Goal: Information Seeking & Learning: Learn about a topic

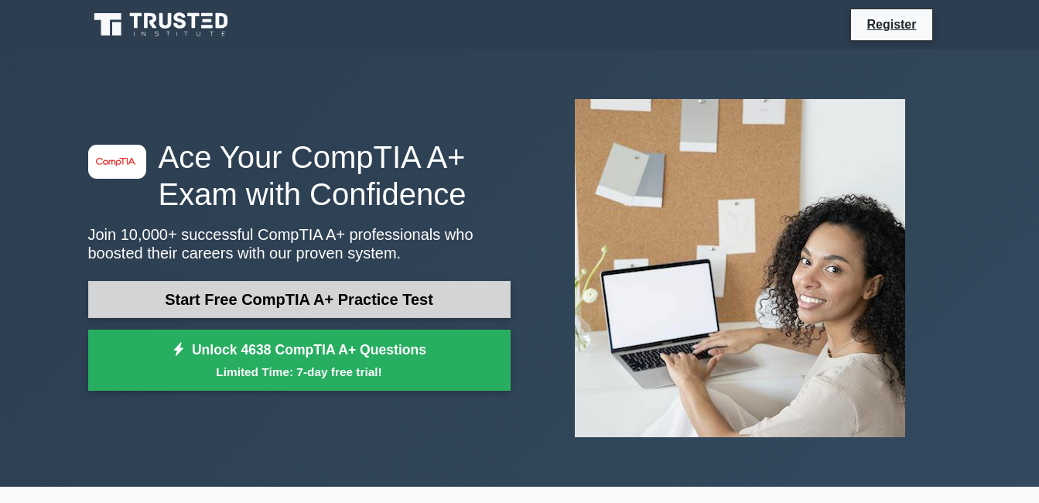
click at [214, 303] on link "Start Free CompTIA A+ Practice Test" at bounding box center [299, 299] width 422 height 37
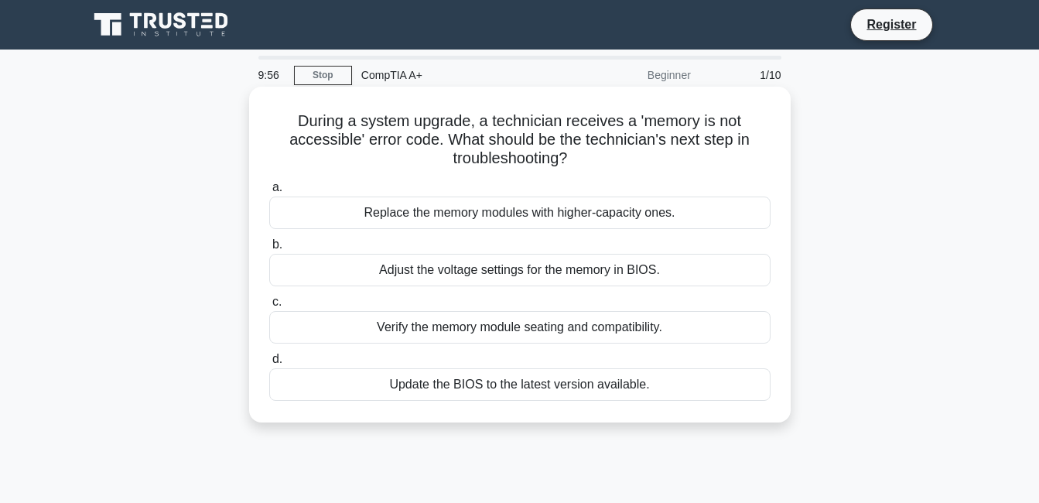
click at [405, 207] on div "Replace the memory modules with higher-capacity ones." at bounding box center [519, 213] width 501 height 32
click at [269, 193] on input "a. Replace the memory modules with higher-capacity ones." at bounding box center [269, 188] width 0 height 10
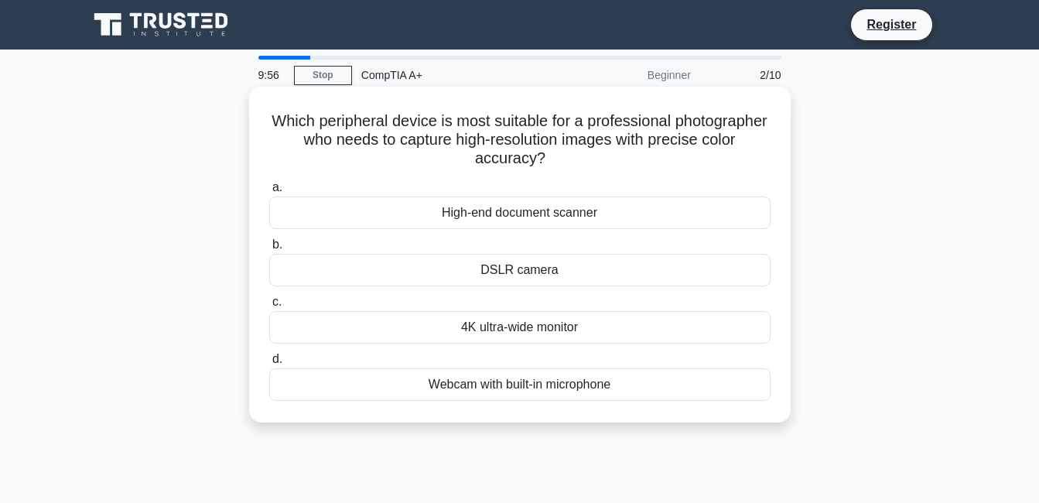
click at [416, 262] on div "DSLR camera" at bounding box center [519, 270] width 501 height 32
click at [269, 250] on input "b. DSLR camera" at bounding box center [269, 245] width 0 height 10
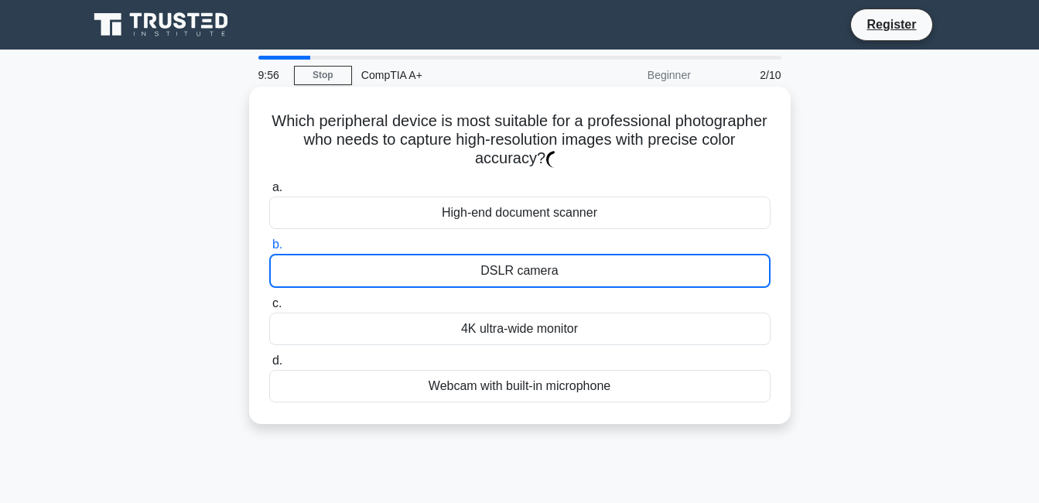
click at [417, 262] on div "DSLR camera" at bounding box center [519, 271] width 501 height 34
click at [269, 250] on input "b. DSLR camera" at bounding box center [269, 245] width 0 height 10
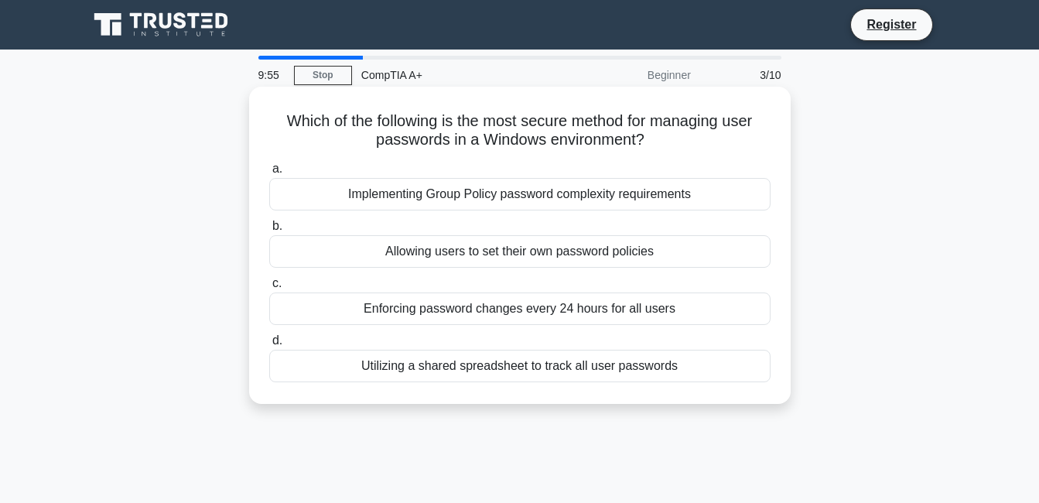
click at [413, 269] on div "a. Implementing Group Policy password complexity requirements b. Allowing users…" at bounding box center [520, 270] width 520 height 229
click at [411, 251] on div "Allowing users to set their own password policies" at bounding box center [519, 251] width 501 height 32
click at [269, 231] on input "b. Allowing users to set their own password policies" at bounding box center [269, 226] width 0 height 10
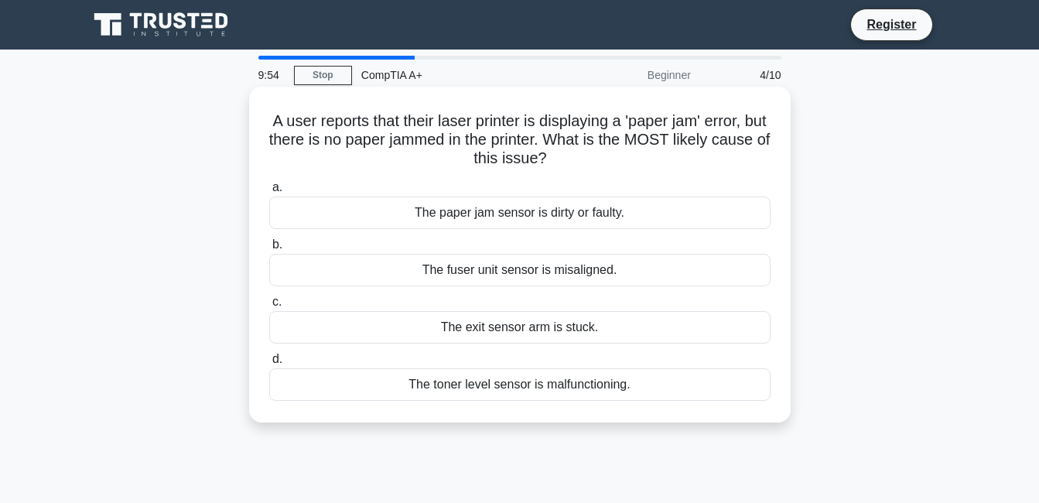
click at [402, 279] on div "The fuser unit sensor is misaligned." at bounding box center [519, 270] width 501 height 32
click at [269, 250] on input "b. The fuser unit sensor is misaligned." at bounding box center [269, 245] width 0 height 10
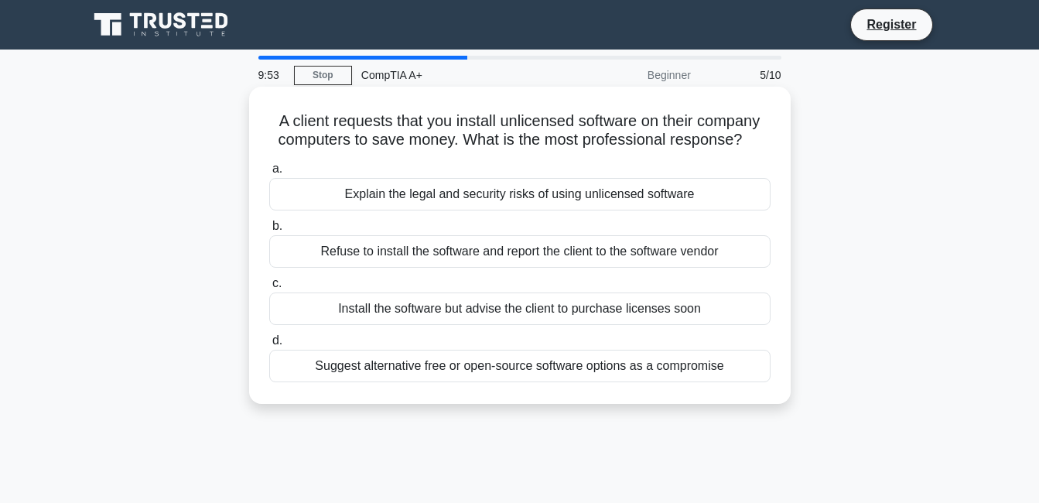
click at [392, 183] on div "Explain the legal and security risks of using unlicensed software" at bounding box center [519, 194] width 501 height 32
click at [269, 174] on input "a. Explain the legal and security risks of using unlicensed software" at bounding box center [269, 169] width 0 height 10
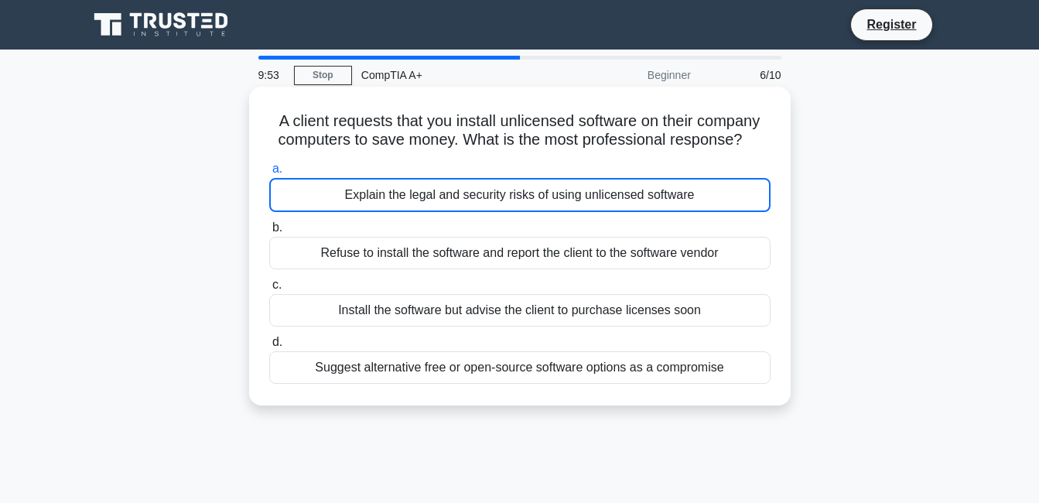
click at [401, 275] on div "a. Explain the legal and security risks of using unlicensed software b. Refuse …" at bounding box center [520, 271] width 520 height 231
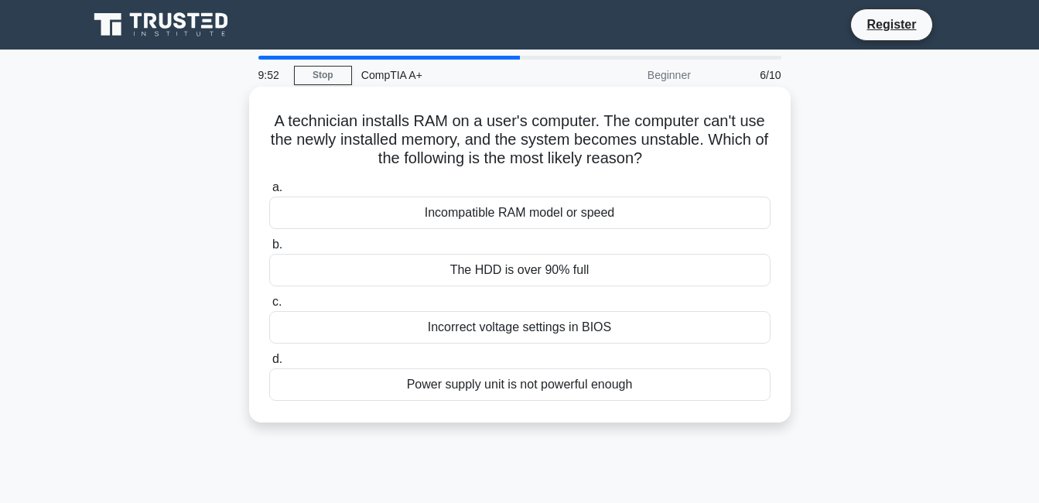
click at [405, 313] on div "Incorrect voltage settings in BIOS" at bounding box center [519, 327] width 501 height 32
click at [269, 307] on input "c. Incorrect voltage settings in BIOS" at bounding box center [269, 302] width 0 height 10
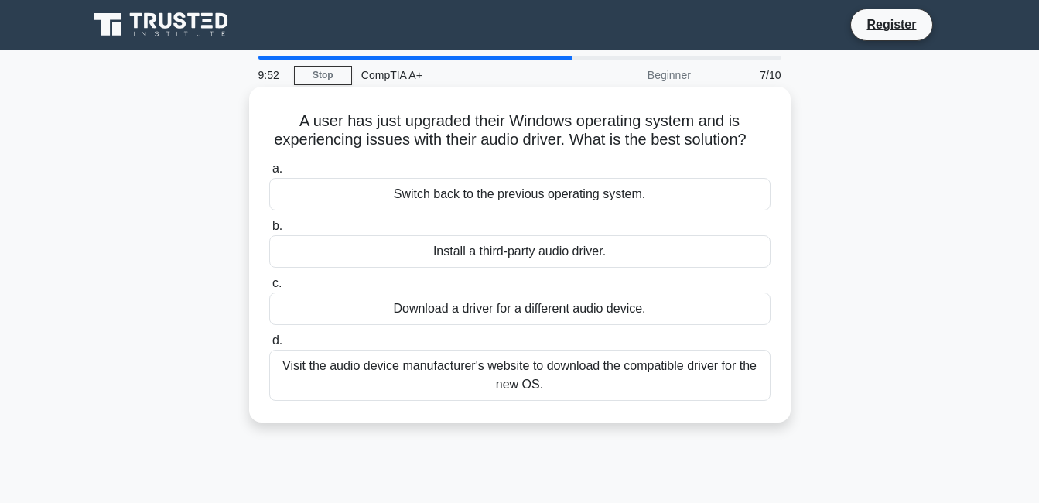
click at [402, 210] on div "Switch back to the previous operating system." at bounding box center [519, 194] width 501 height 32
click at [269, 174] on input "a. Switch back to the previous operating system." at bounding box center [269, 169] width 0 height 10
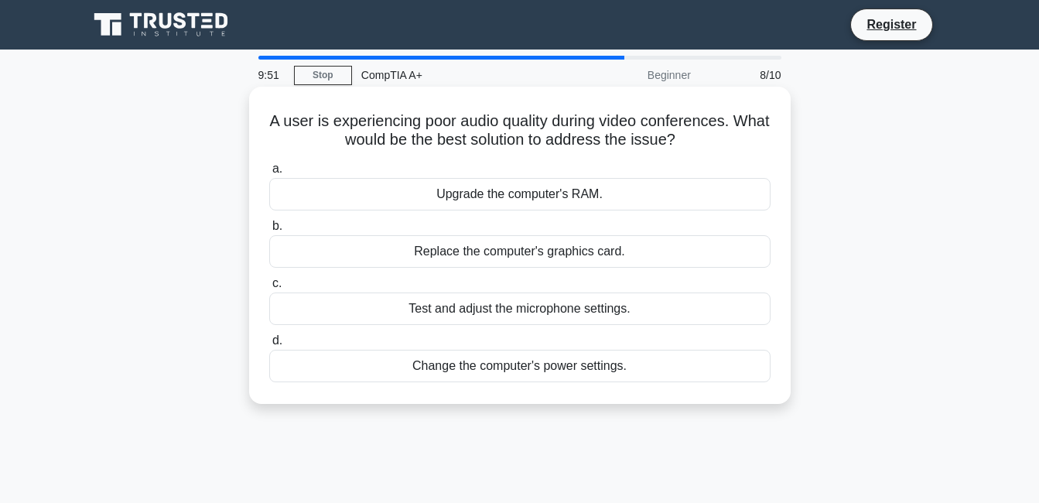
click at [401, 315] on div "Test and adjust the microphone settings." at bounding box center [519, 308] width 501 height 32
click at [269, 289] on input "c. Test and adjust the microphone settings." at bounding box center [269, 284] width 0 height 10
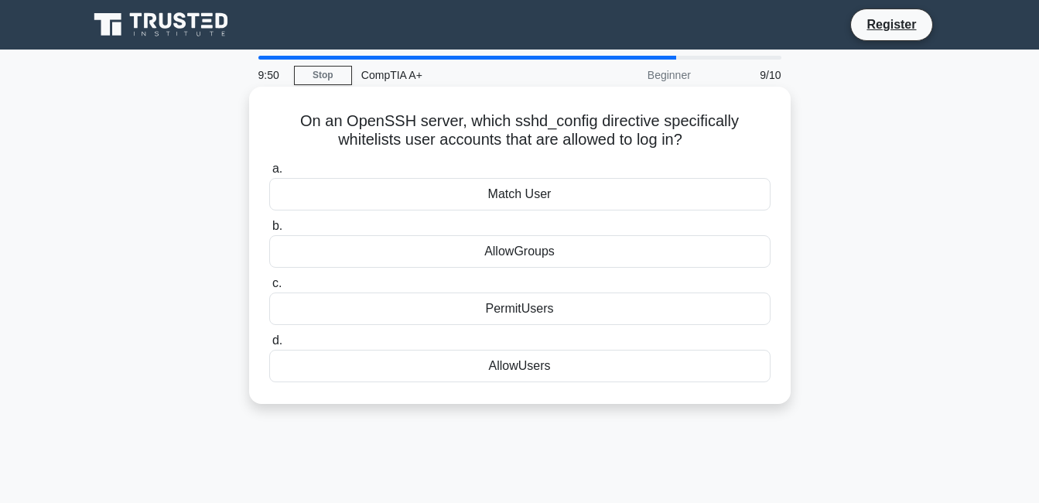
click at [377, 198] on div "Match User" at bounding box center [519, 194] width 501 height 32
click at [269, 174] on input "a. Match User" at bounding box center [269, 169] width 0 height 10
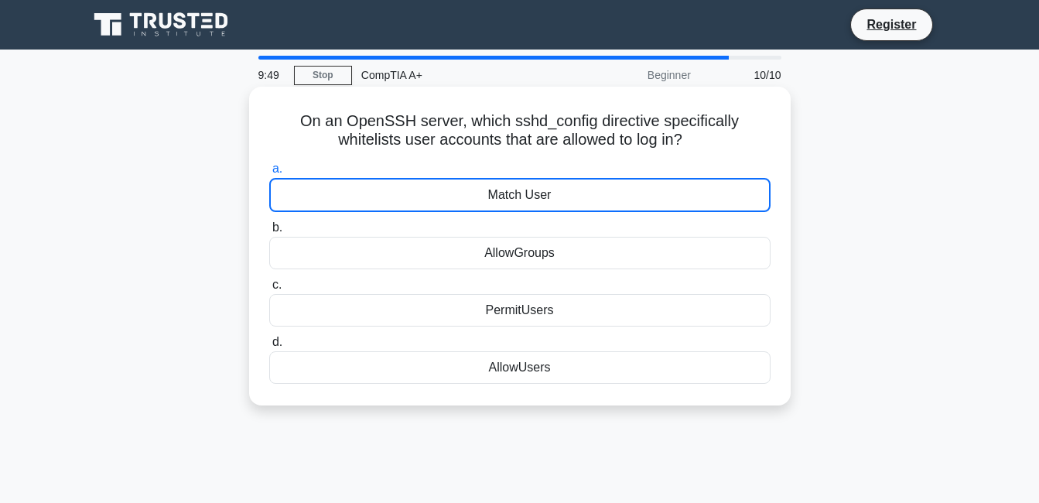
click at [394, 326] on div "PermitUsers" at bounding box center [519, 310] width 501 height 32
click at [269, 290] on input "c. PermitUsers" at bounding box center [269, 285] width 0 height 10
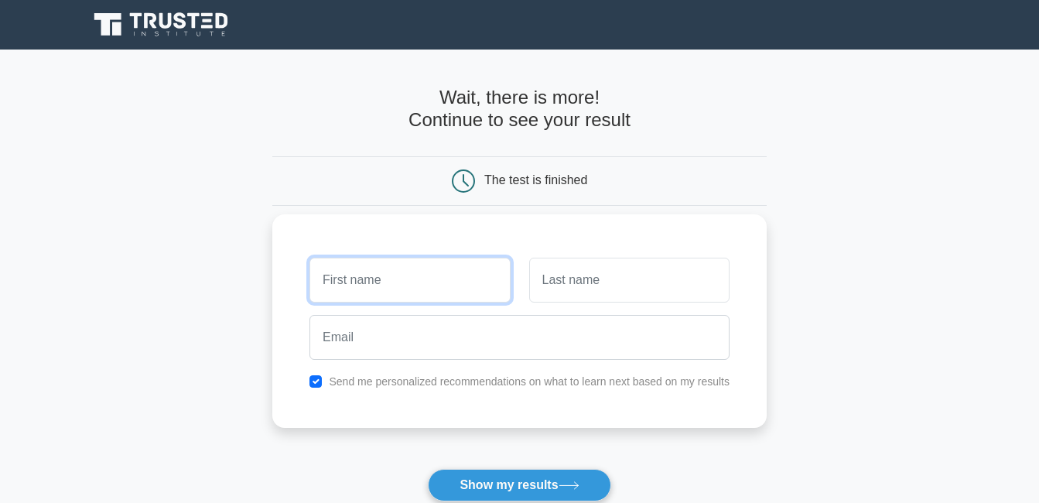
click at [388, 288] on input "text" at bounding box center [409, 280] width 200 height 45
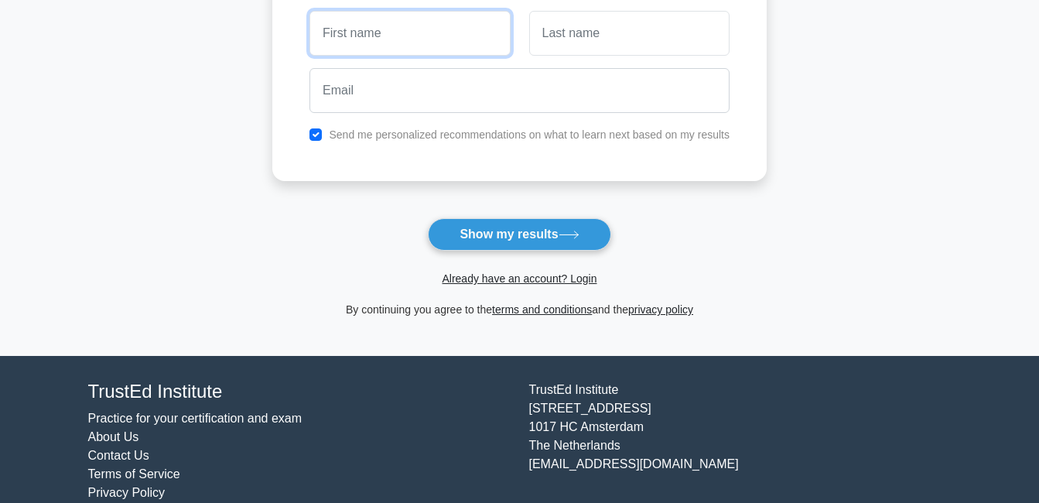
scroll to position [275, 0]
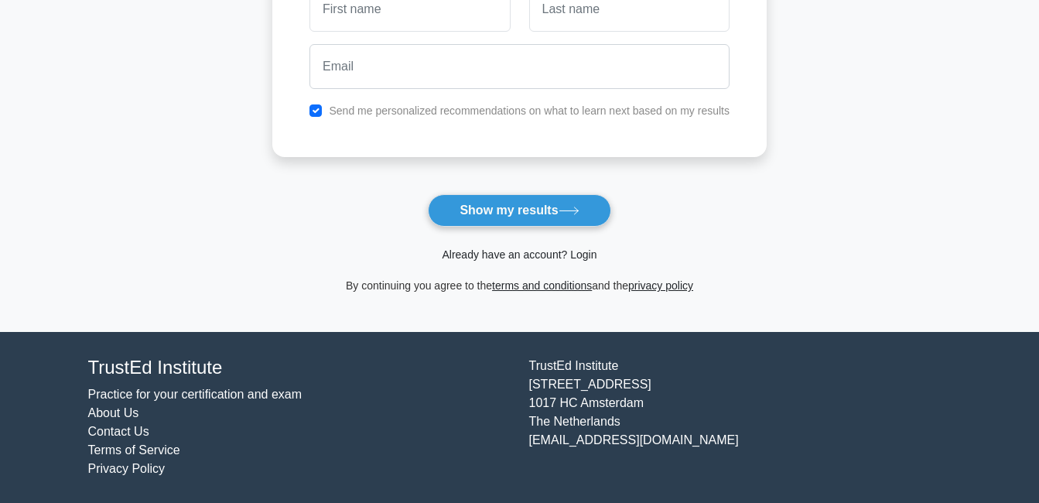
click at [538, 255] on link "Already have an account? Login" at bounding box center [519, 254] width 155 height 12
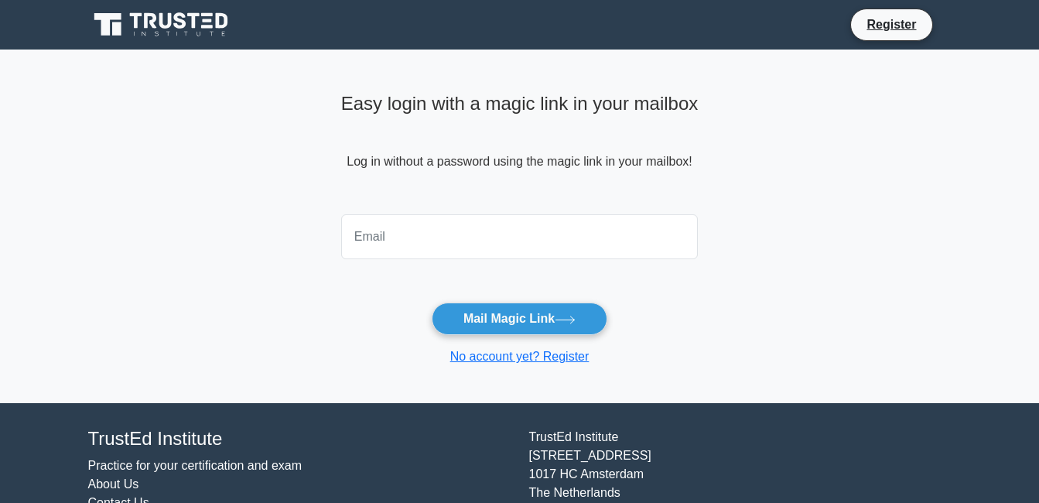
click at [467, 253] on input "email" at bounding box center [519, 236] width 357 height 45
type input "[EMAIL_ADDRESS][DOMAIN_NAME]"
click at [432, 303] on button "Mail Magic Link" at bounding box center [520, 319] width 176 height 32
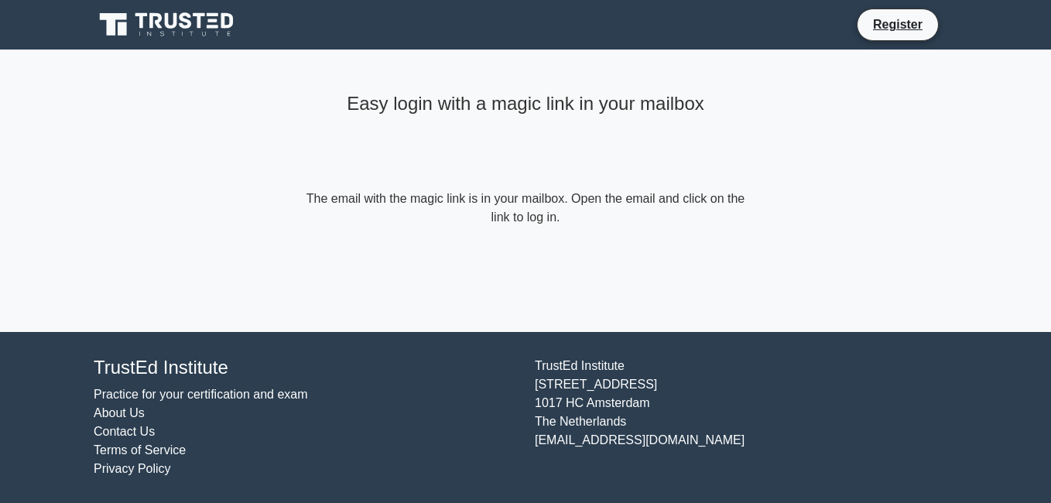
click at [538, 120] on div "Easy login with a magic link in your mailbox" at bounding box center [526, 138] width 446 height 103
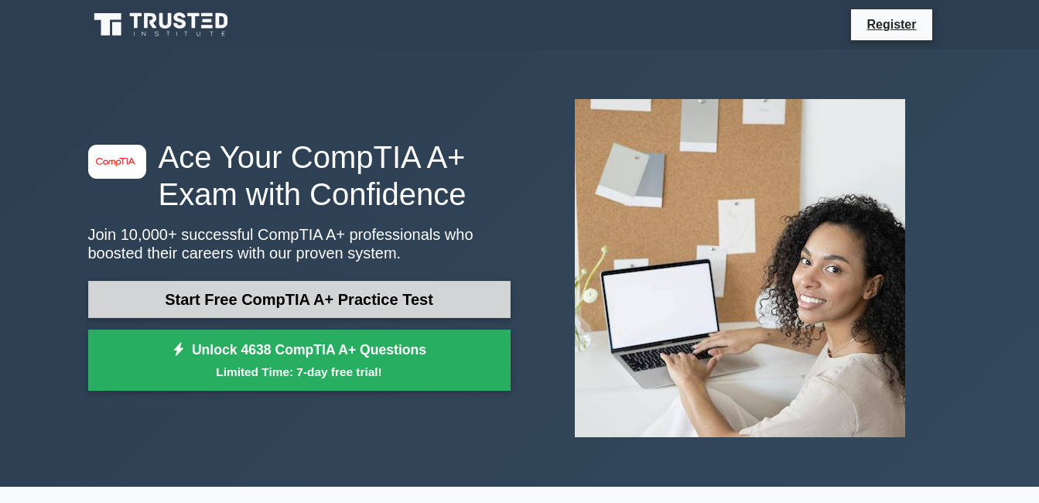
click at [371, 293] on link "Start Free CompTIA A+ Practice Test" at bounding box center [299, 299] width 422 height 37
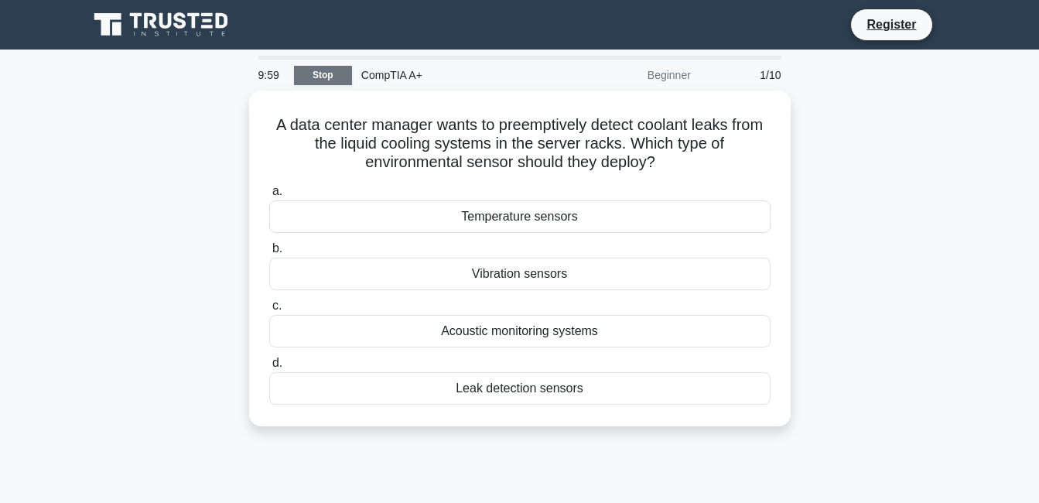
click at [344, 77] on link "Stop" at bounding box center [323, 75] width 58 height 19
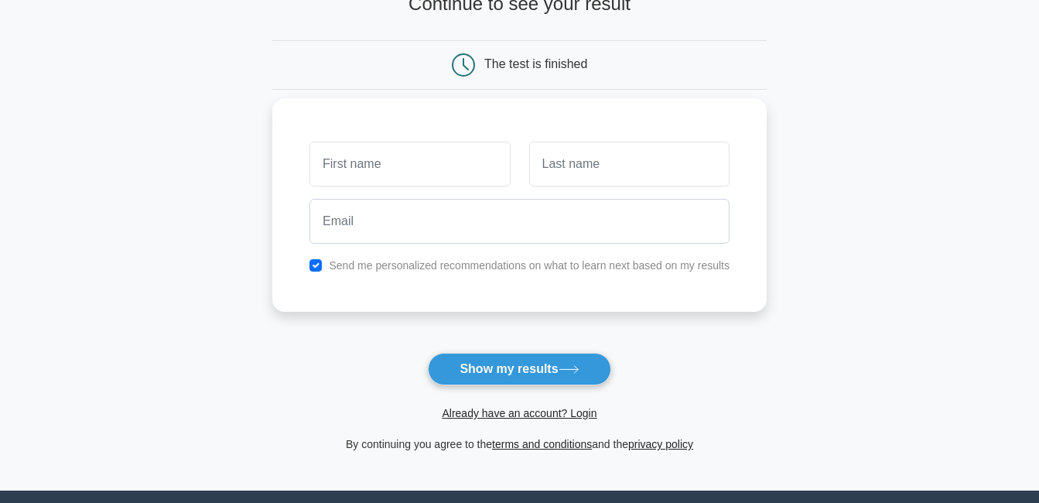
scroll to position [275, 0]
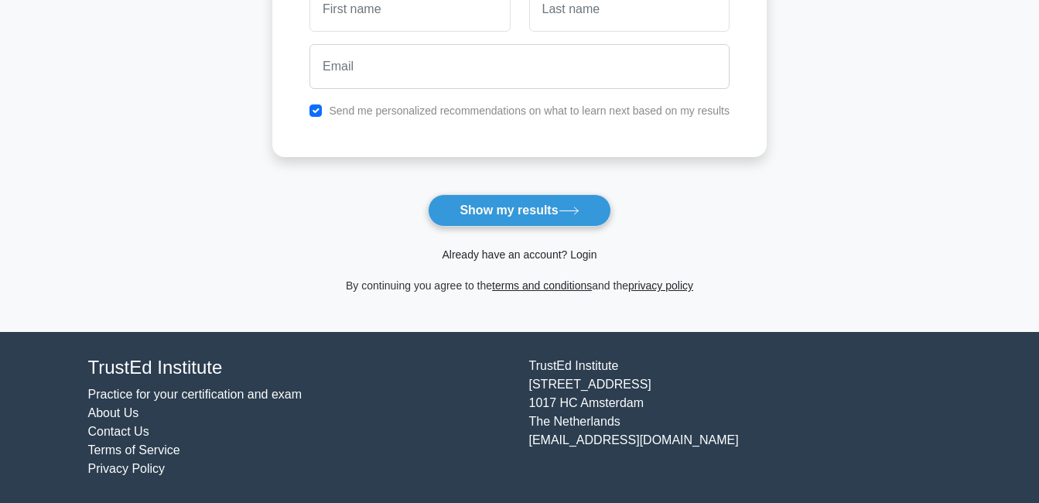
click link "Already have an account? Login"
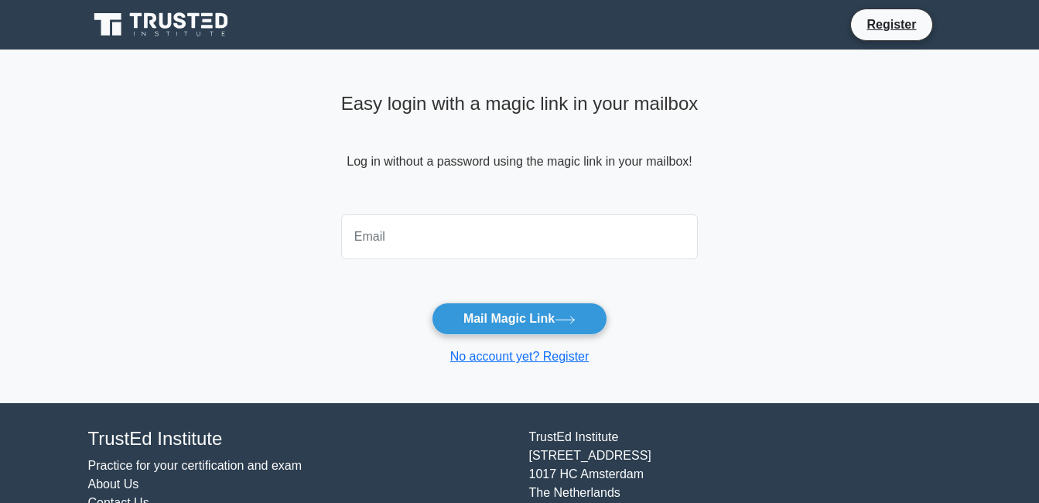
click at [405, 248] on input "email" at bounding box center [519, 236] width 357 height 45
type input "jade"
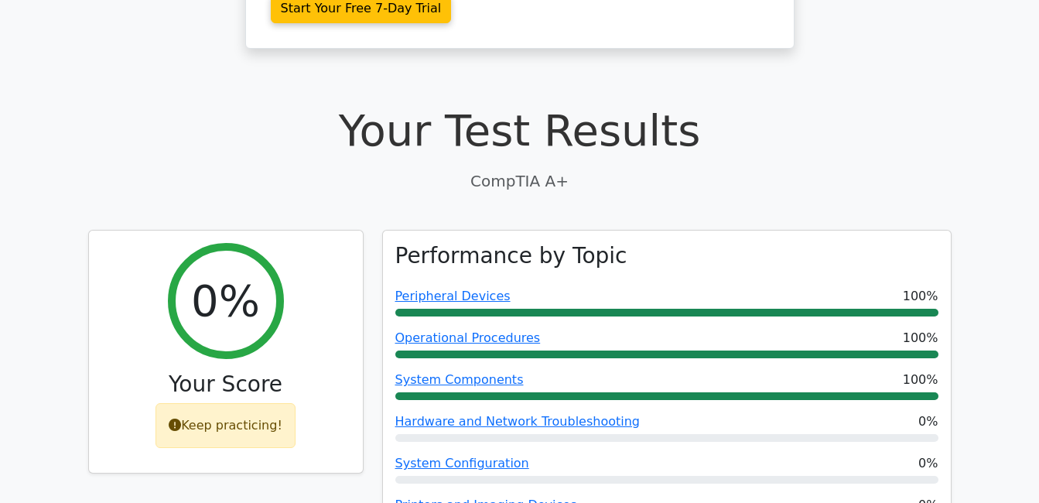
scroll to position [387, 0]
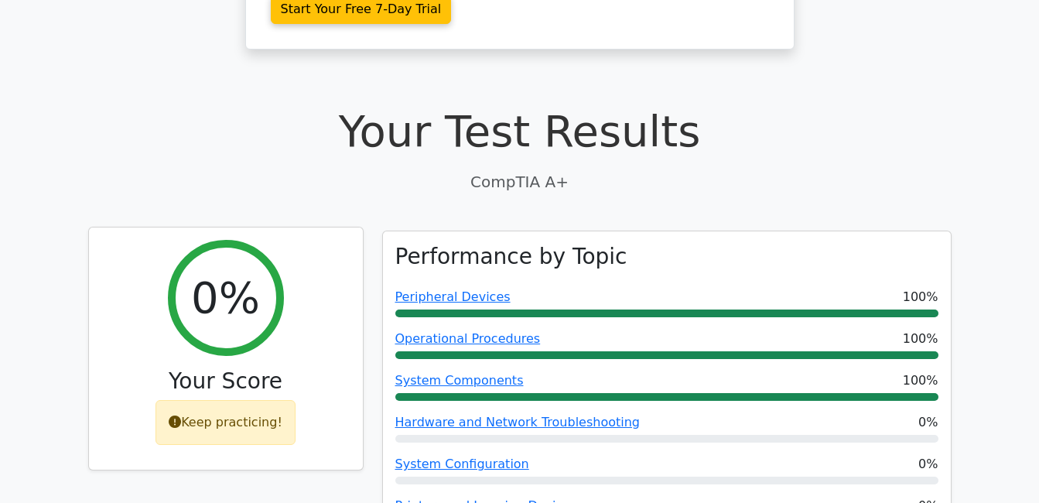
click at [275, 400] on div "Keep practicing!" at bounding box center [226, 422] width 140 height 45
click at [207, 272] on h2 "0%" at bounding box center [225, 298] width 69 height 52
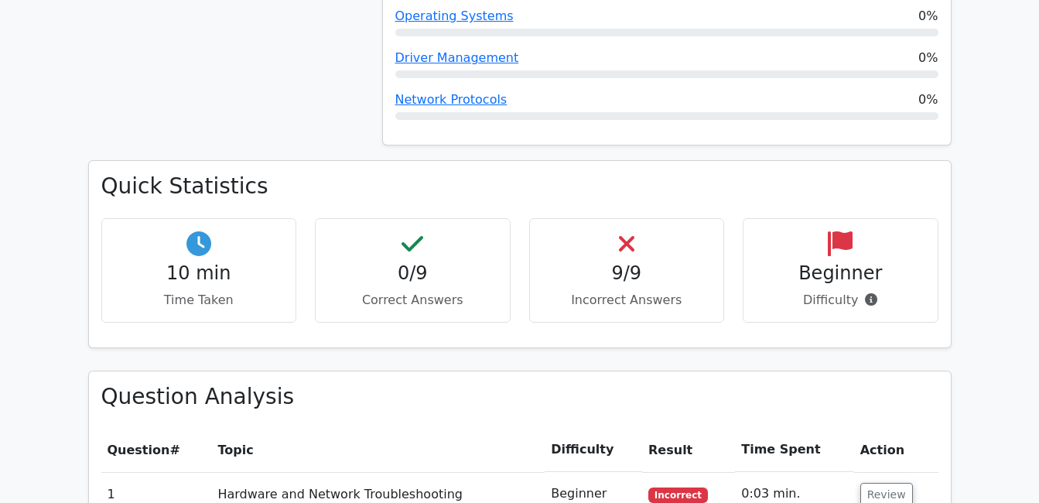
scroll to position [928, 0]
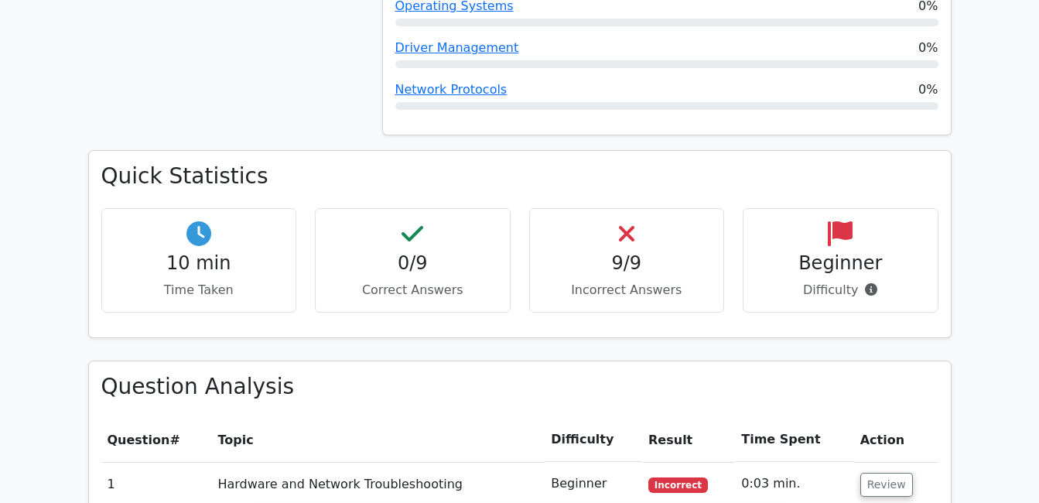
click at [220, 252] on h4 "10 min" at bounding box center [199, 263] width 169 height 22
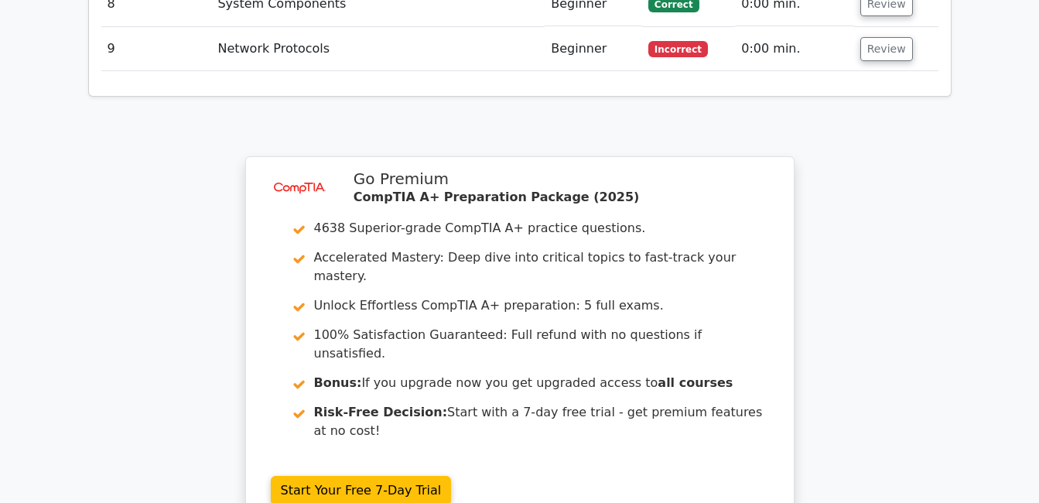
scroll to position [2710, 0]
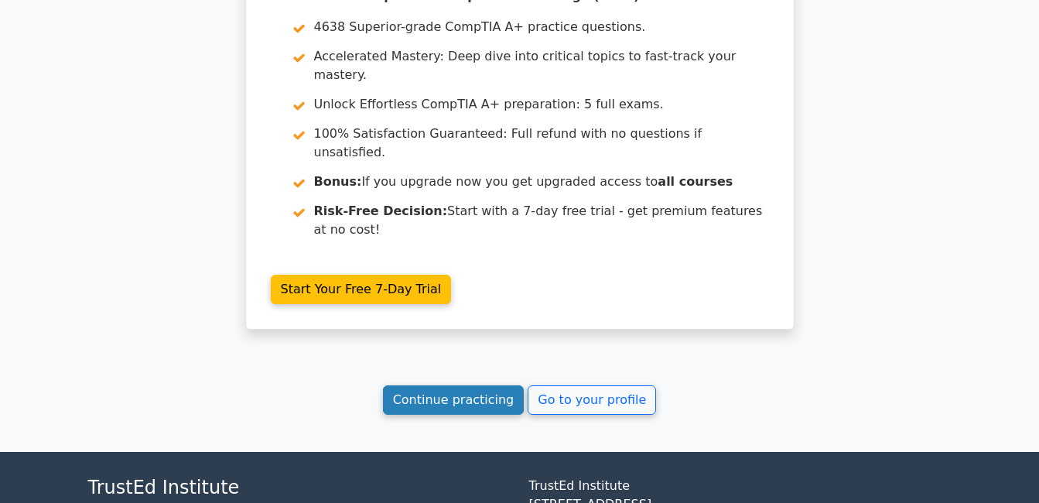
click at [433, 385] on link "Continue practicing" at bounding box center [454, 399] width 142 height 29
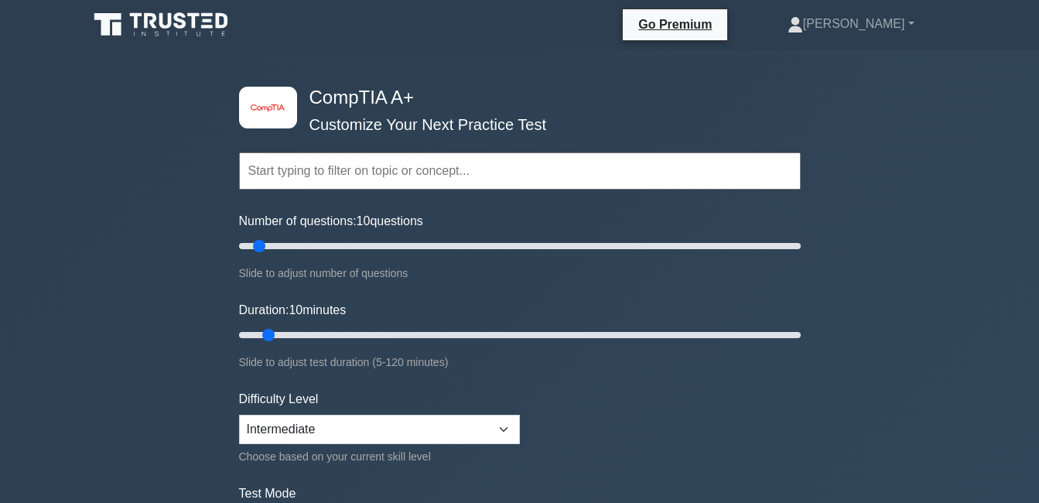
click at [263, 161] on input "text" at bounding box center [520, 170] width 562 height 37
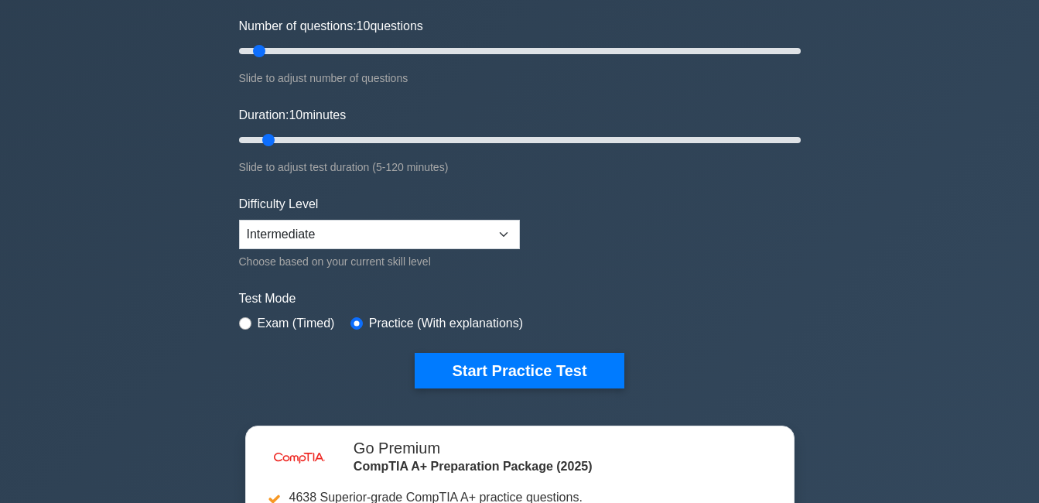
scroll to position [232, 0]
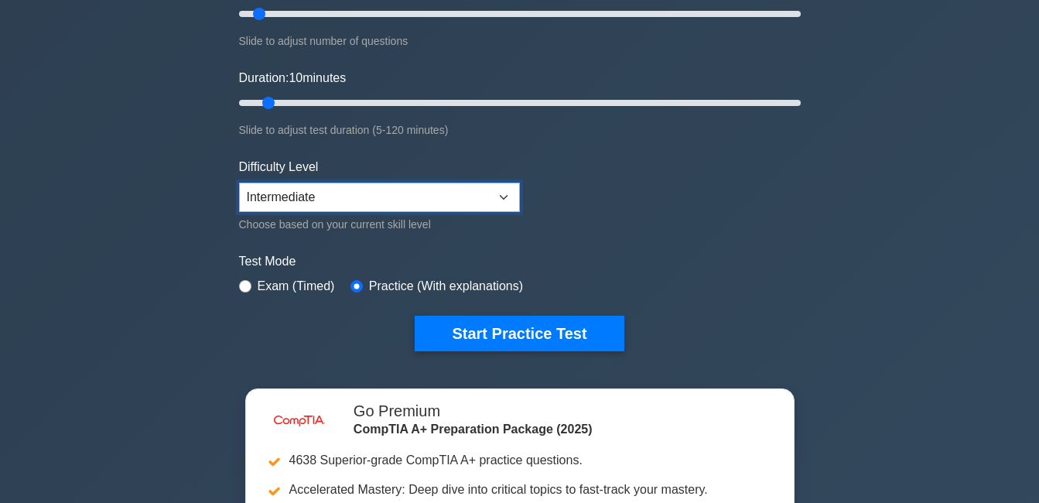
click at [270, 206] on select "Beginner Intermediate Expert" at bounding box center [379, 197] width 281 height 29
select select "beginner"
click at [239, 183] on select "Beginner Intermediate Expert" at bounding box center [379, 197] width 281 height 29
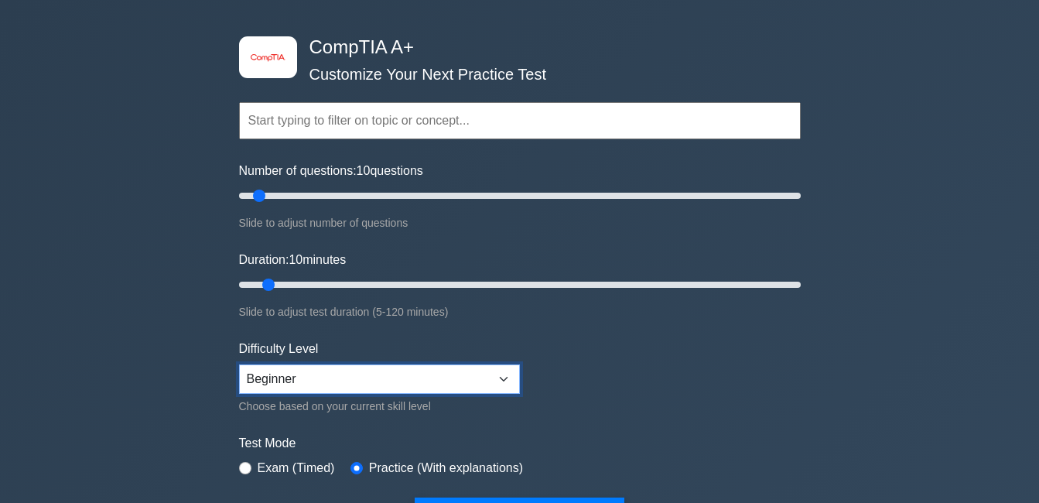
scroll to position [77, 0]
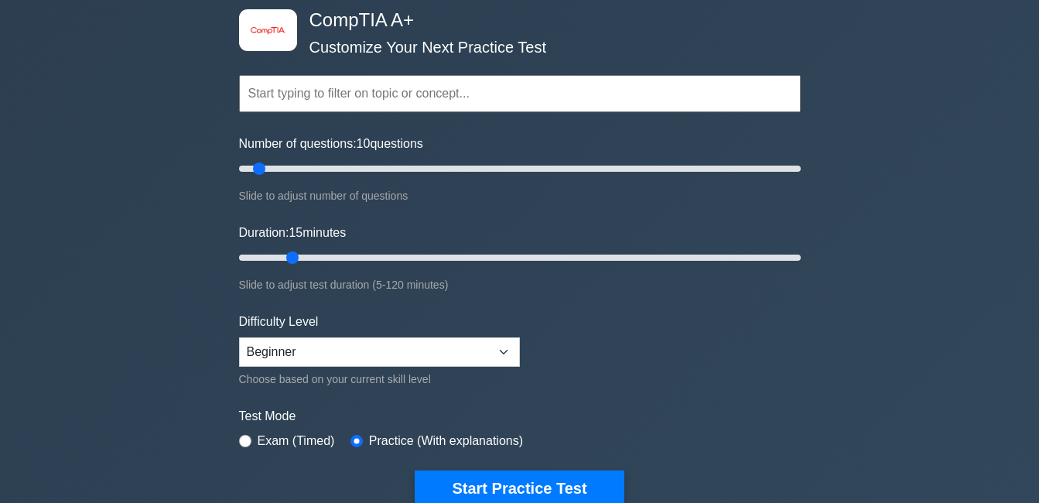
type input "10"
drag, startPoint x: 267, startPoint y: 254, endPoint x: 278, endPoint y: 297, distance: 44.7
click at [278, 267] on input "Duration: 10 minutes" at bounding box center [520, 257] width 562 height 19
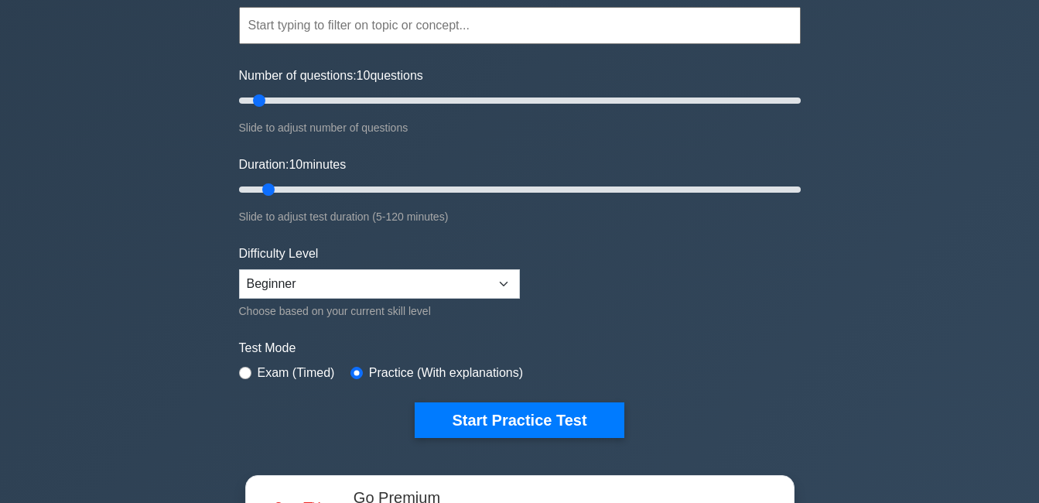
scroll to position [0, 0]
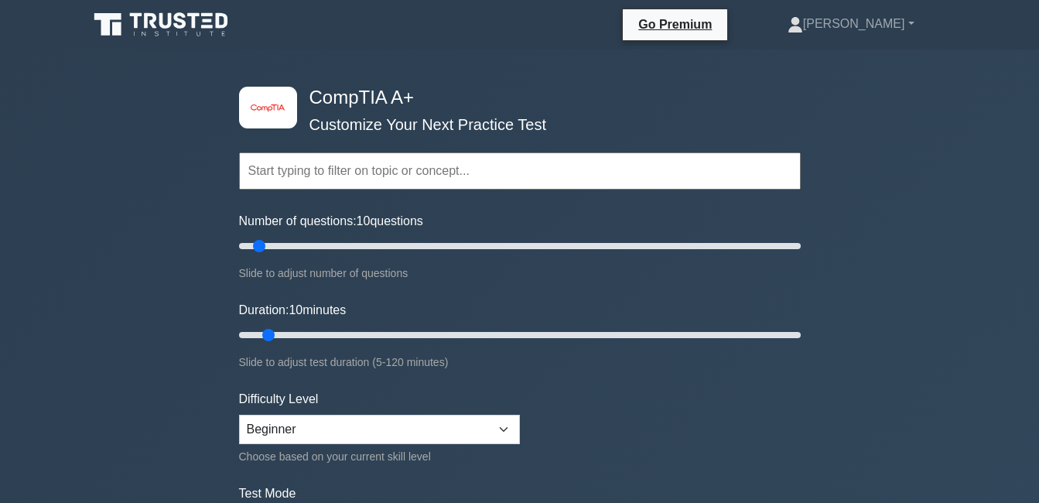
click at [332, 181] on input "text" at bounding box center [520, 170] width 562 height 37
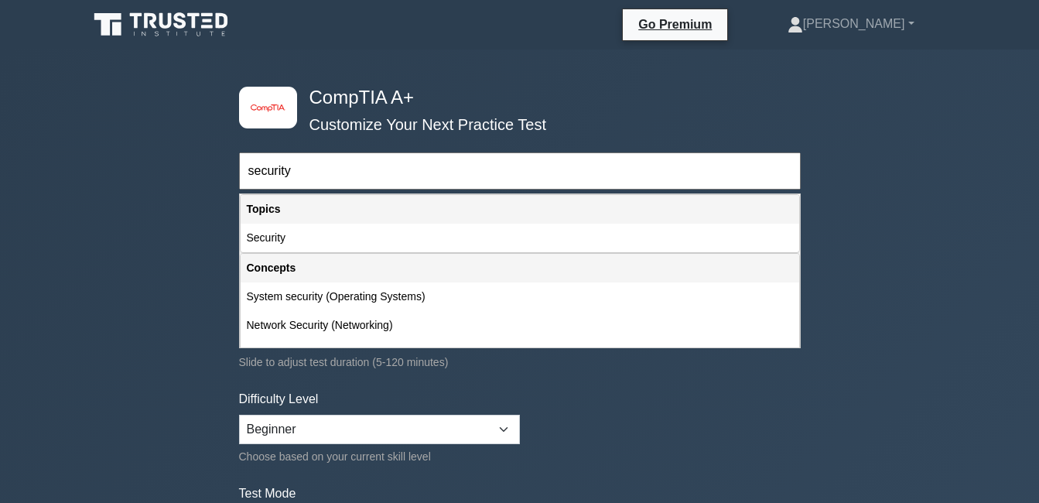
click at [333, 181] on input "security" at bounding box center [520, 170] width 562 height 37
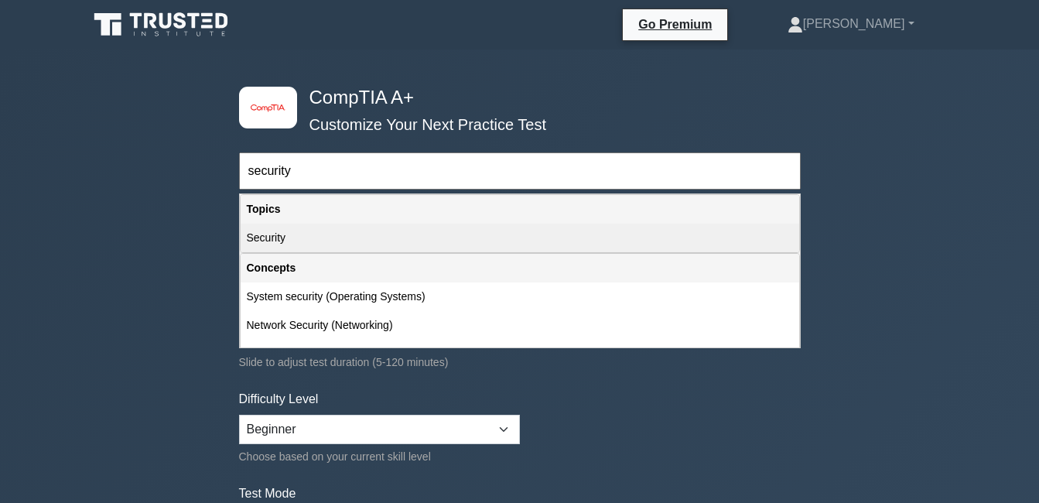
click at [303, 244] on div "Security" at bounding box center [520, 238] width 559 height 29
type input "Security"
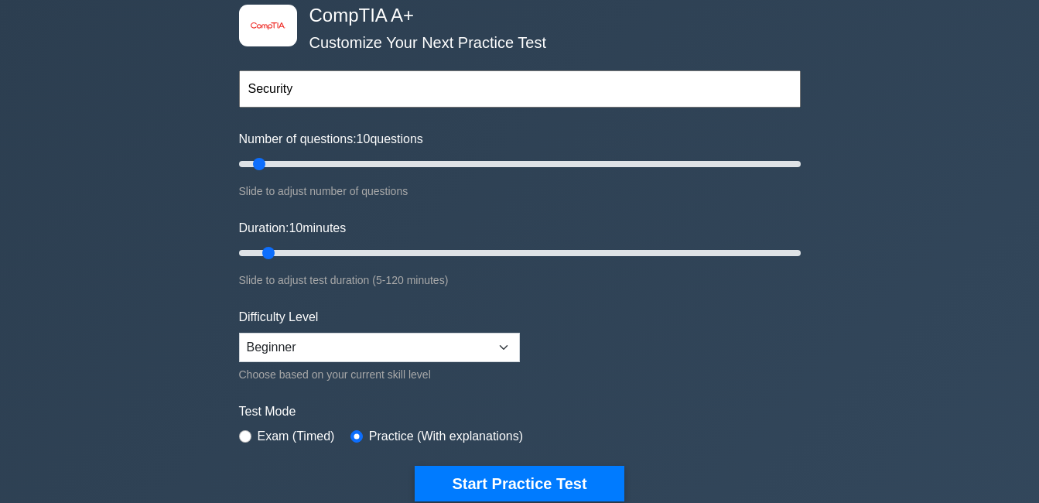
scroll to position [77, 0]
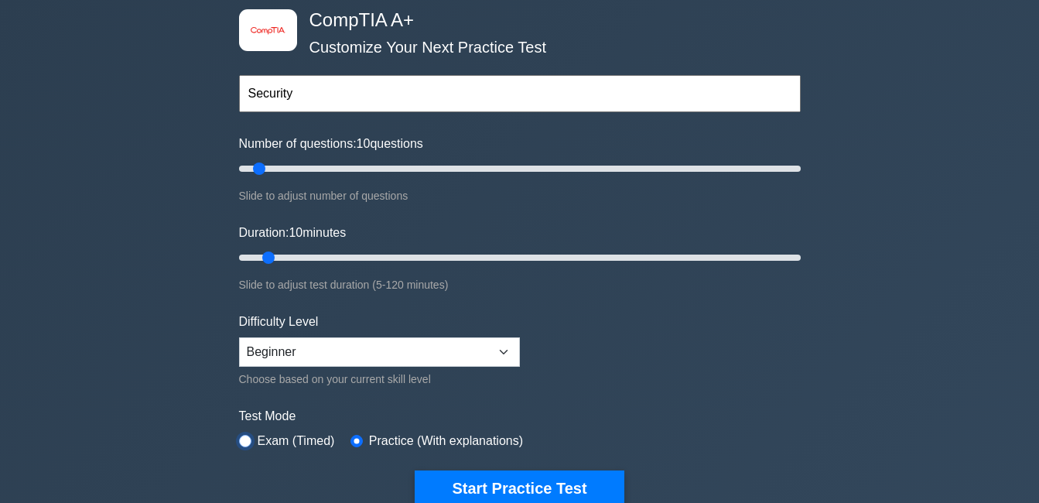
click at [243, 439] on input "radio" at bounding box center [245, 441] width 12 height 12
radio input "true"
click at [303, 92] on input "text" at bounding box center [520, 93] width 562 height 37
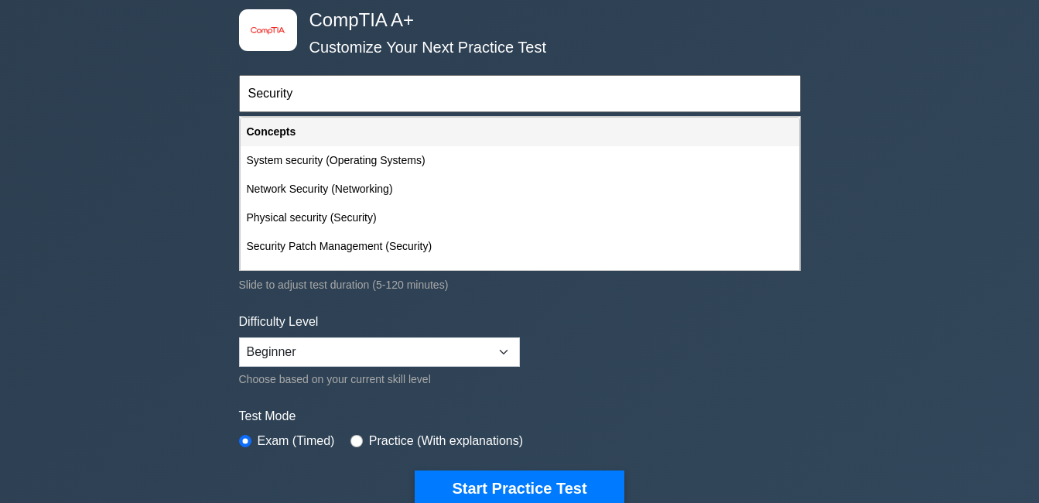
click at [309, 91] on input "Security" at bounding box center [520, 93] width 562 height 37
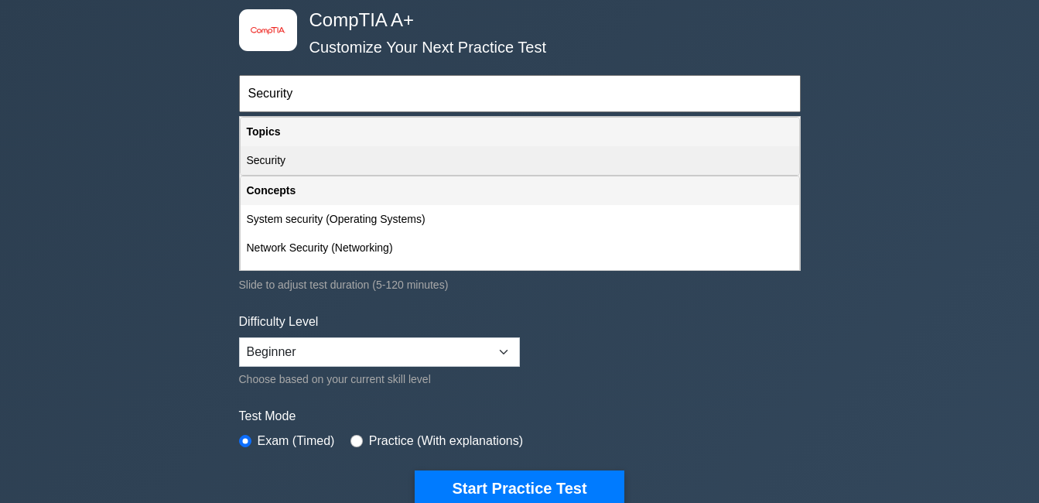
click at [288, 159] on div "Security" at bounding box center [520, 160] width 559 height 29
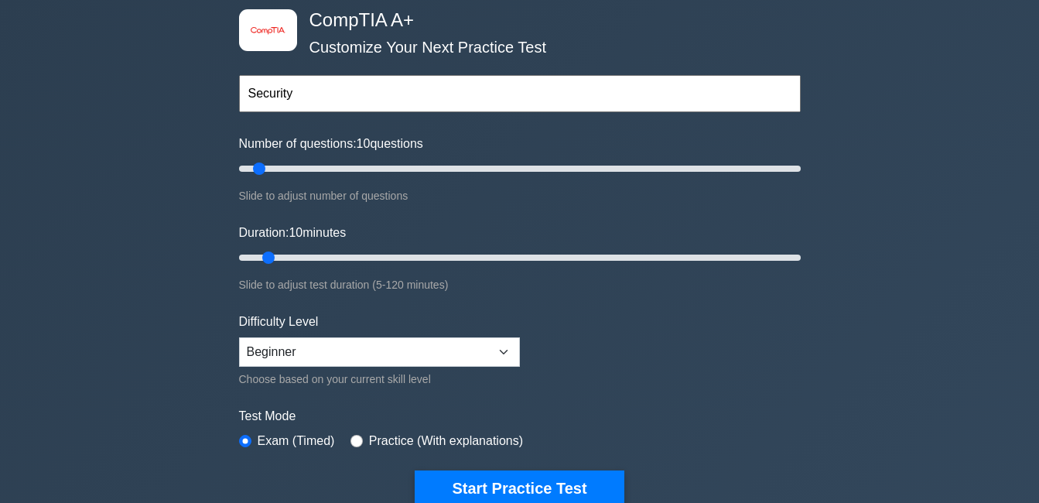
click at [313, 85] on input "Security" at bounding box center [520, 93] width 562 height 37
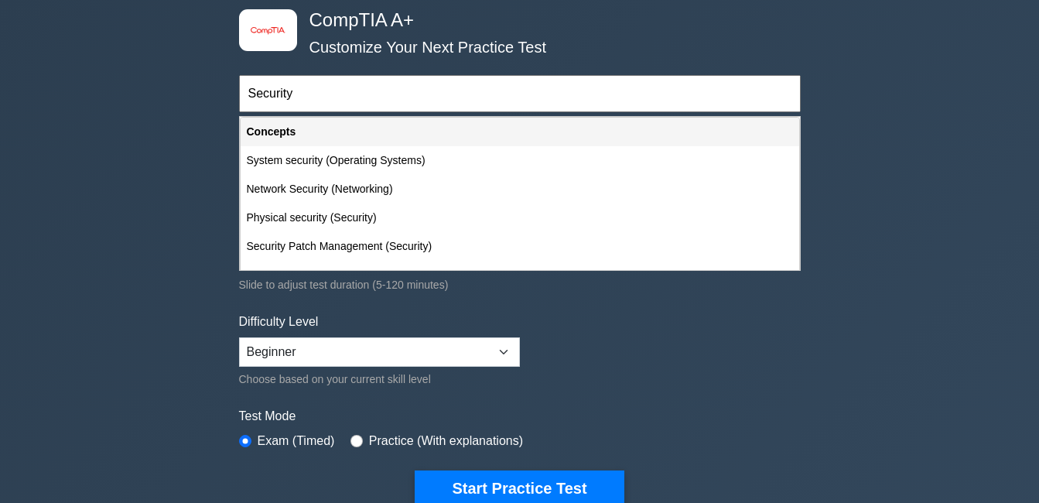
type input "Security"
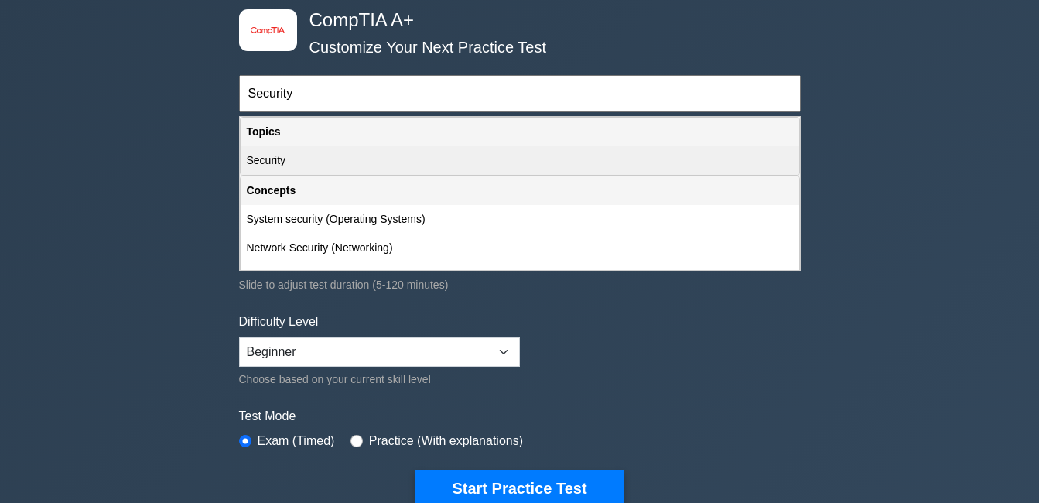
click at [286, 171] on div "Security" at bounding box center [520, 160] width 559 height 29
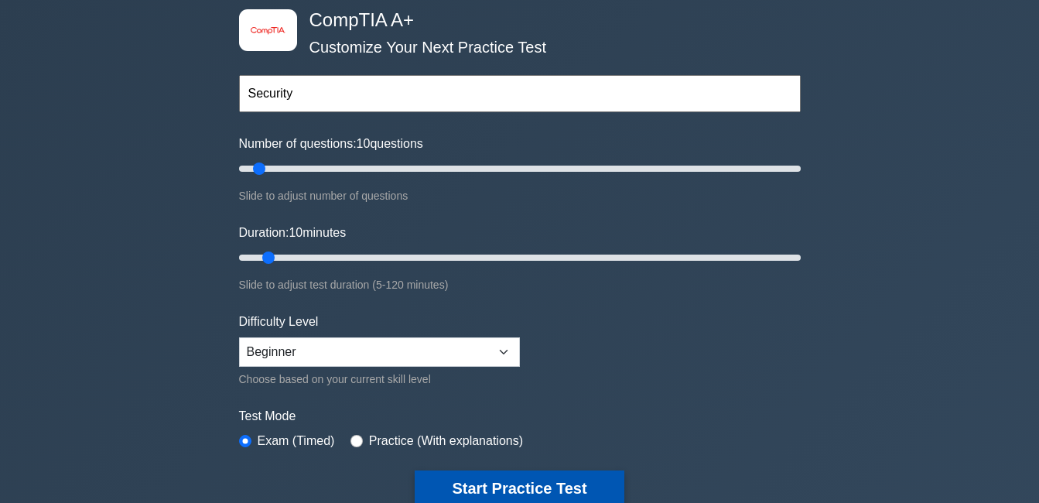
click at [437, 475] on button "Start Practice Test" at bounding box center [519, 488] width 209 height 36
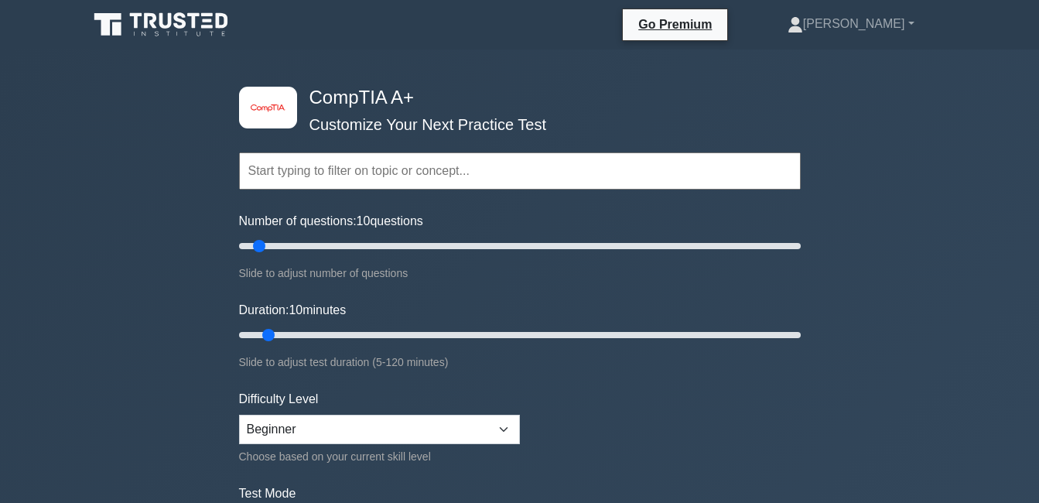
click at [292, 159] on input "text" at bounding box center [520, 170] width 562 height 37
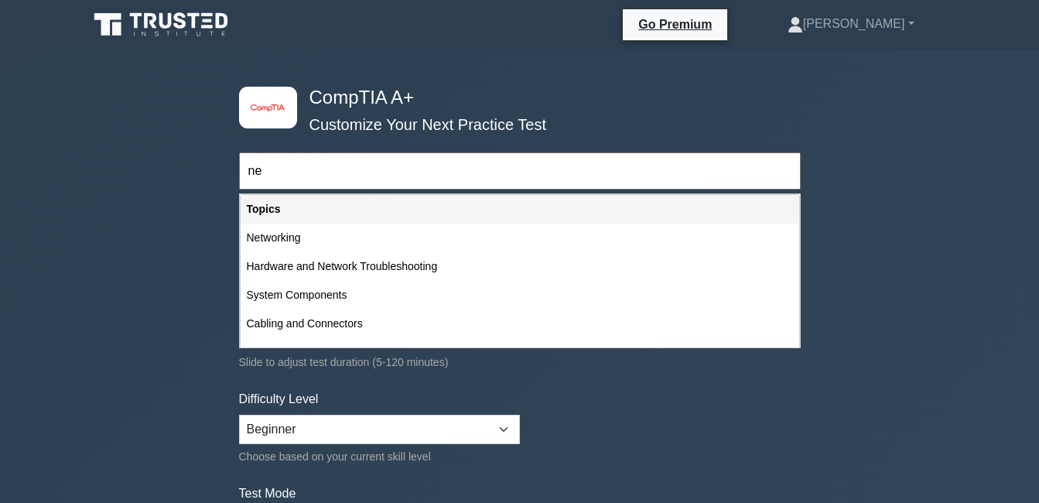
type input "n"
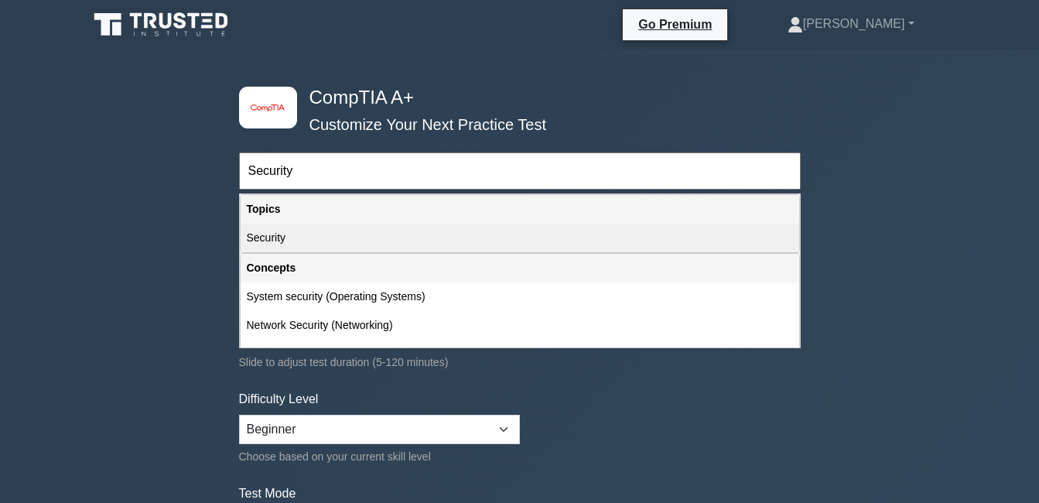
type input "Security"
click at [298, 245] on div "Security" at bounding box center [520, 238] width 559 height 29
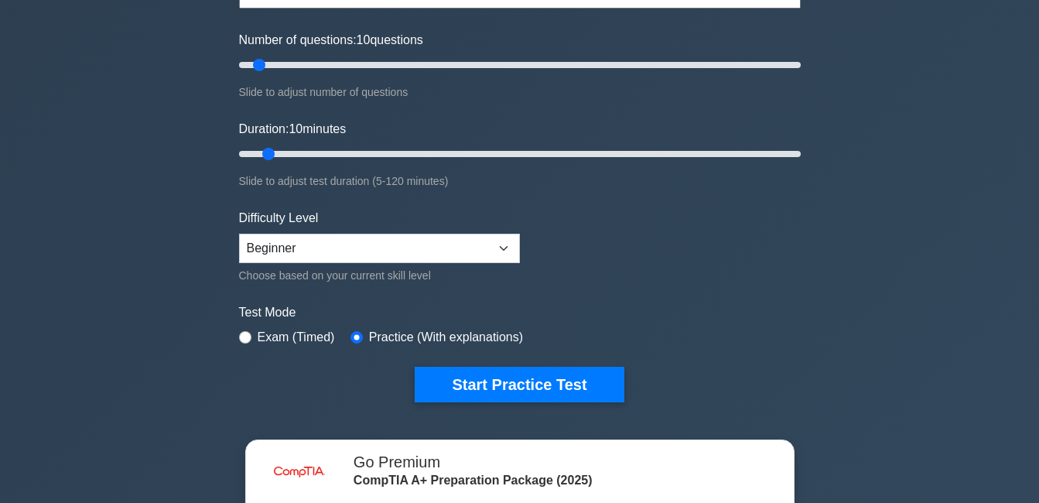
scroll to position [232, 0]
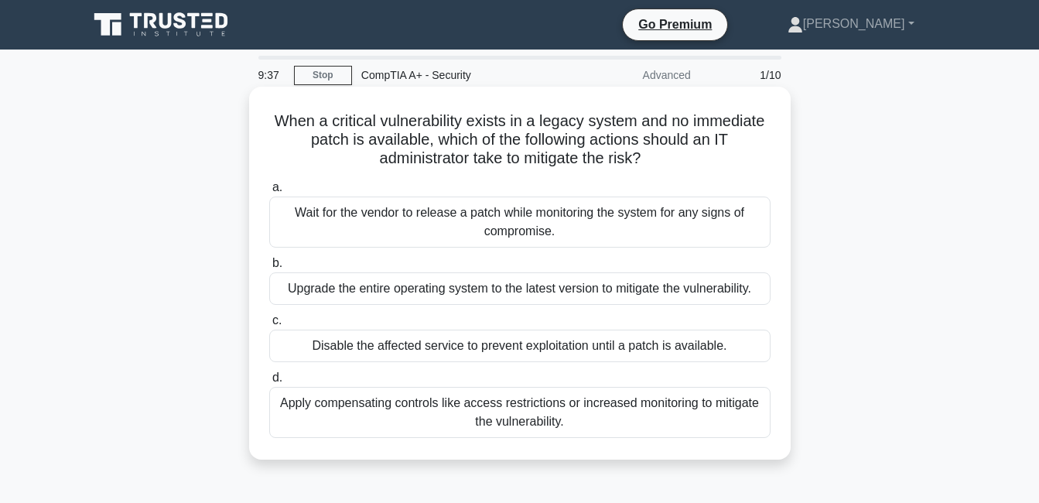
drag, startPoint x: 259, startPoint y: 121, endPoint x: 584, endPoint y: 440, distance: 455.2
click at [584, 440] on div "When a critical vulnerability exists in a legacy system and no immediate patch …" at bounding box center [519, 273] width 529 height 361
copy div "When a critical vulnerability exists in a legacy system and no immediate patch …"
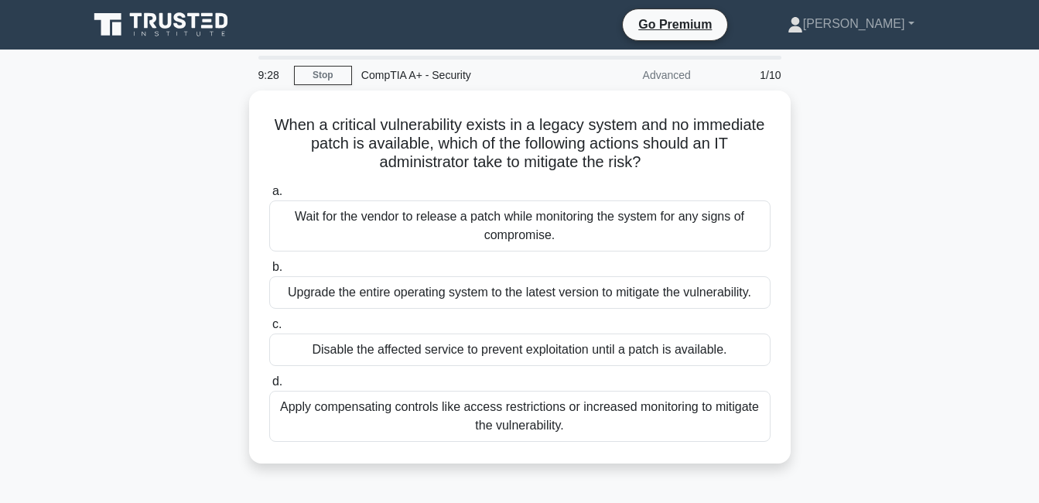
click at [144, 257] on div "When a critical vulnerability exists in a legacy system and no immediate patch …" at bounding box center [520, 287] width 882 height 392
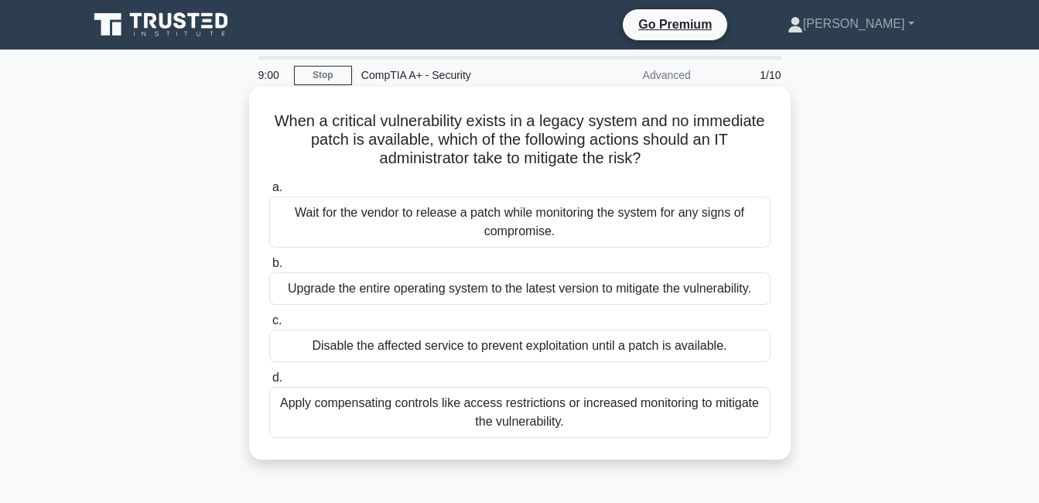
click at [317, 411] on div "Apply compensating controls like access restrictions or increased monitoring to…" at bounding box center [519, 412] width 501 height 51
click at [269, 383] on input "d. Apply compensating controls like access restrictions or increased monitoring…" at bounding box center [269, 378] width 0 height 10
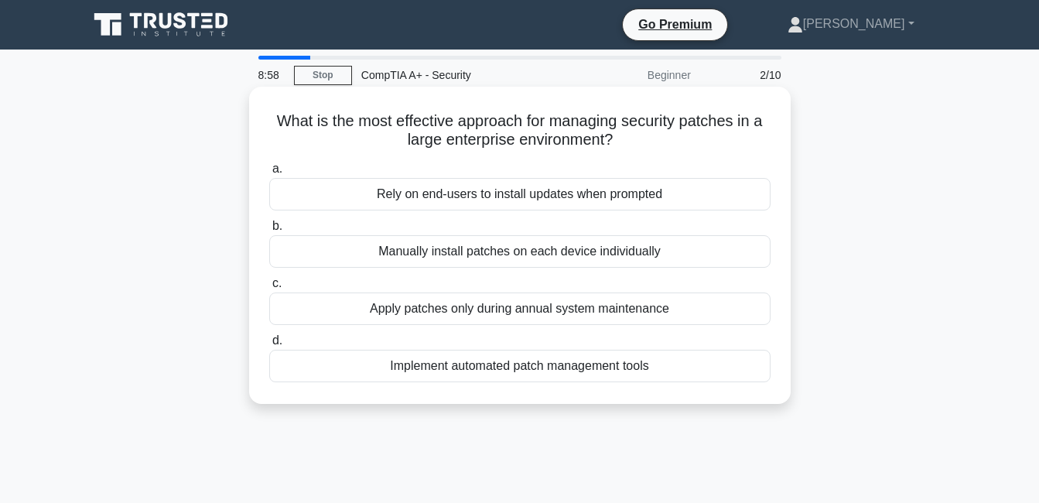
drag, startPoint x: 278, startPoint y: 133, endPoint x: 698, endPoint y: 389, distance: 492.1
click at [698, 389] on div "What is the most effective approach for managing security patches in a large en…" at bounding box center [519, 245] width 529 height 305
copy div "What is the most effective approach for managing security patches in a large en…"
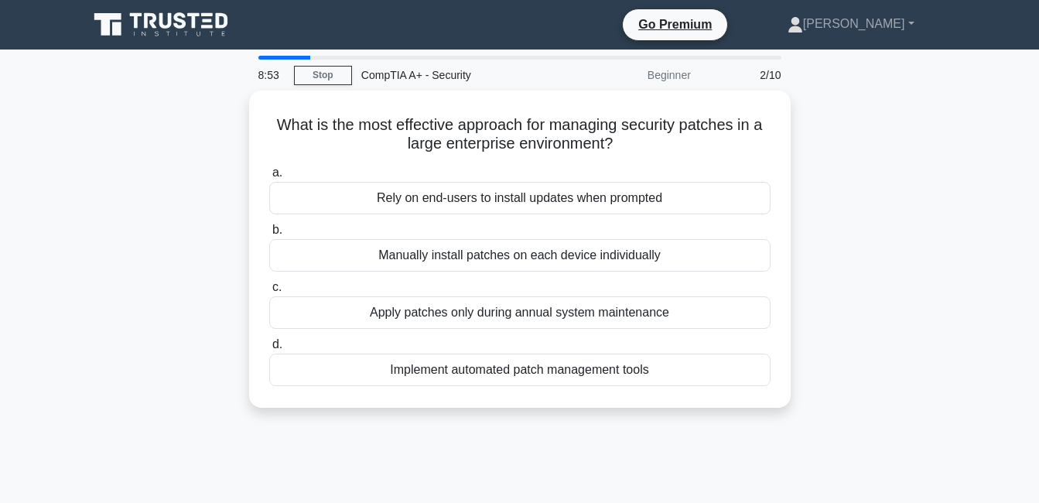
drag, startPoint x: 182, startPoint y: 381, endPoint x: 193, endPoint y: 381, distance: 10.8
click at [183, 381] on div "What is the most effective approach for managing security patches in a large en…" at bounding box center [520, 259] width 882 height 336
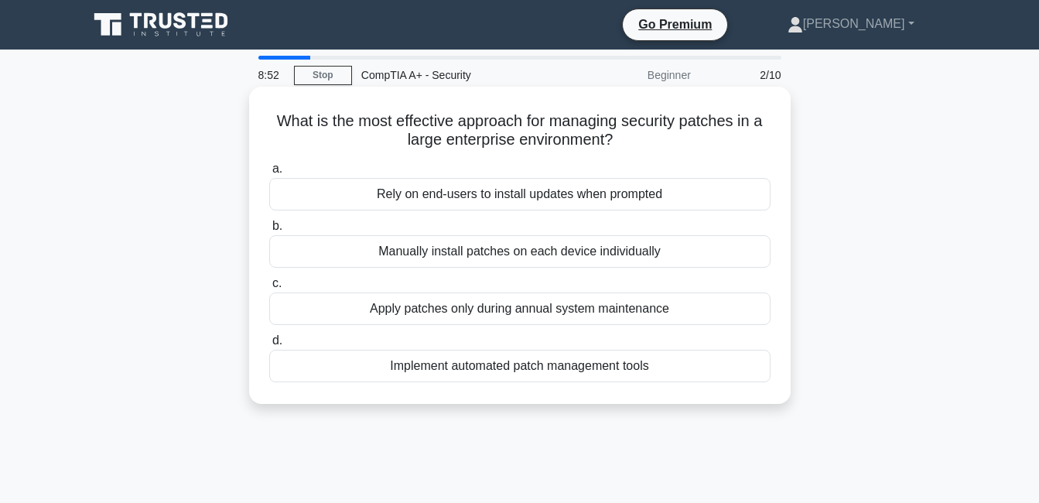
click at [327, 371] on div "Implement automated patch management tools" at bounding box center [519, 366] width 501 height 32
click at [269, 346] on input "d. Implement automated patch management tools" at bounding box center [269, 341] width 0 height 10
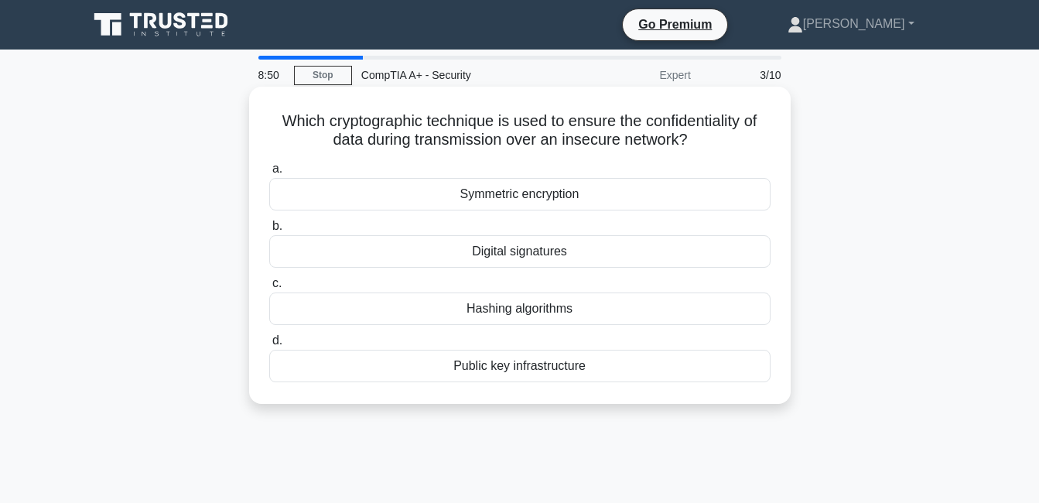
drag, startPoint x: 259, startPoint y: 121, endPoint x: 703, endPoint y: 374, distance: 510.5
click at [703, 374] on div "Which cryptographic technique is used to ensure the confidentiality of data dur…" at bounding box center [520, 245] width 542 height 317
copy div "Which cryptographic technique is used to ensure the confidentiality of data dur…"
click at [394, 188] on div "Symmetric encryption" at bounding box center [519, 194] width 501 height 32
click at [269, 174] on input "a. Symmetric encryption" at bounding box center [269, 169] width 0 height 10
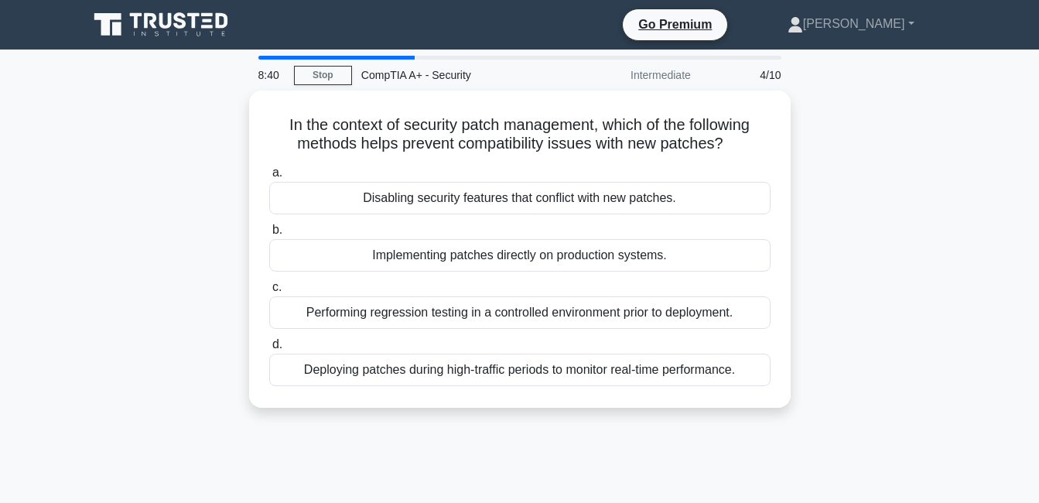
drag, startPoint x: 267, startPoint y: 108, endPoint x: 831, endPoint y: 370, distance: 621.7
click at [831, 370] on div "In the context of security patch management, which of the following methods hel…" at bounding box center [520, 259] width 882 height 336
copy div "In the context of security patch management, which of the following methods hel…"
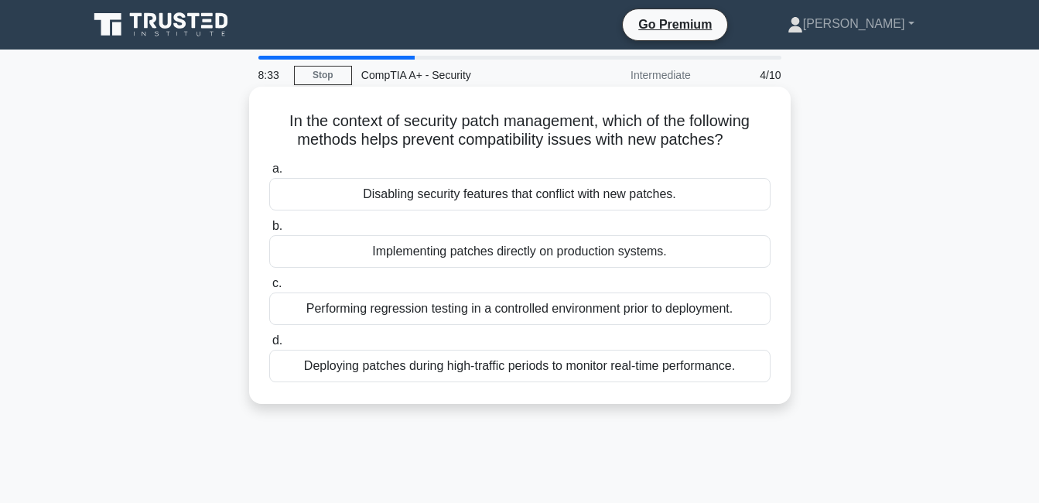
click at [338, 304] on div "Performing regression testing in a controlled environment prior to deployment." at bounding box center [519, 308] width 501 height 32
click at [269, 289] on input "c. Performing regression testing in a controlled environment prior to deploymen…" at bounding box center [269, 284] width 0 height 10
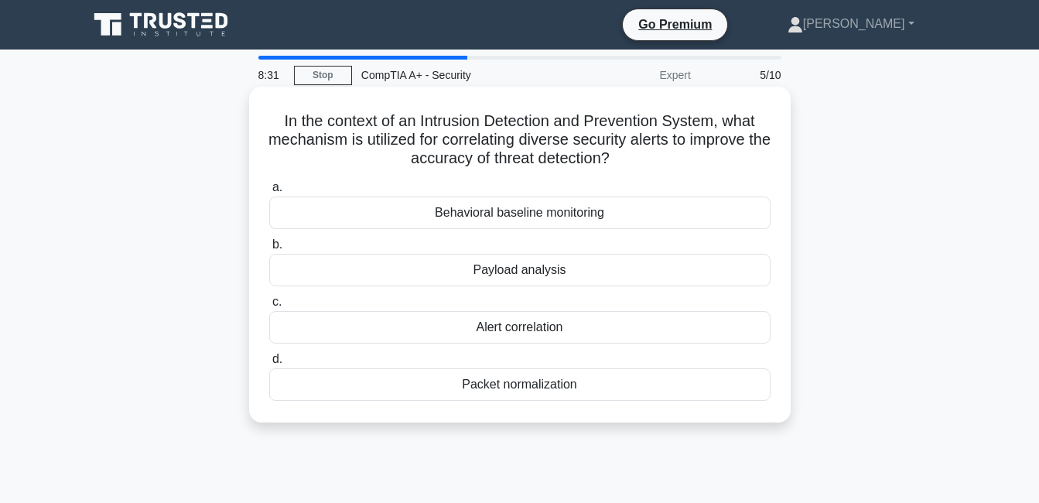
drag, startPoint x: 265, startPoint y: 115, endPoint x: 696, endPoint y: 388, distance: 510.0
click at [696, 388] on div "In the context of an Intrusion Detection and Prevention System, what mechanism …" at bounding box center [519, 254] width 529 height 323
copy div "In the context of an Intrusion Detection and Prevention System, what mechanism …"
click at [316, 318] on div "Alert correlation" at bounding box center [519, 327] width 501 height 32
click at [269, 307] on input "c. Alert correlation" at bounding box center [269, 302] width 0 height 10
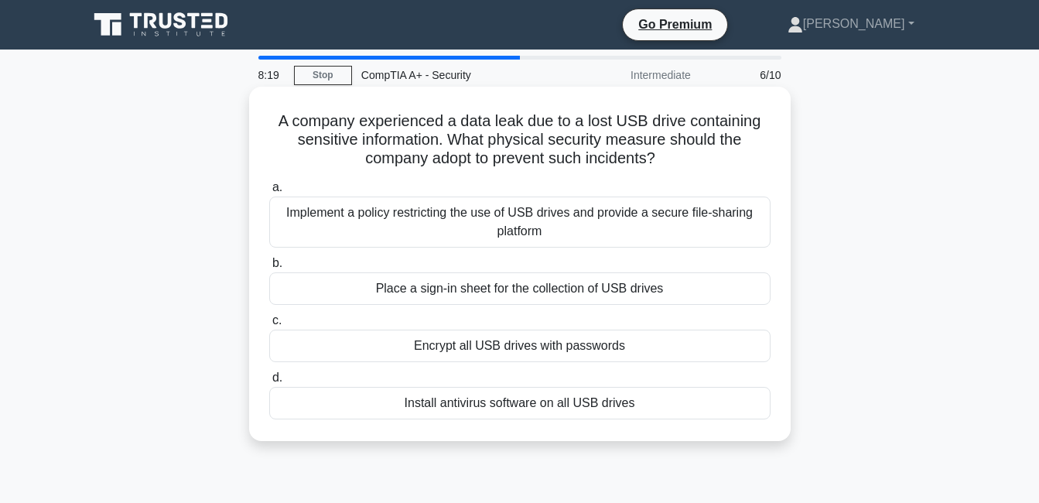
drag, startPoint x: 263, startPoint y: 97, endPoint x: 648, endPoint y: 405, distance: 492.7
click at [648, 405] on div "A company experienced a data leak due to a lost USB drive containing sensitive …" at bounding box center [519, 264] width 529 height 342
copy div "A company experienced a data leak due to a lost USB drive containing sensitive …"
click at [302, 217] on div "Implement a policy restricting the use of USB drives and provide a secure file-…" at bounding box center [519, 222] width 501 height 51
click at [269, 193] on input "a. Implement a policy restricting the use of USB drives and provide a secure fi…" at bounding box center [269, 188] width 0 height 10
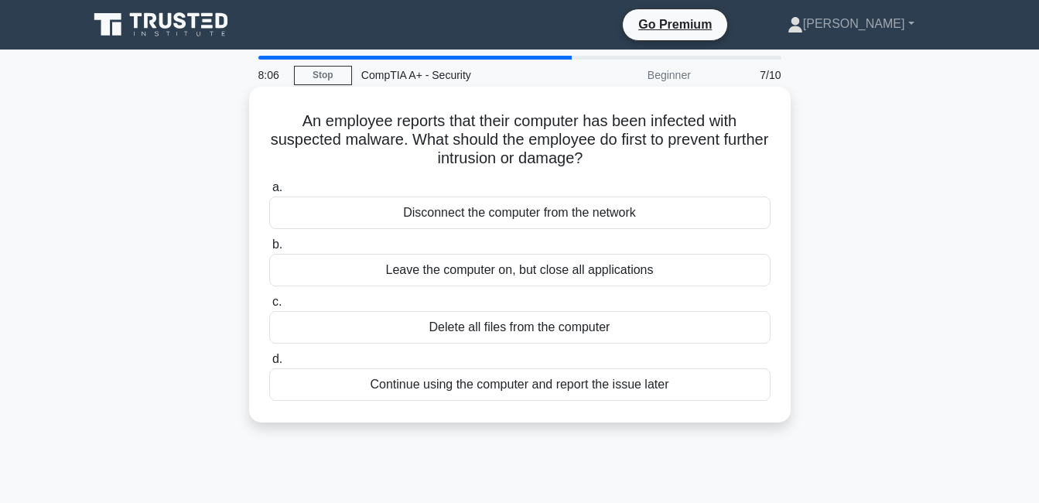
drag, startPoint x: 292, startPoint y: 104, endPoint x: 673, endPoint y: 387, distance: 475.1
click at [673, 387] on div "An employee reports that their computer has been infected with suspected malwar…" at bounding box center [519, 254] width 529 height 323
copy div "An employee reports that their computer has been infected with suspected malwar…"
click at [405, 210] on div "Disconnect the computer from the network" at bounding box center [519, 213] width 501 height 32
click at [269, 193] on input "a. Disconnect the computer from the network" at bounding box center [269, 188] width 0 height 10
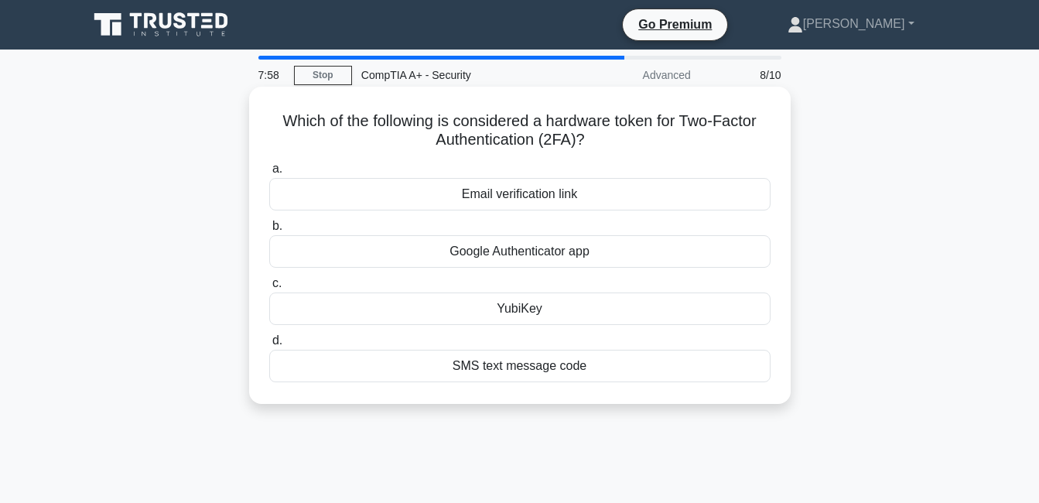
drag, startPoint x: 272, startPoint y: 115, endPoint x: 603, endPoint y: 363, distance: 412.9
click at [603, 363] on div "Which of the following is considered a hardware token for Two-Factor Authentica…" at bounding box center [519, 245] width 529 height 305
copy div "Which of the following is considered a hardware token for Two-Factor Authentica…"
click at [321, 309] on div "YubiKey" at bounding box center [519, 308] width 501 height 32
click at [269, 289] on input "c. YubiKey" at bounding box center [269, 284] width 0 height 10
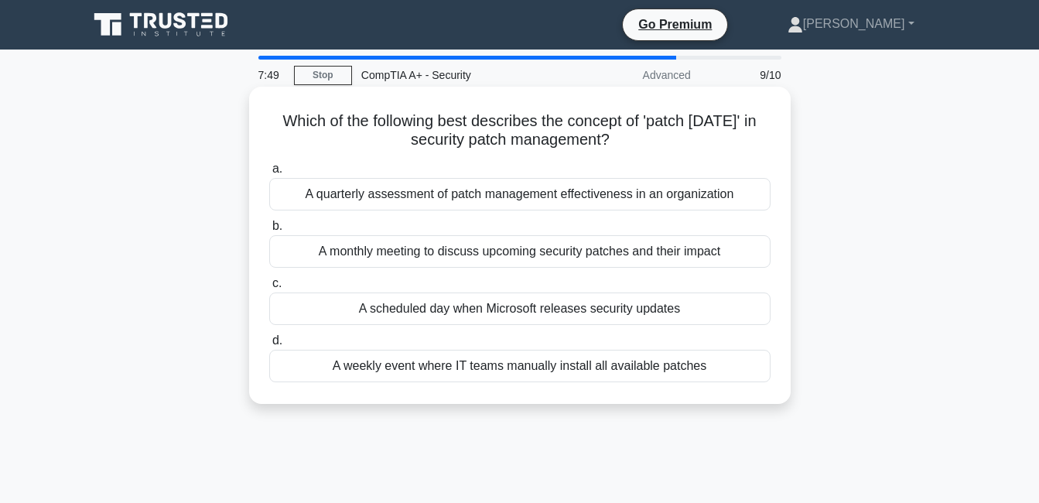
drag, startPoint x: 267, startPoint y: 120, endPoint x: 708, endPoint y: 368, distance: 505.8
click at [708, 368] on div "Which of the following best describes the concept of 'patch Tuesday' in securit…" at bounding box center [519, 245] width 529 height 305
copy div "Which of the following best describes the concept of 'patch Tuesday' in securit…"
click at [359, 312] on div "A scheduled day when Microsoft releases security updates" at bounding box center [519, 308] width 501 height 32
click at [269, 289] on input "c. A scheduled day when Microsoft releases security updates" at bounding box center [269, 284] width 0 height 10
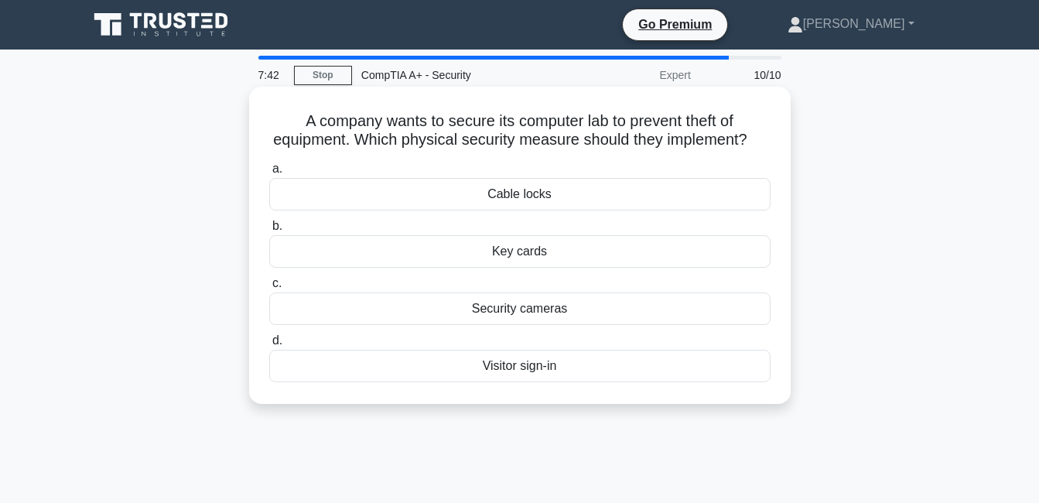
drag, startPoint x: 294, startPoint y: 115, endPoint x: 672, endPoint y: 389, distance: 467.6
click at [672, 389] on div "A company wants to secure its computer lab to prevent theft of equipment. Which…" at bounding box center [519, 245] width 529 height 305
copy div "A company wants to secure its computer lab to prevent theft of equipment. Which…"
click at [383, 206] on div "Cable locks" at bounding box center [519, 194] width 501 height 32
click at [269, 174] on input "a. Cable locks" at bounding box center [269, 169] width 0 height 10
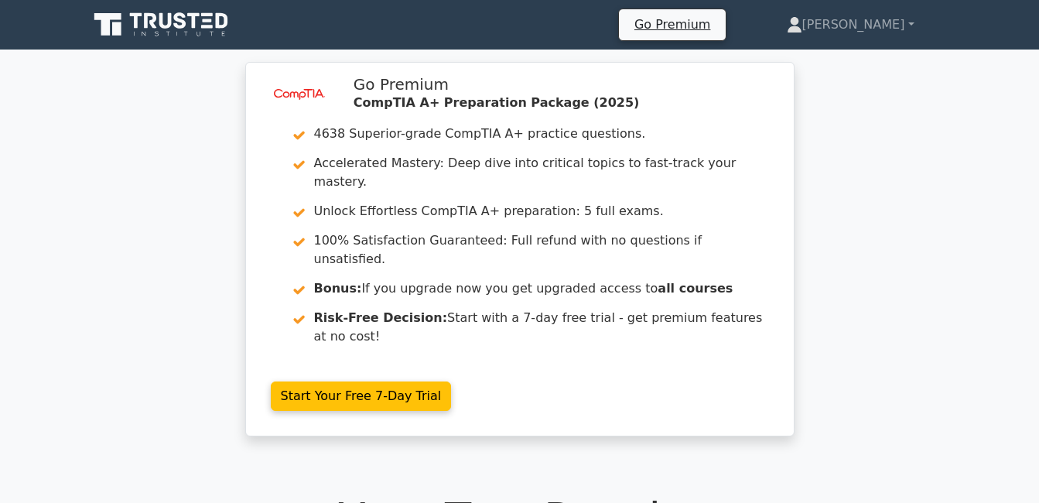
click at [100, 108] on div "image/svg+xml Go Premium CompTIA A+ Preparation Package (2025) 4638 Superior-gr…" at bounding box center [519, 258] width 1039 height 393
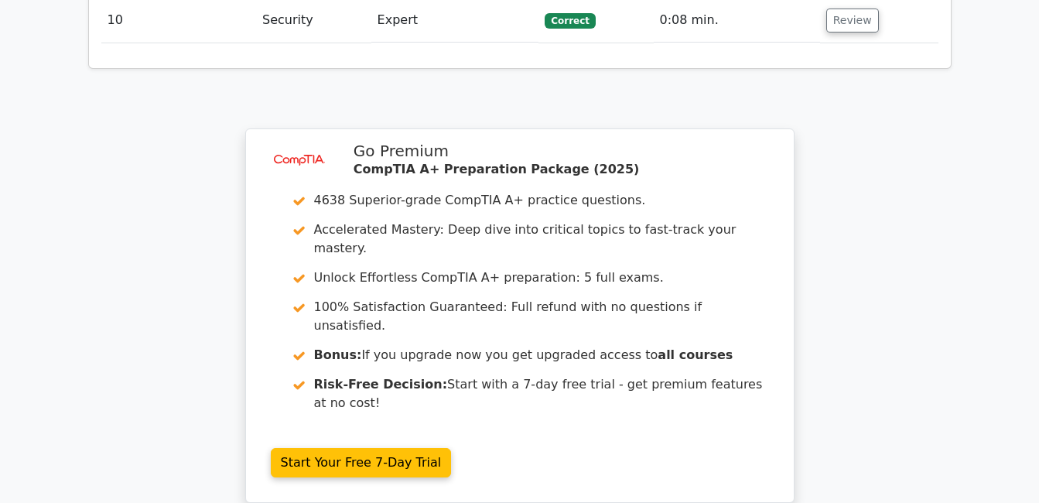
scroll to position [2455, 0]
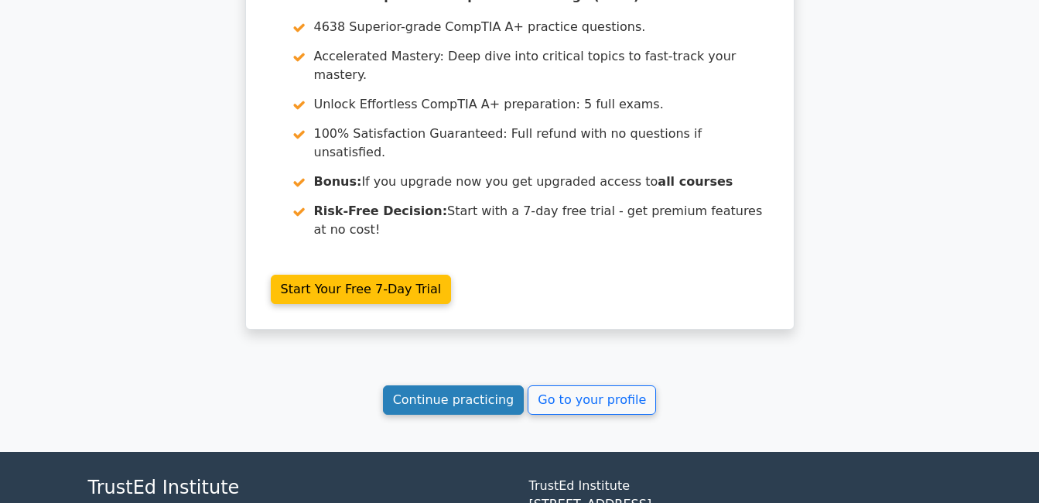
click at [434, 385] on link "Continue practicing" at bounding box center [454, 399] width 142 height 29
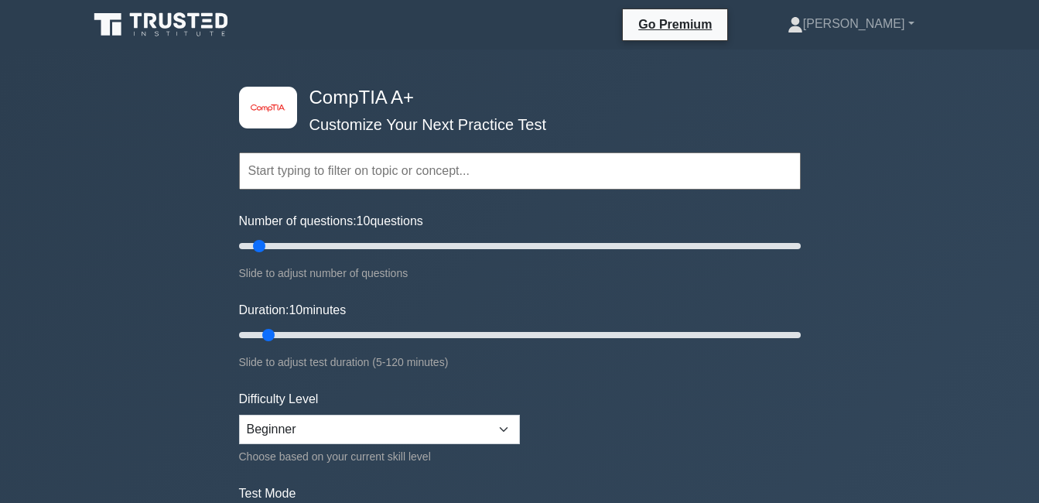
click at [302, 162] on input "text" at bounding box center [520, 170] width 562 height 37
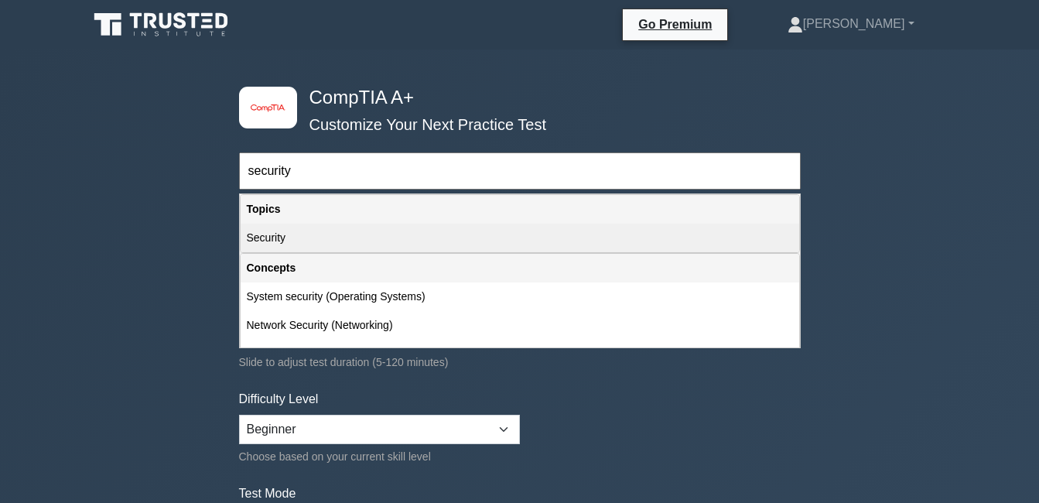
click at [295, 232] on div "Security" at bounding box center [520, 238] width 559 height 29
type input "Security"
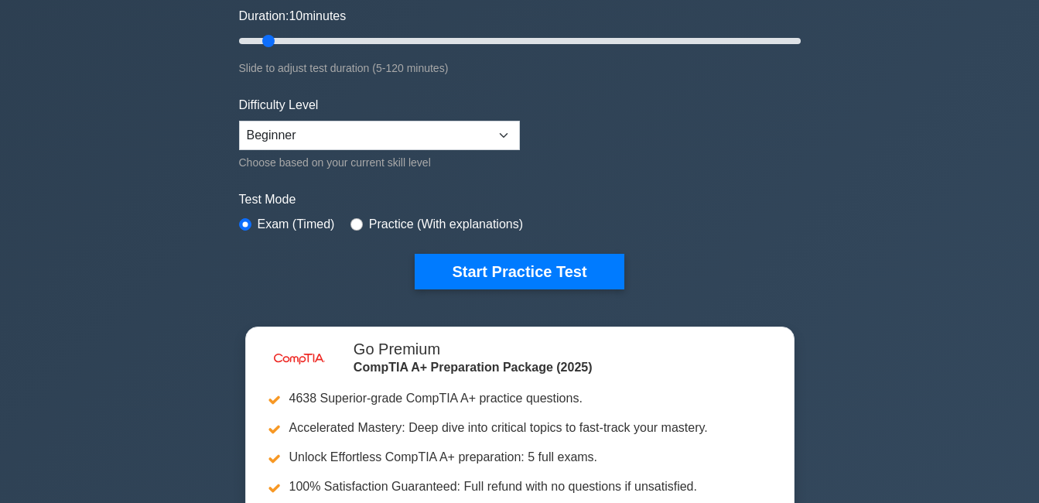
scroll to position [309, 0]
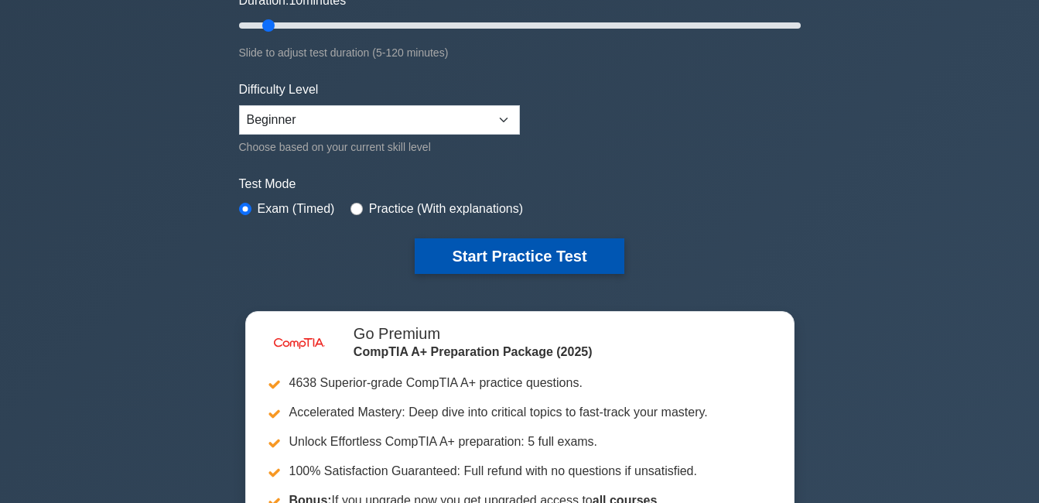
click at [473, 255] on button "Start Practice Test" at bounding box center [519, 256] width 209 height 36
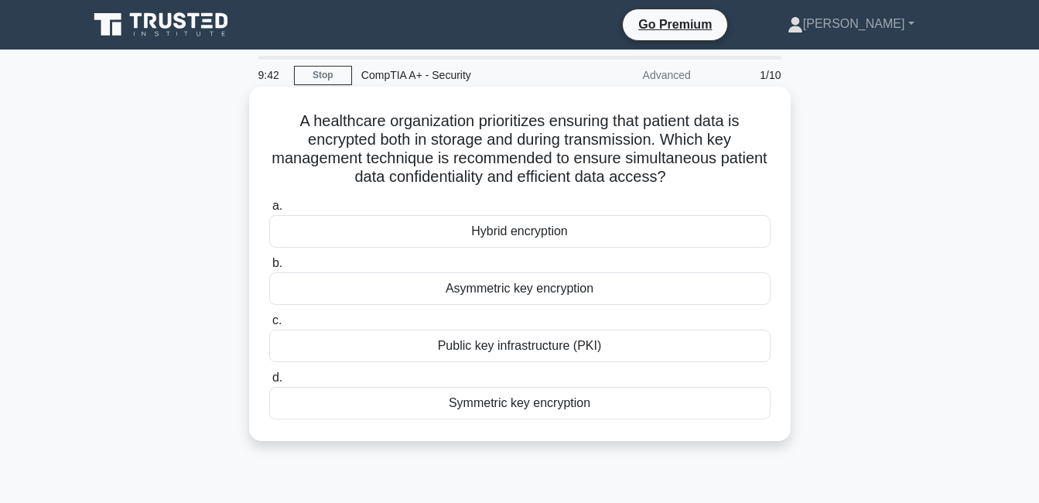
click at [477, 238] on div "Hybrid encryption" at bounding box center [519, 231] width 501 height 32
click at [269, 211] on input "a. Hybrid encryption" at bounding box center [269, 206] width 0 height 10
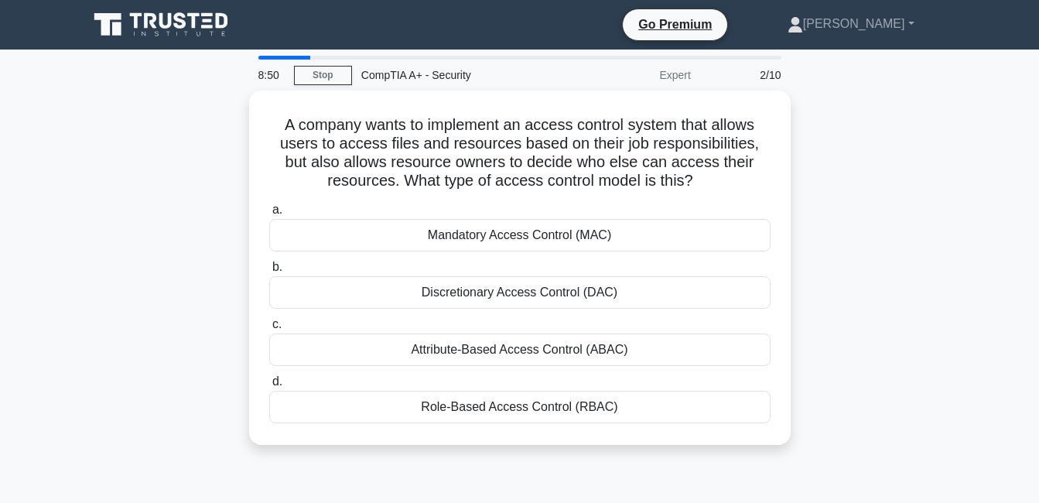
click at [860, 230] on div "A company wants to implement an access control system that allows users to acce…" at bounding box center [520, 277] width 882 height 373
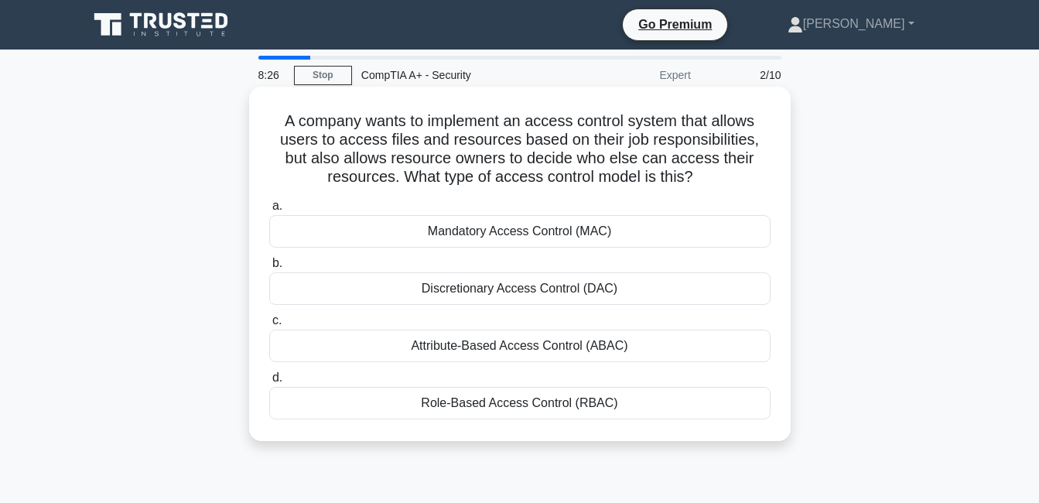
click at [496, 234] on div "Mandatory Access Control (MAC)" at bounding box center [519, 231] width 501 height 32
click at [269, 211] on input "a. Mandatory Access Control (MAC)" at bounding box center [269, 206] width 0 height 10
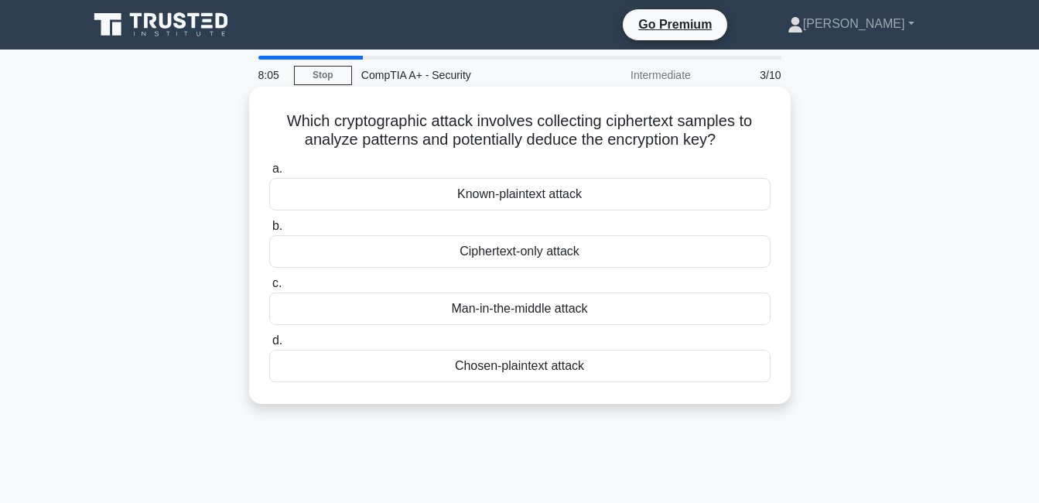
click at [453, 249] on div "Ciphertext-only attack" at bounding box center [519, 251] width 501 height 32
click at [269, 231] on input "b. Ciphertext-only attack" at bounding box center [269, 226] width 0 height 10
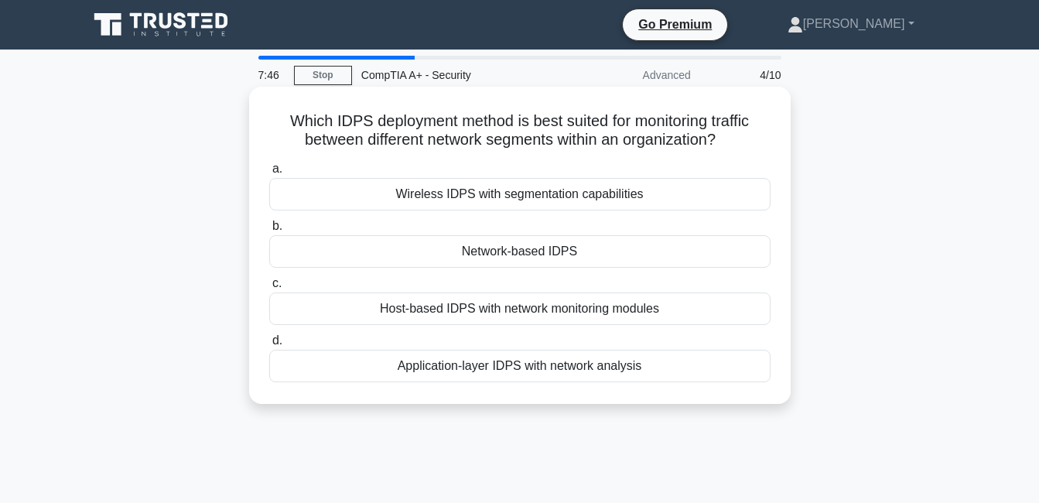
click at [483, 251] on div "Network-based IDPS" at bounding box center [519, 251] width 501 height 32
click at [269, 231] on input "b. Network-based IDPS" at bounding box center [269, 226] width 0 height 10
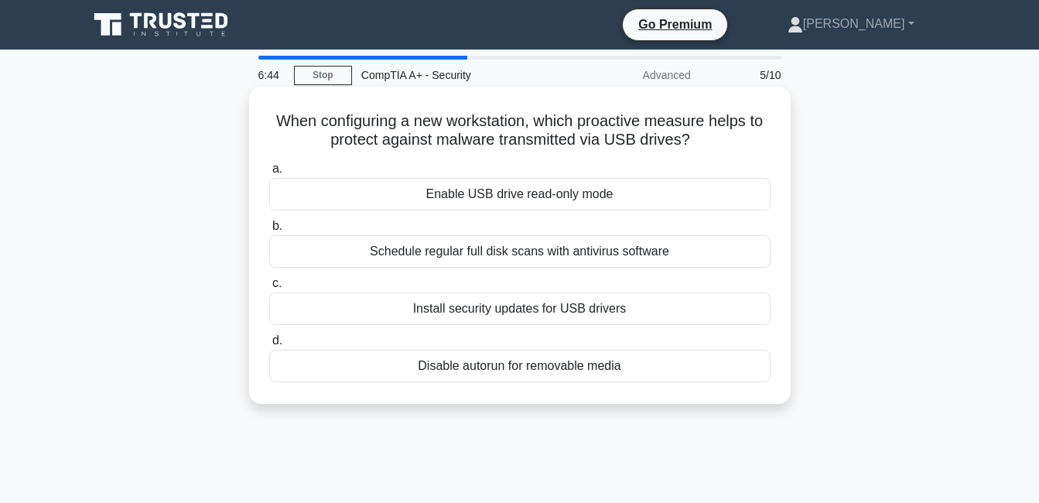
click at [453, 265] on div "Schedule regular full disk scans with antivirus software" at bounding box center [519, 251] width 501 height 32
click at [269, 231] on input "b. Schedule regular full disk scans with antivirus software" at bounding box center [269, 226] width 0 height 10
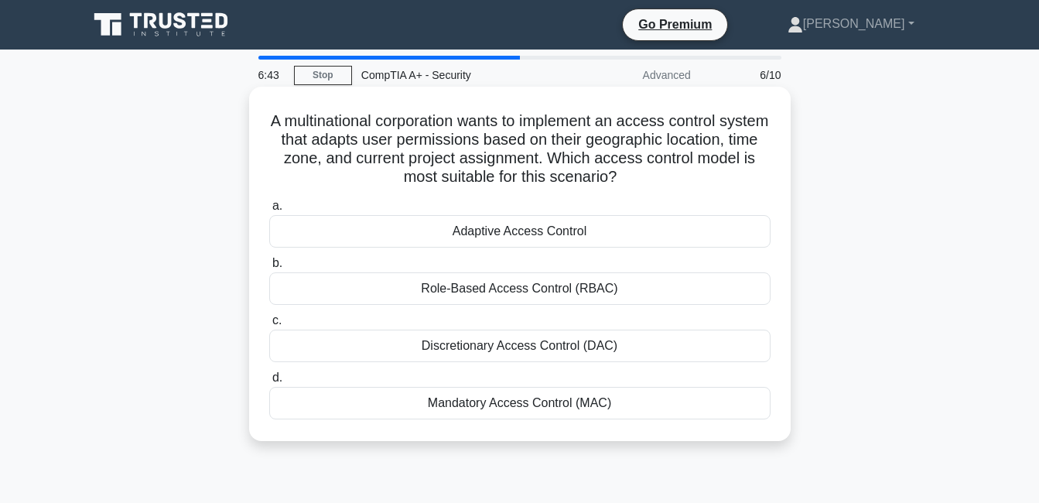
click at [461, 345] on div "Discretionary Access Control (DAC)" at bounding box center [519, 346] width 501 height 32
click at [269, 326] on input "c. Discretionary Access Control (DAC)" at bounding box center [269, 321] width 0 height 10
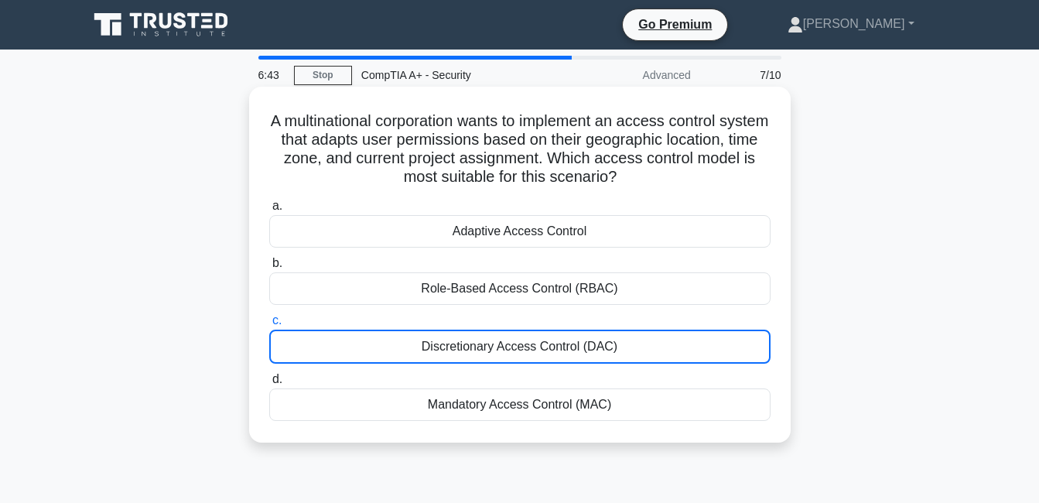
click at [462, 242] on div "Adaptive Access Control" at bounding box center [519, 231] width 501 height 32
click at [269, 211] on input "a. Adaptive Access Control" at bounding box center [269, 206] width 0 height 10
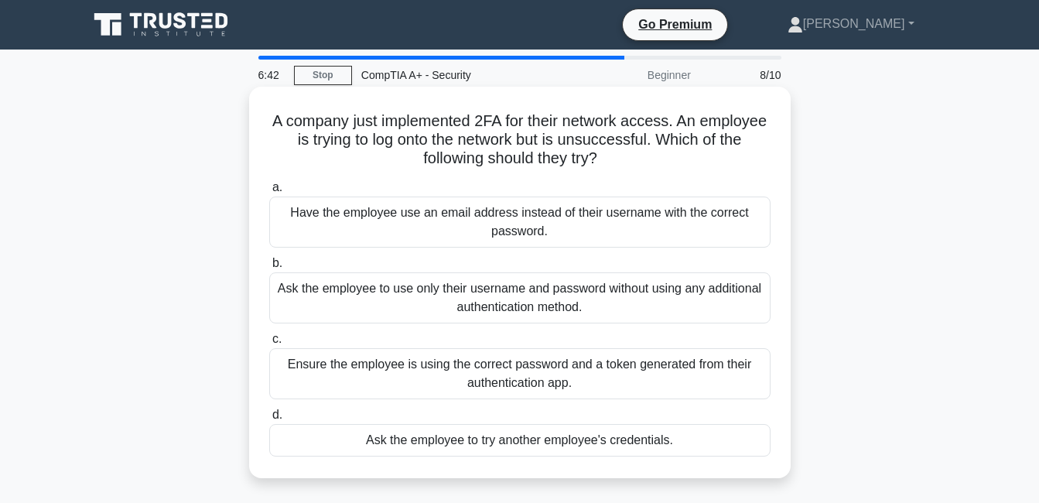
click at [467, 257] on label "b. Ask the employee to use only their username and password without using any a…" at bounding box center [519, 289] width 501 height 70
click at [269, 258] on input "b. Ask the employee to use only their username and password without using any a…" at bounding box center [269, 263] width 0 height 10
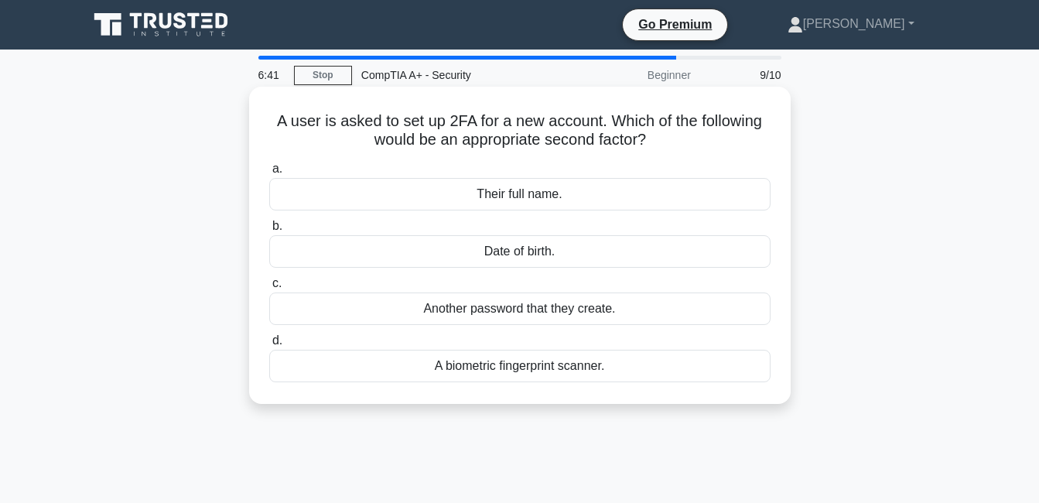
click at [478, 182] on div "Their full name." at bounding box center [519, 194] width 501 height 32
click at [269, 174] on input "a. Their full name." at bounding box center [269, 169] width 0 height 10
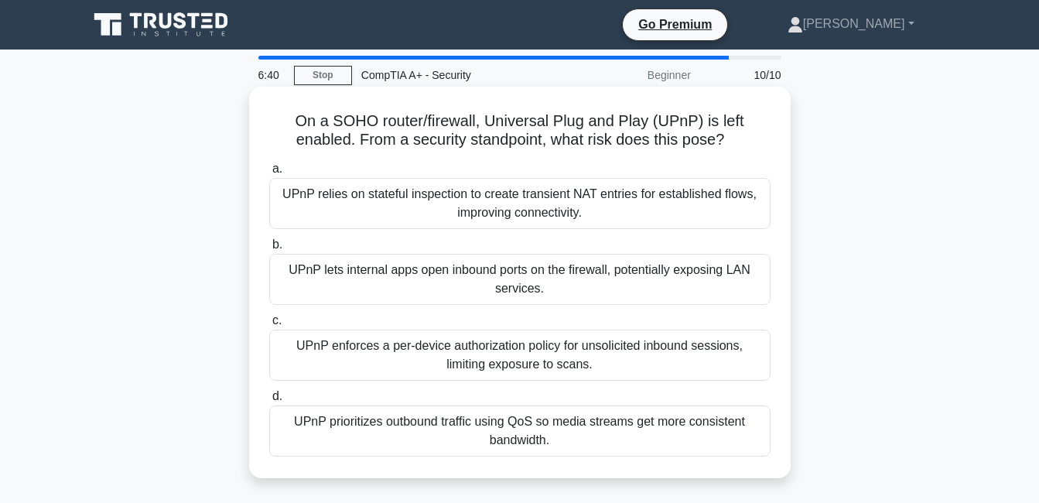
click at [473, 266] on div "UPnP lets internal apps open inbound ports on the firewall, potentially exposin…" at bounding box center [519, 279] width 501 height 51
click at [269, 250] on input "b. UPnP lets internal apps open inbound ports on the firewall, potentially expo…" at bounding box center [269, 245] width 0 height 10
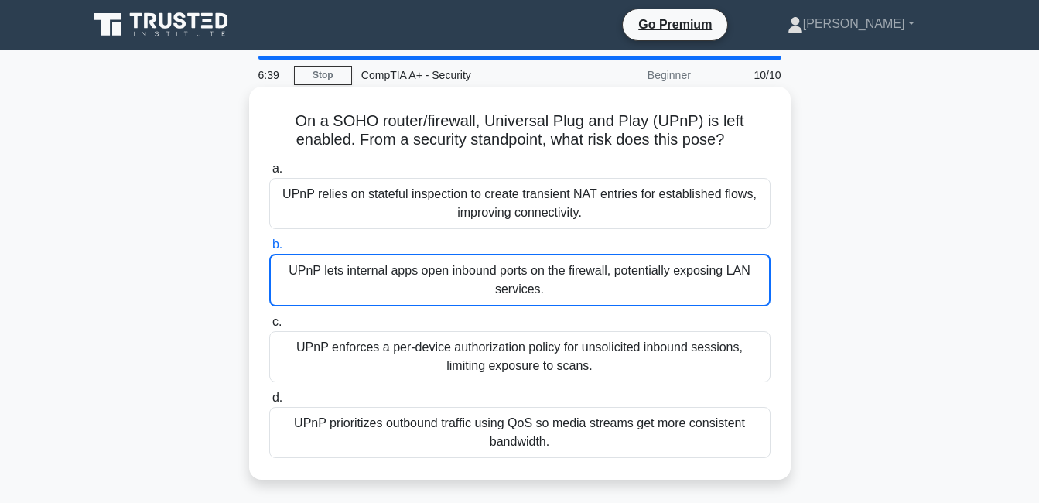
click at [478, 354] on div "UPnP enforces a per-device authorization policy for unsolicited inbound session…" at bounding box center [519, 356] width 501 height 51
click at [269, 327] on input "c. UPnP enforces a per-device authorization policy for unsolicited inbound sess…" at bounding box center [269, 322] width 0 height 10
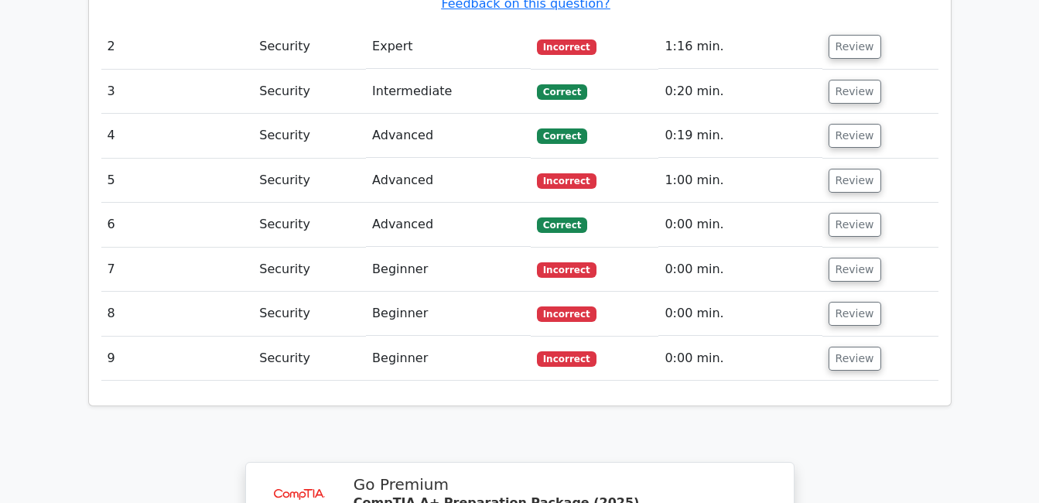
scroll to position [2300, 0]
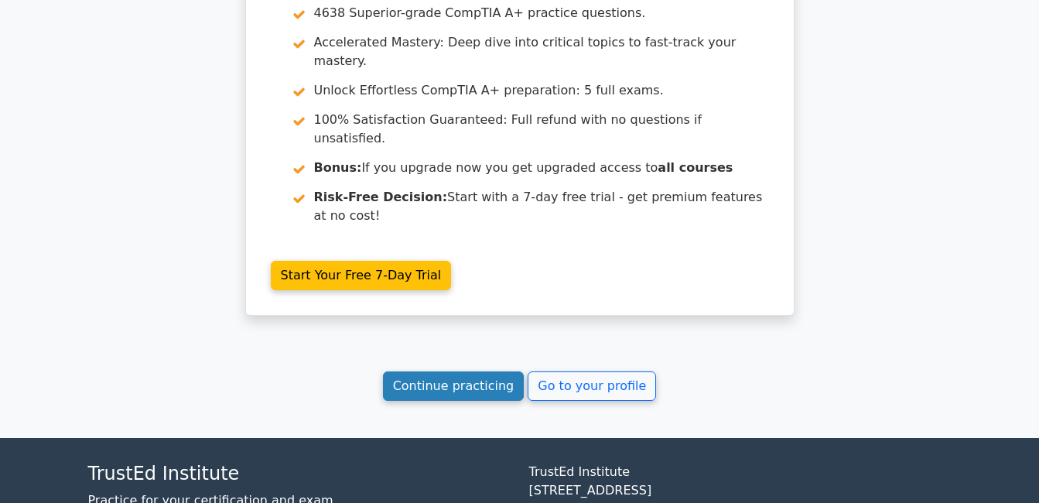
click at [459, 371] on link "Continue practicing" at bounding box center [454, 385] width 142 height 29
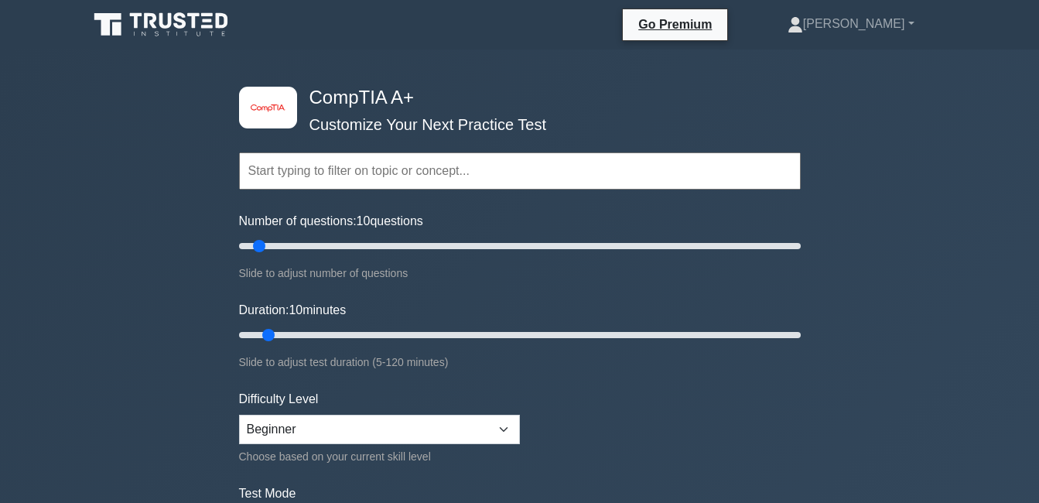
click at [364, 180] on input "text" at bounding box center [520, 170] width 562 height 37
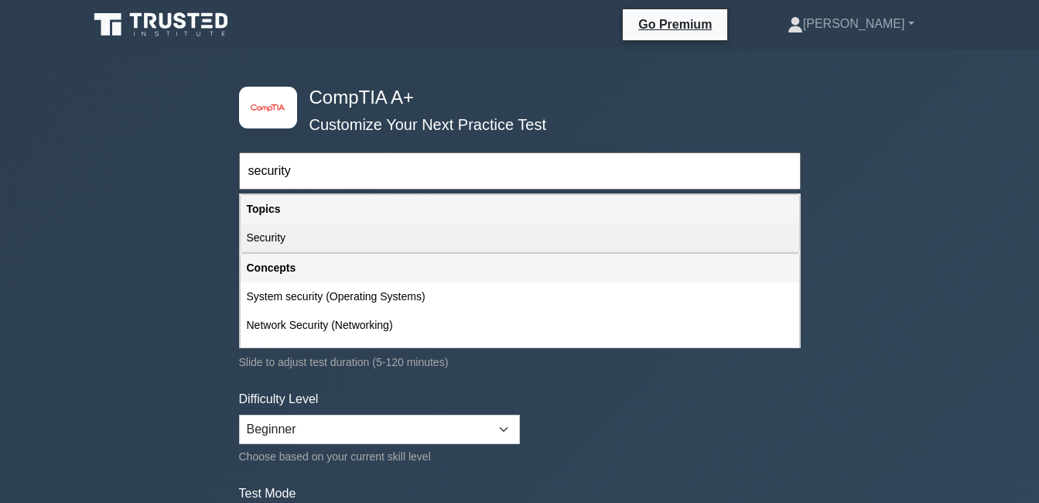
click at [293, 234] on div "Security" at bounding box center [520, 238] width 559 height 29
type input "Security"
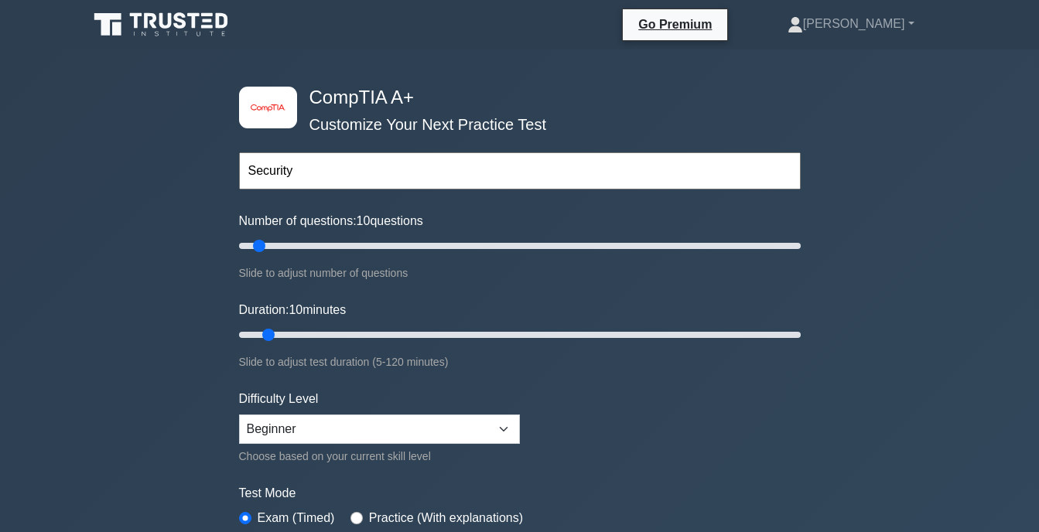
click at [760, 436] on form "Security Topics Hardware Operating Systems Networking Security Troubleshooting …" at bounding box center [520, 344] width 562 height 478
click at [433, 172] on input "text" at bounding box center [520, 170] width 562 height 37
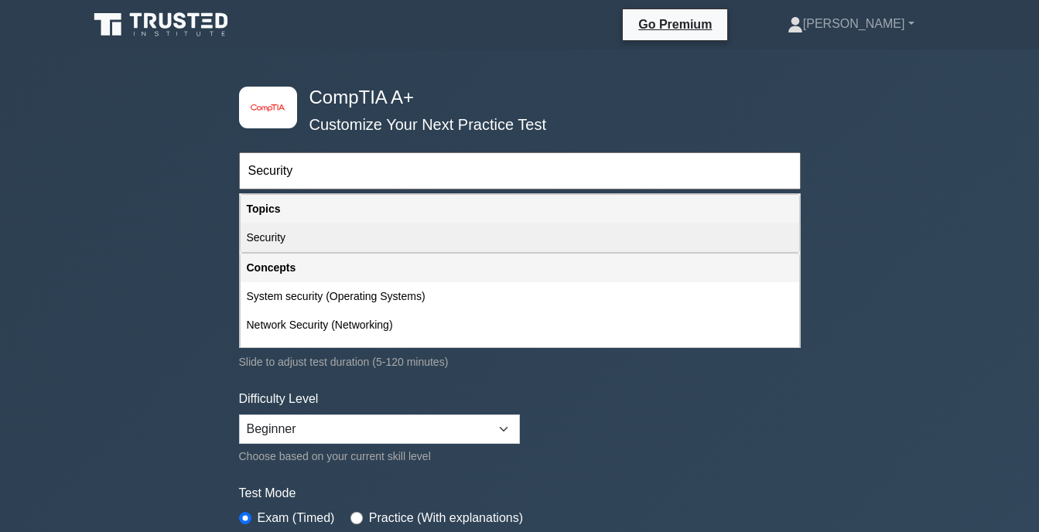
type input "Security"
click at [347, 236] on div "Security" at bounding box center [520, 238] width 559 height 29
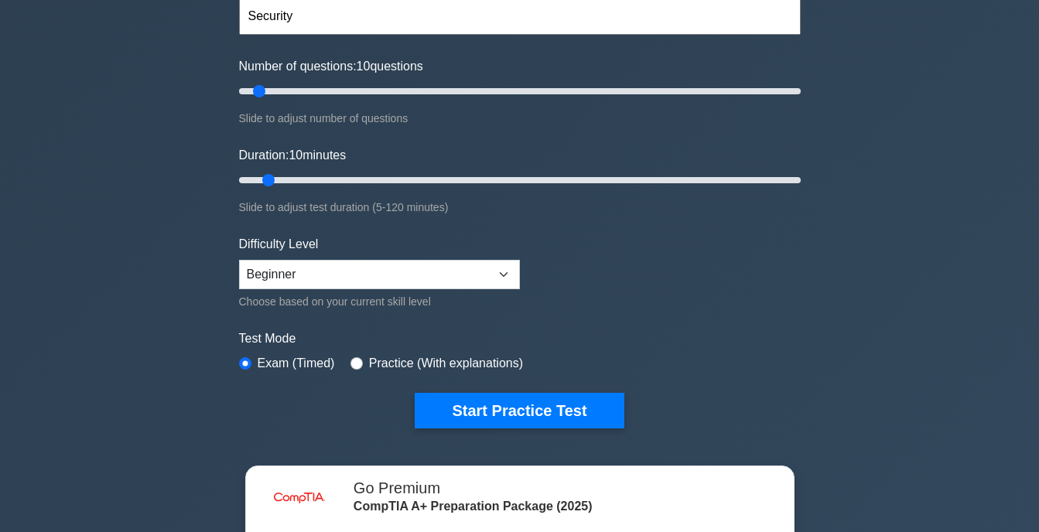
scroll to position [232, 0]
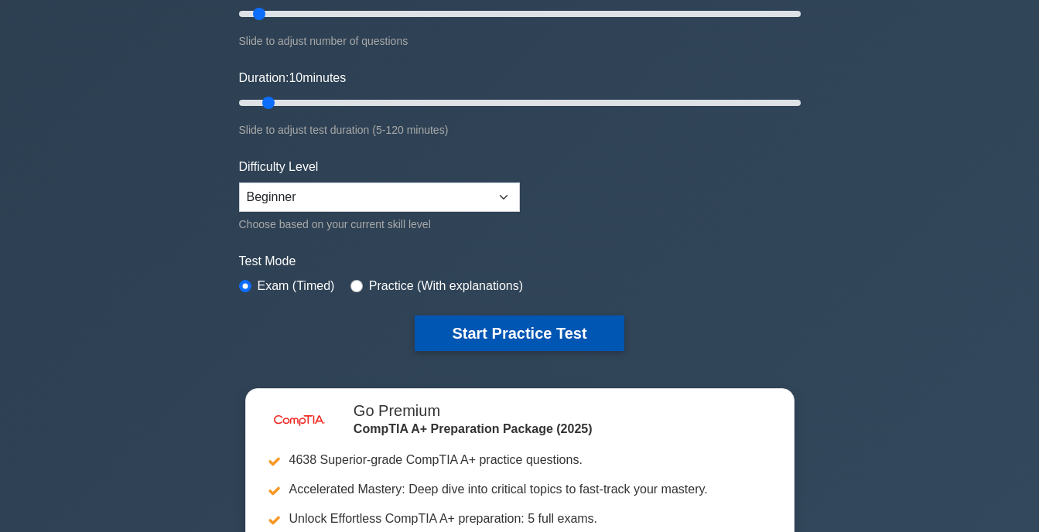
click at [465, 327] on button "Start Practice Test" at bounding box center [519, 334] width 209 height 36
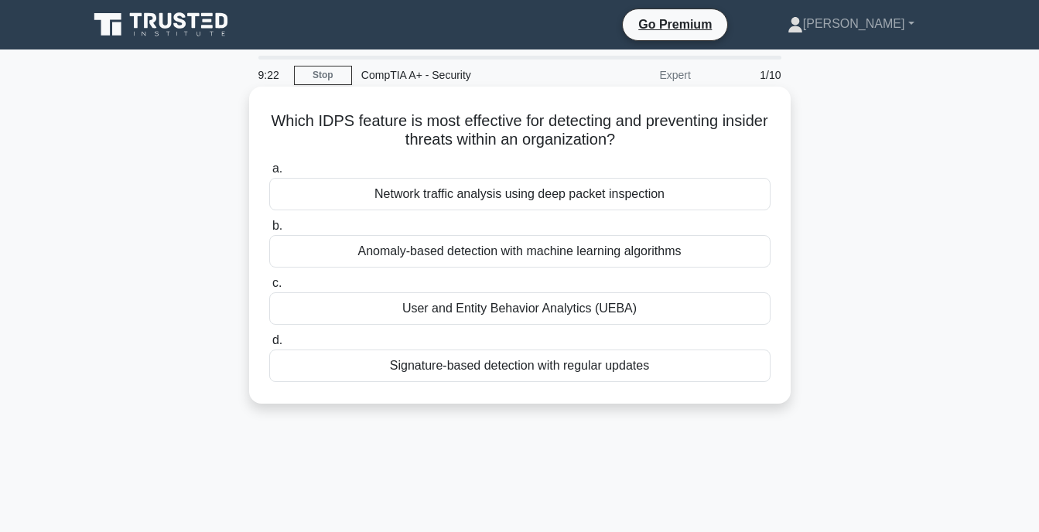
drag, startPoint x: 288, startPoint y: 122, endPoint x: 655, endPoint y: 374, distance: 444.7
click at [655, 374] on div "Which IDPS feature is most effective for detecting and preventing insider threa…" at bounding box center [519, 245] width 529 height 305
copy div "Which IDPS feature is most effective for detecting and preventing insider threa…"
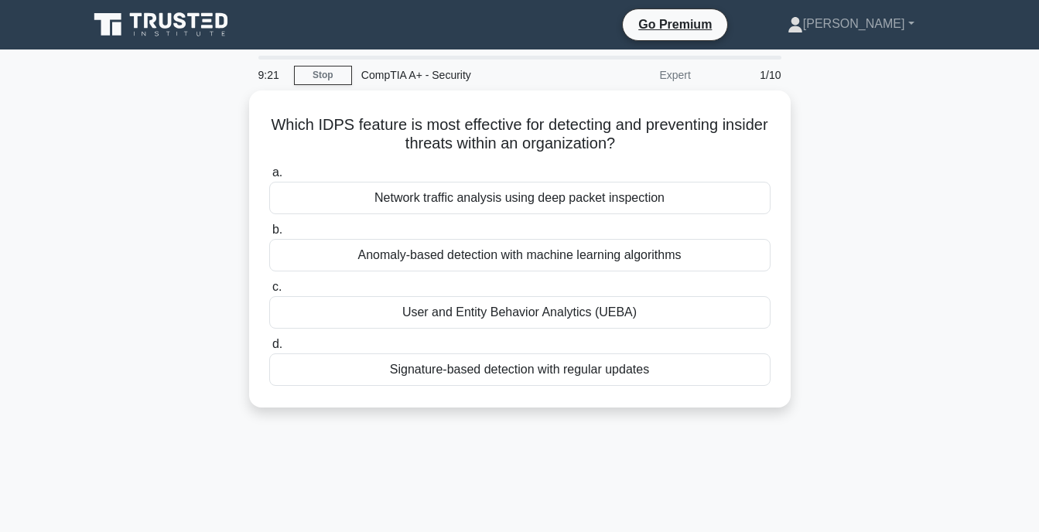
click at [553, 470] on div "9:21 Stop CompTIA A+ - Security Expert 1/10 Which IDPS feature is most effectiv…" at bounding box center [520, 443] width 882 height 774
click at [830, 352] on div "Which IDPS feature is most effective for detecting and preventing insider threa…" at bounding box center [520, 259] width 882 height 336
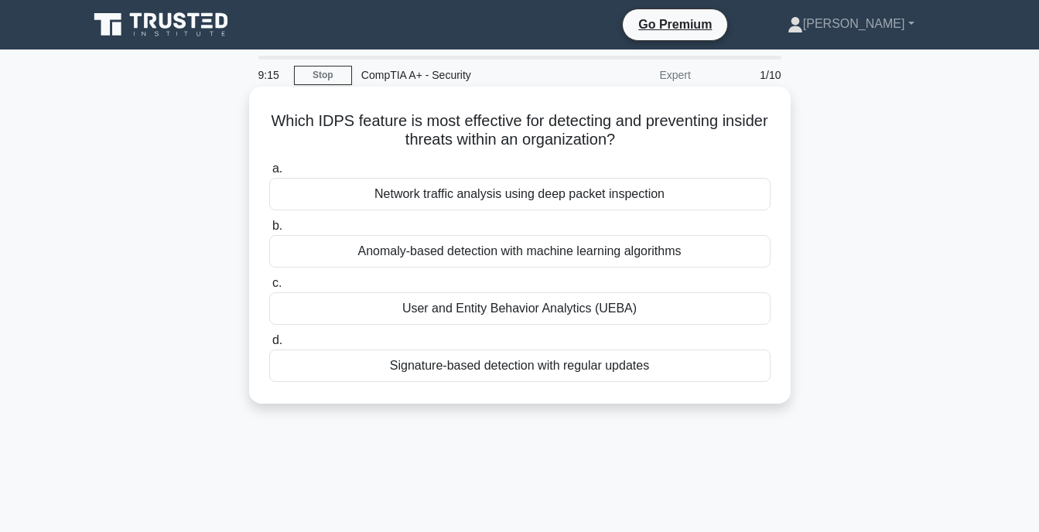
click at [417, 305] on div "User and Entity Behavior Analytics (UEBA)" at bounding box center [519, 308] width 501 height 32
click at [269, 289] on input "c. User and Entity Behavior Analytics (UEBA)" at bounding box center [269, 284] width 0 height 10
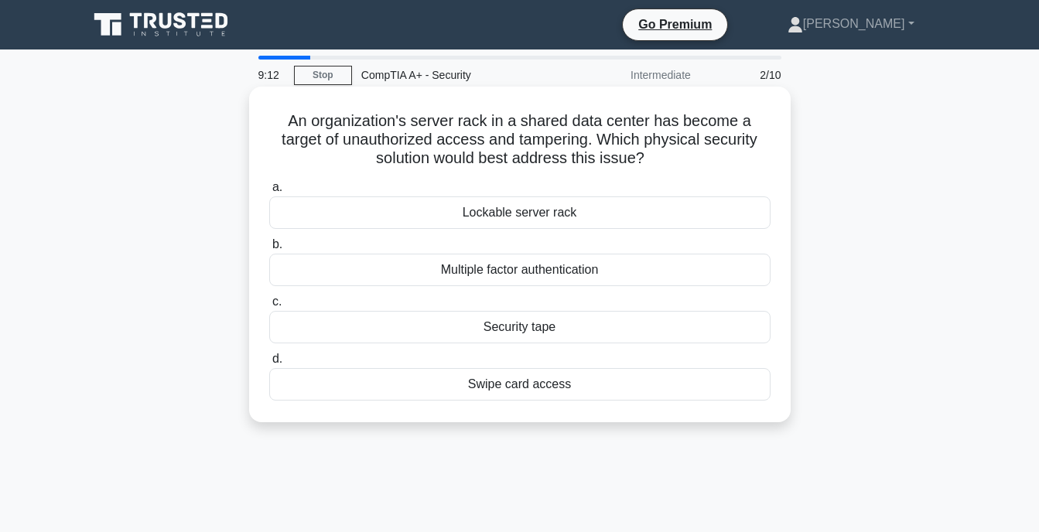
drag, startPoint x: 292, startPoint y: 120, endPoint x: 482, endPoint y: 202, distance: 206.5
click at [482, 202] on div "An organization's server rack in a shared data center has become a target of un…" at bounding box center [519, 254] width 529 height 323
drag, startPoint x: 311, startPoint y: 125, endPoint x: 278, endPoint y: 121, distance: 33.5
click at [309, 125] on h5 "An organization's server rack in a shared data center has become a target of un…" at bounding box center [520, 139] width 504 height 57
click at [286, 115] on h5 "An organization's server rack in a shared data center has become a target of un…" at bounding box center [520, 139] width 504 height 57
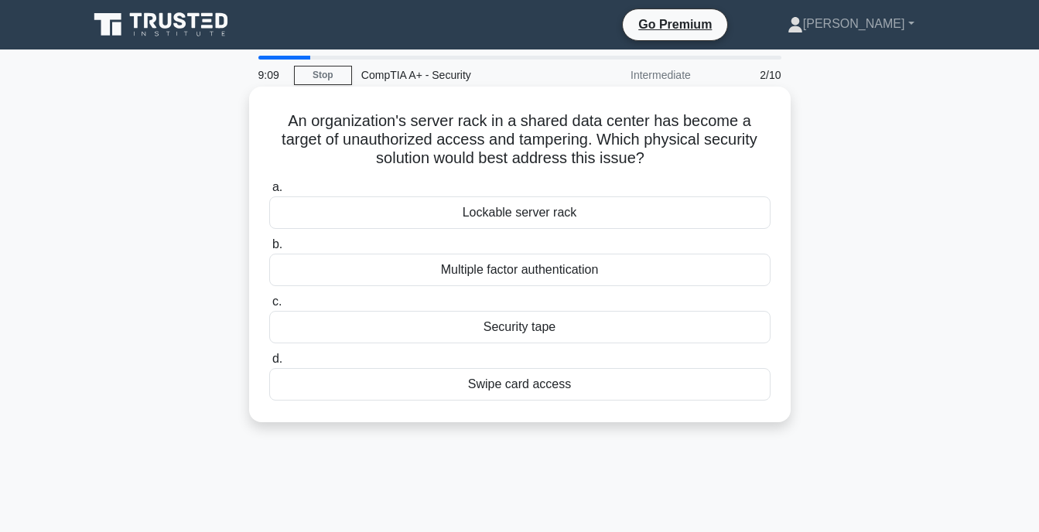
drag, startPoint x: 286, startPoint y: 115, endPoint x: 613, endPoint y: 380, distance: 420.3
click at [613, 380] on div "An organization's server rack in a shared data center has become a target of un…" at bounding box center [519, 254] width 529 height 323
copy div "An organization's server rack in a shared data center has become a target of un…"
click at [390, 211] on div "Lockable server rack" at bounding box center [519, 213] width 501 height 32
click at [269, 193] on input "a. Lockable server rack" at bounding box center [269, 188] width 0 height 10
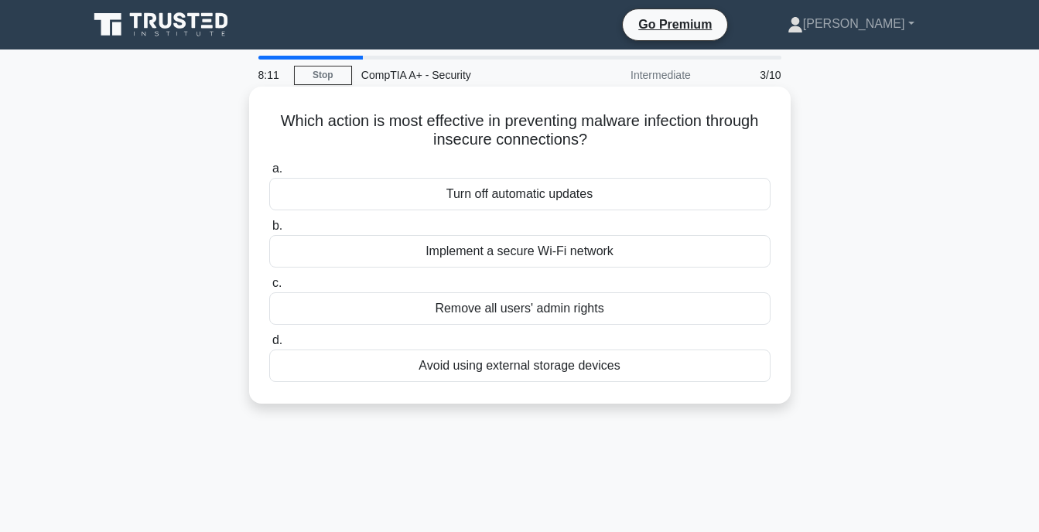
drag, startPoint x: 271, startPoint y: 119, endPoint x: 631, endPoint y: 362, distance: 434.1
click at [631, 362] on div "Which action is most effective in preventing malware infection through insecure…" at bounding box center [519, 245] width 529 height 305
copy div "Which action is most effective in preventing malware infection through insecure…"
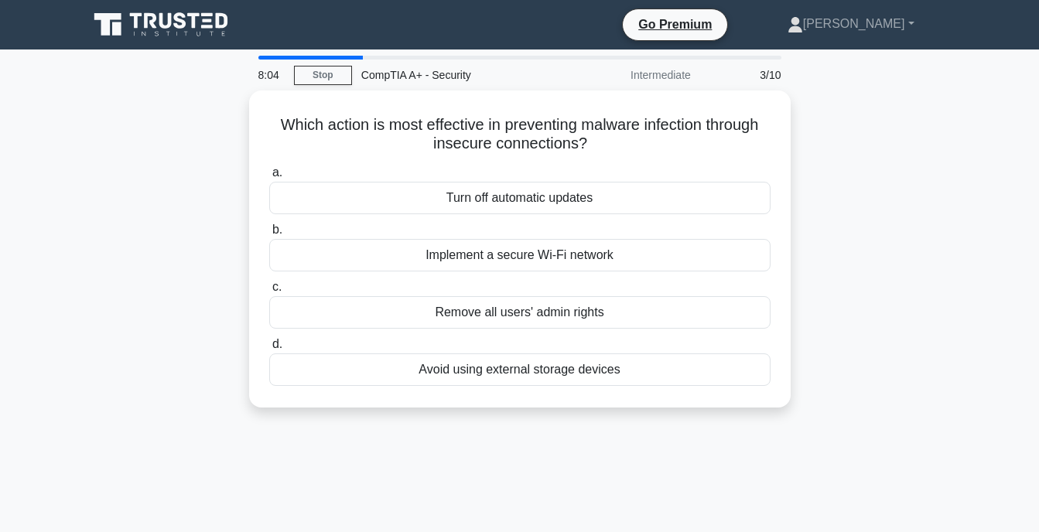
click at [852, 195] on div "Which action is most effective in preventing malware infection through insecure…" at bounding box center [520, 259] width 882 height 336
click at [855, 251] on div "Which action is most effective in preventing malware infection through insecure…" at bounding box center [520, 259] width 882 height 336
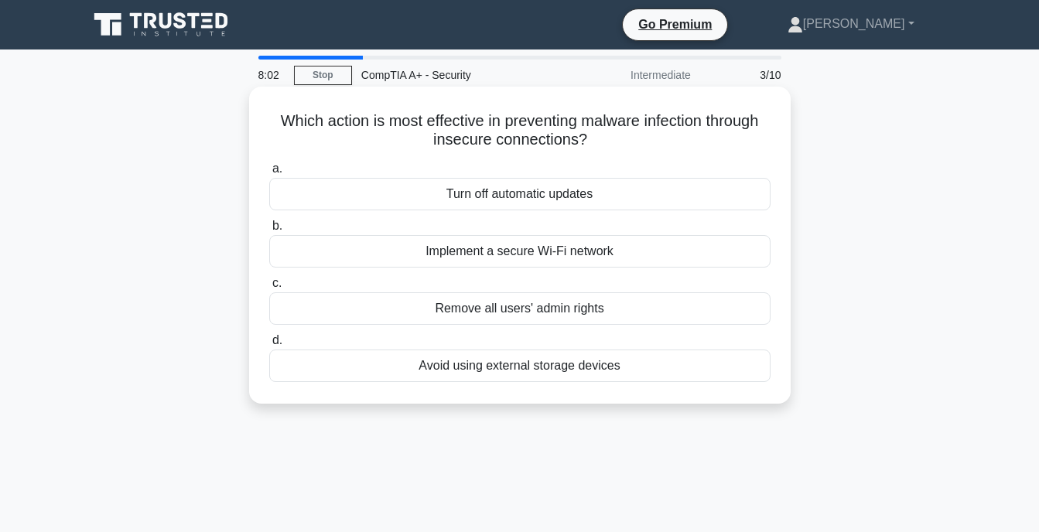
click at [678, 270] on div "a. Turn off automatic updates b. Implement a secure Wi-Fi network c. d." at bounding box center [520, 270] width 520 height 229
click at [504, 253] on div "Implement a secure Wi-Fi network" at bounding box center [519, 251] width 501 height 32
click at [269, 231] on input "b. Implement a secure Wi-Fi network" at bounding box center [269, 226] width 0 height 10
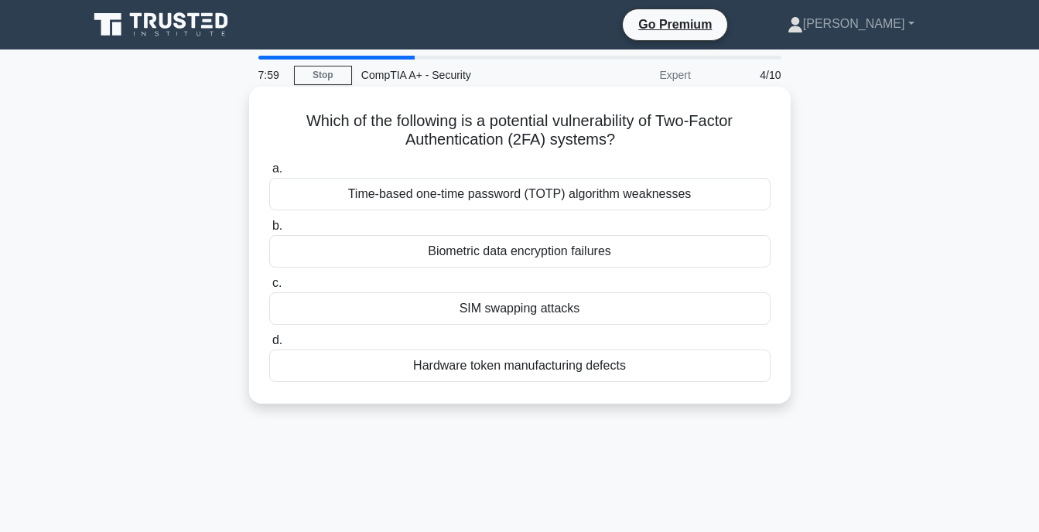
drag, startPoint x: 287, startPoint y: 107, endPoint x: 649, endPoint y: 368, distance: 446.7
click at [649, 368] on div "Which of the following is a potential vulnerability of Two-Factor Authenticatio…" at bounding box center [519, 245] width 529 height 305
copy div "Which of the following is a potential vulnerability of Two-Factor Authenticatio…"
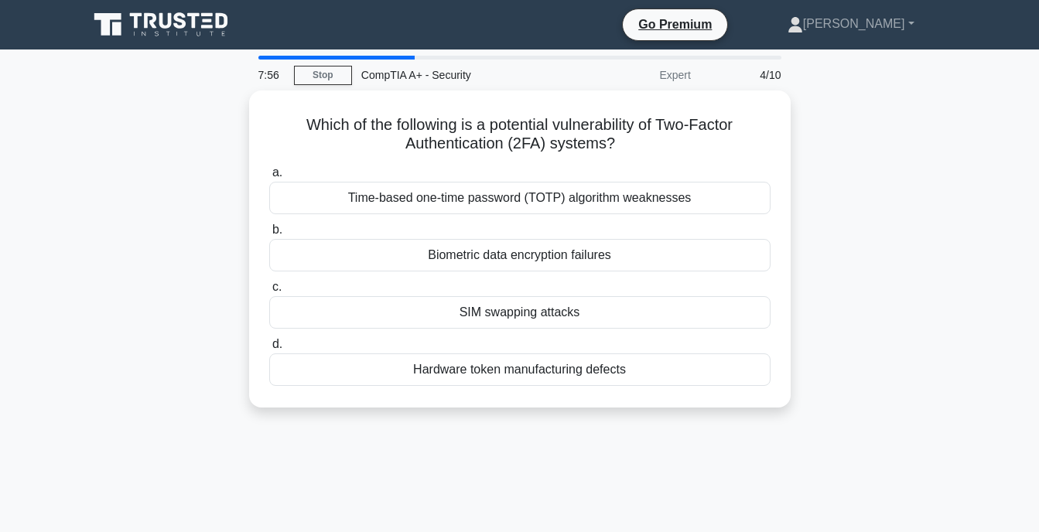
click at [861, 198] on div "Which of the following is a potential vulnerability of Two-Factor Authenticatio…" at bounding box center [520, 259] width 882 height 336
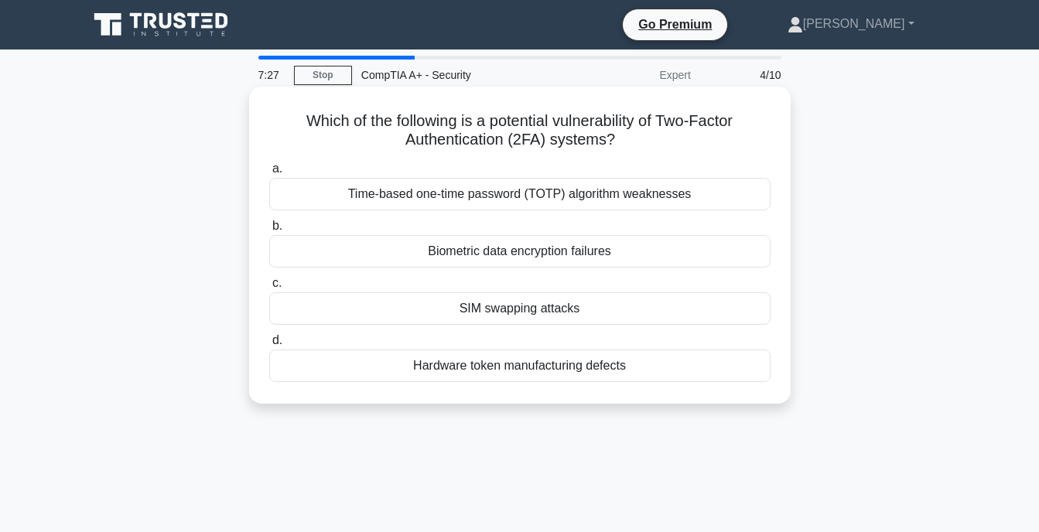
click at [545, 256] on div "Biometric data encryption failures" at bounding box center [519, 251] width 501 height 32
click at [269, 231] on input "b. Biometric data encryption failures" at bounding box center [269, 226] width 0 height 10
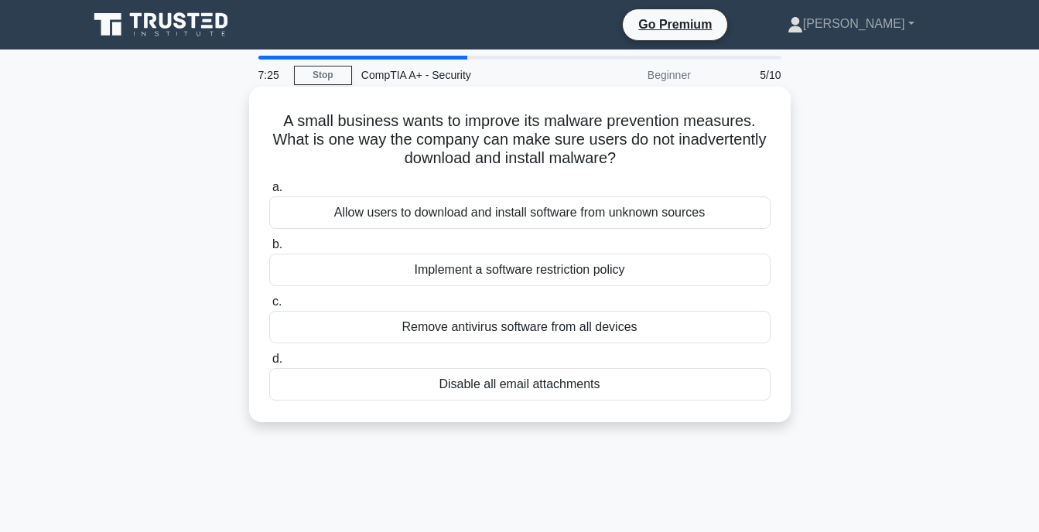
drag, startPoint x: 268, startPoint y: 105, endPoint x: 621, endPoint y: 386, distance: 450.4
click at [621, 386] on div "A small business wants to improve its malware prevention measures. What is one …" at bounding box center [519, 254] width 529 height 323
copy div "A small business wants to improve its malware prevention measures. What is one …"
click at [388, 269] on div "Implement a software restriction policy" at bounding box center [519, 270] width 501 height 32
click at [269, 250] on input "b. Implement a software restriction policy" at bounding box center [269, 245] width 0 height 10
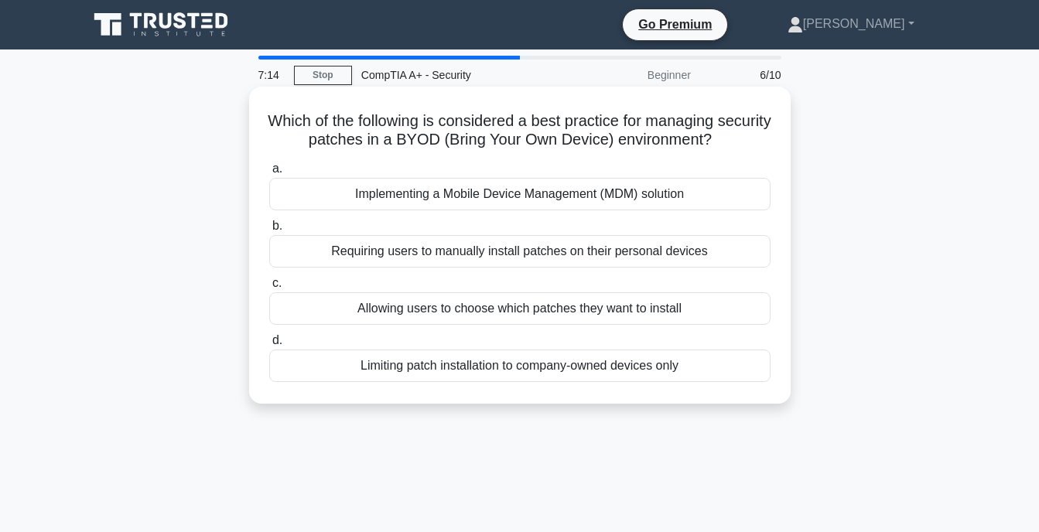
drag, startPoint x: 283, startPoint y: 118, endPoint x: 703, endPoint y: 378, distance: 494.1
click at [703, 378] on div "Which of the following is considered a best practice for managing security patc…" at bounding box center [519, 245] width 529 height 305
copy div "Which of the following is considered a best practice for managing security patc…"
click at [331, 192] on div "Implementing a Mobile Device Management (MDM) solution" at bounding box center [519, 194] width 501 height 32
click at [269, 174] on input "a. Implementing a Mobile Device Management (MDM) solution" at bounding box center [269, 169] width 0 height 10
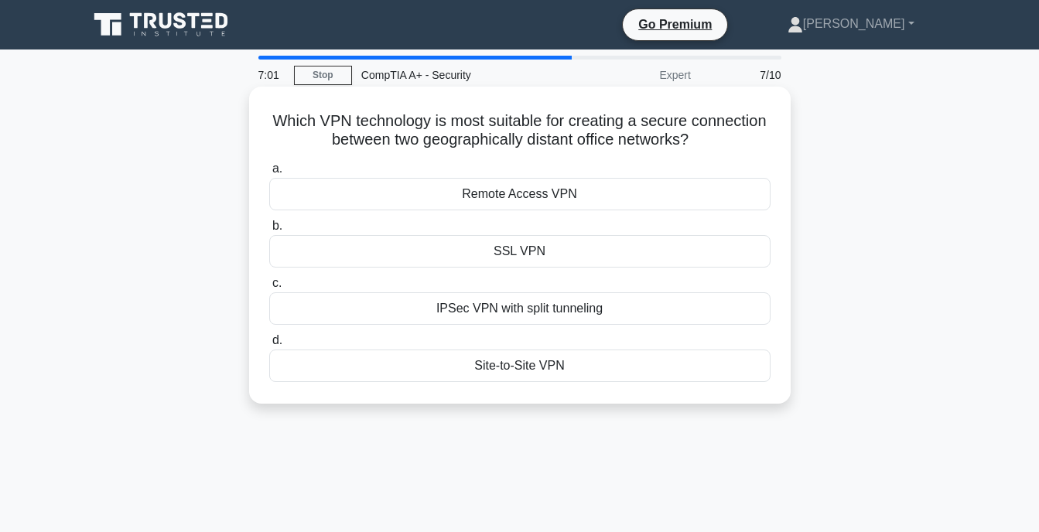
drag, startPoint x: 298, startPoint y: 113, endPoint x: 573, endPoint y: 388, distance: 388.5
click at [573, 388] on div "Which VPN technology is most suitable for creating a secure connection between …" at bounding box center [519, 245] width 529 height 305
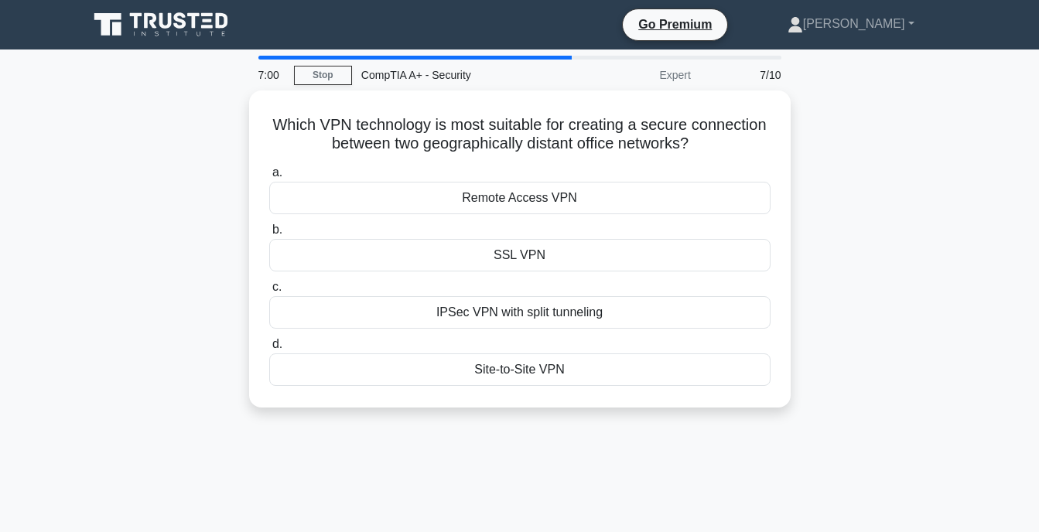
click at [598, 426] on div "Which VPN technology is most suitable for creating a secure connection between …" at bounding box center [520, 259] width 882 height 336
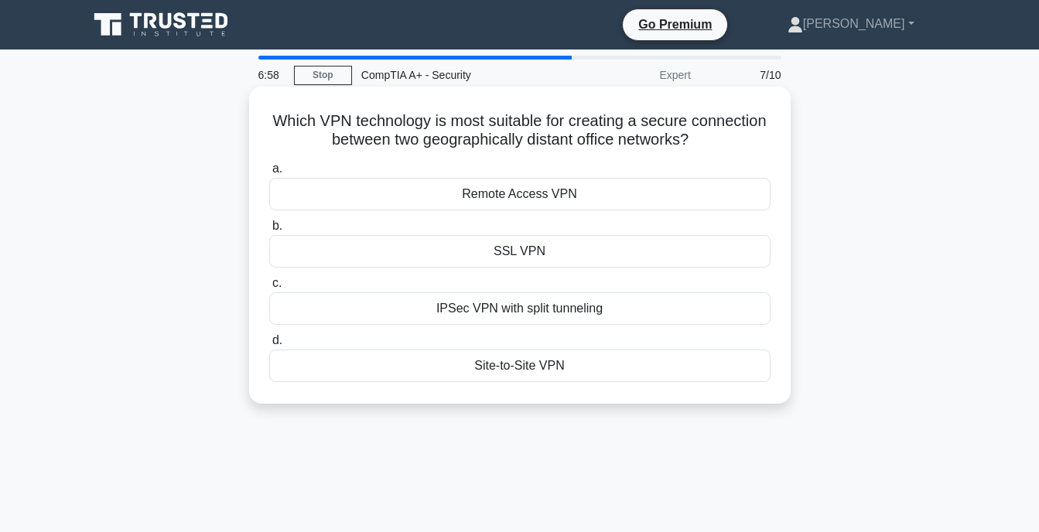
drag, startPoint x: 289, startPoint y: 115, endPoint x: 613, endPoint y: 368, distance: 411.1
click at [613, 368] on div "Which VPN technology is most suitable for creating a secure connection between …" at bounding box center [519, 245] width 529 height 305
copy div "Which VPN technology is most suitable for creating a secure connection between …"
click at [520, 369] on div "Site-to-Site VPN" at bounding box center [519, 366] width 501 height 32
click at [269, 346] on input "d. Site-to-Site VPN" at bounding box center [269, 341] width 0 height 10
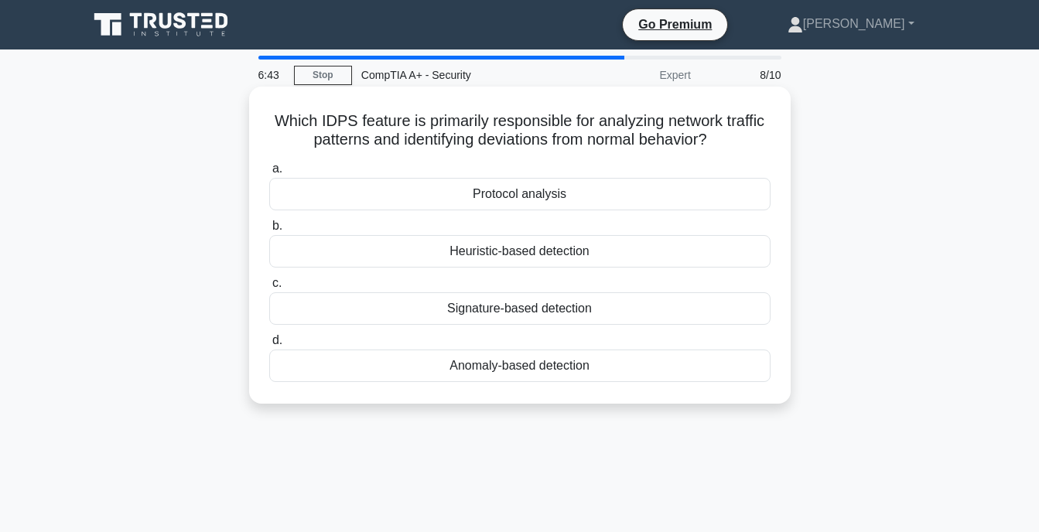
drag, startPoint x: 291, startPoint y: 121, endPoint x: 590, endPoint y: 372, distance: 391.0
click at [590, 372] on div "Which IDPS feature is primarily responsible for analyzing network traffic patte…" at bounding box center [519, 245] width 529 height 305
copy div "Which IDPS feature is primarily responsible for analyzing network traffic patte…"
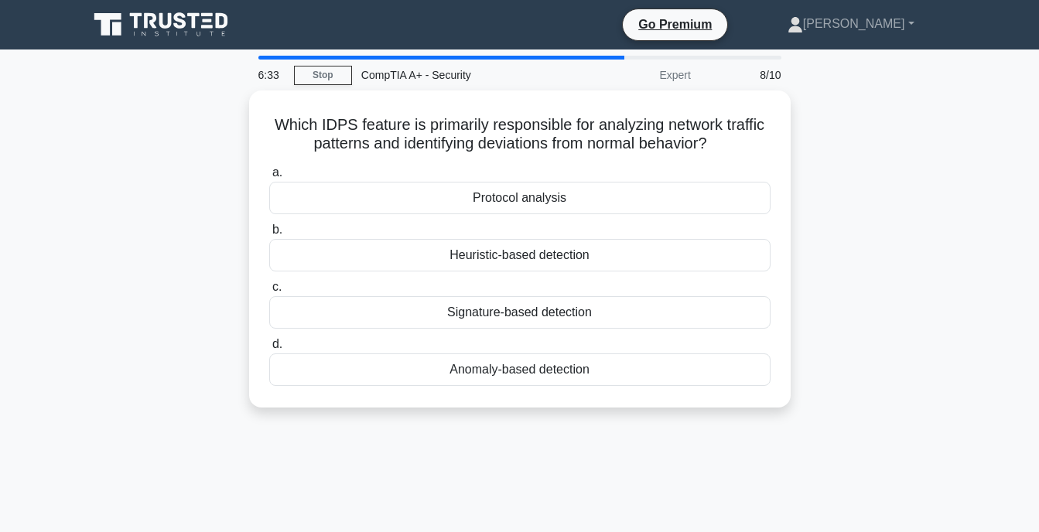
click at [618, 428] on div "6:33 Stop CompTIA A+ - Security Expert 8/10 Which IDPS feature is primarily res…" at bounding box center [520, 443] width 882 height 774
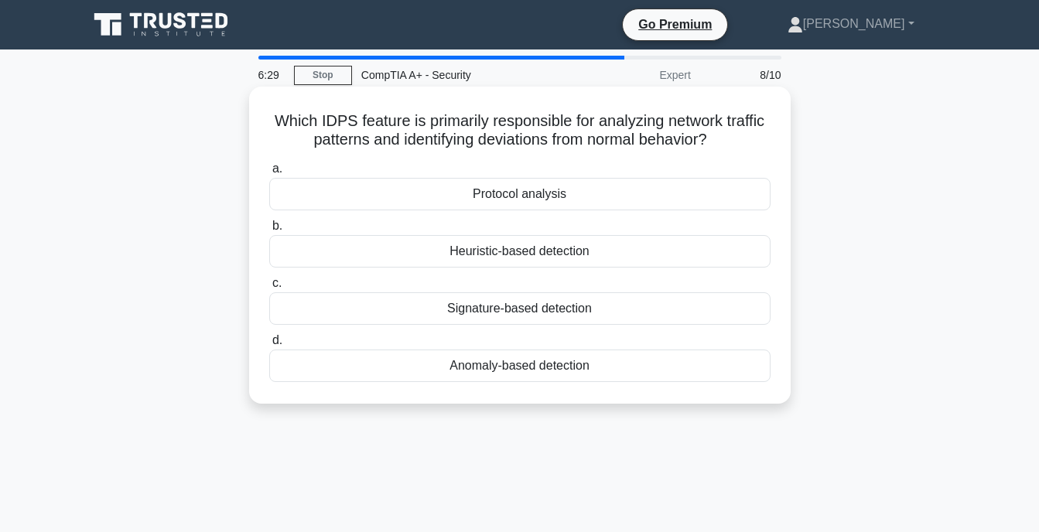
click at [645, 378] on div "Anomaly-based detection" at bounding box center [519, 366] width 501 height 32
click at [269, 346] on input "d. Anomaly-based detection" at bounding box center [269, 341] width 0 height 10
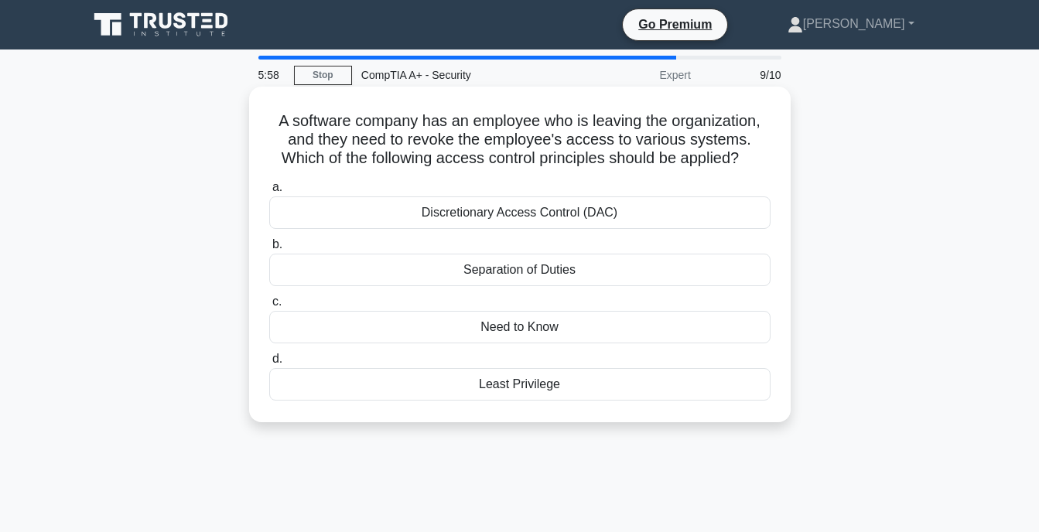
click at [601, 217] on div "Discretionary Access Control (DAC)" at bounding box center [519, 213] width 501 height 32
click at [269, 193] on input "a. Discretionary Access Control (DAC)" at bounding box center [269, 188] width 0 height 10
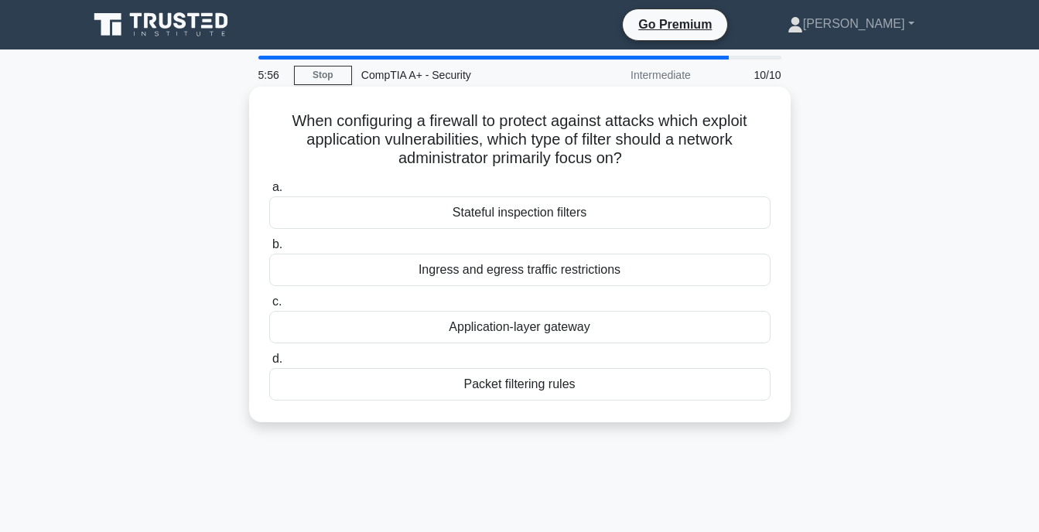
drag, startPoint x: 285, startPoint y: 113, endPoint x: 585, endPoint y: 385, distance: 405.3
click at [585, 385] on div "When configuring a firewall to protect against attacks which exploit applicatio…" at bounding box center [519, 254] width 529 height 323
copy div "When configuring a firewall to protect against attacks which exploit applicatio…"
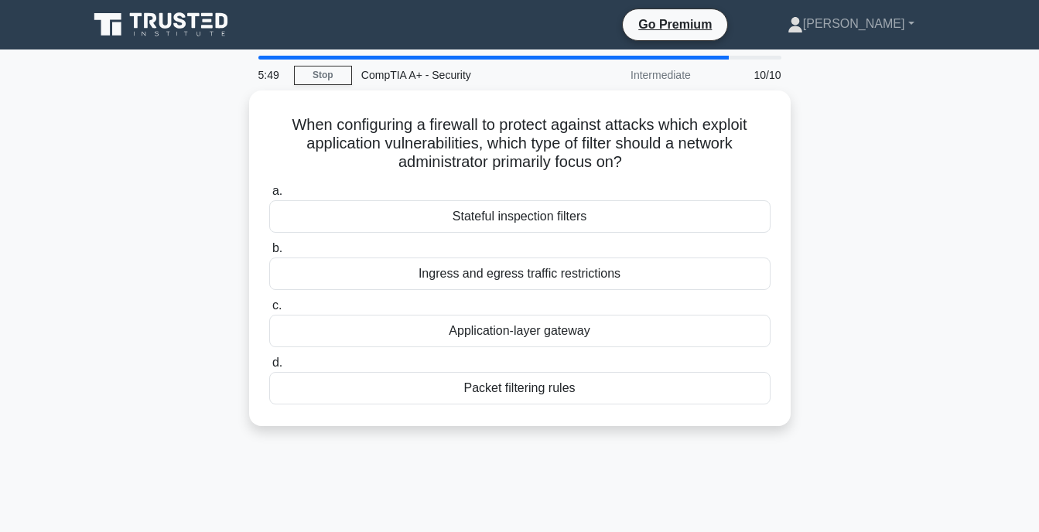
click at [914, 280] on div "When configuring a firewall to protect against attacks which exploit applicatio…" at bounding box center [520, 268] width 882 height 354
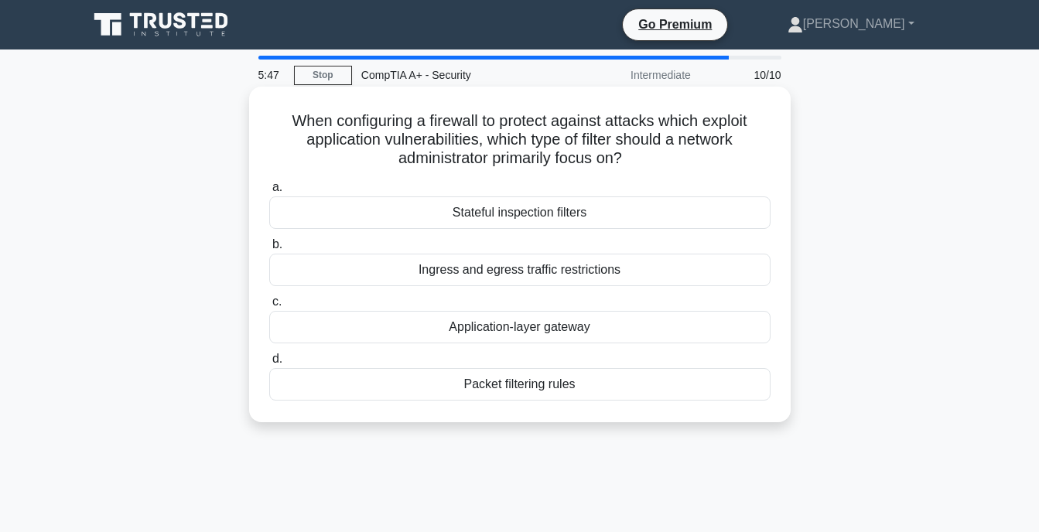
click at [551, 335] on div "Application-layer gateway" at bounding box center [519, 327] width 501 height 32
click at [269, 307] on input "c. Application-layer gateway" at bounding box center [269, 302] width 0 height 10
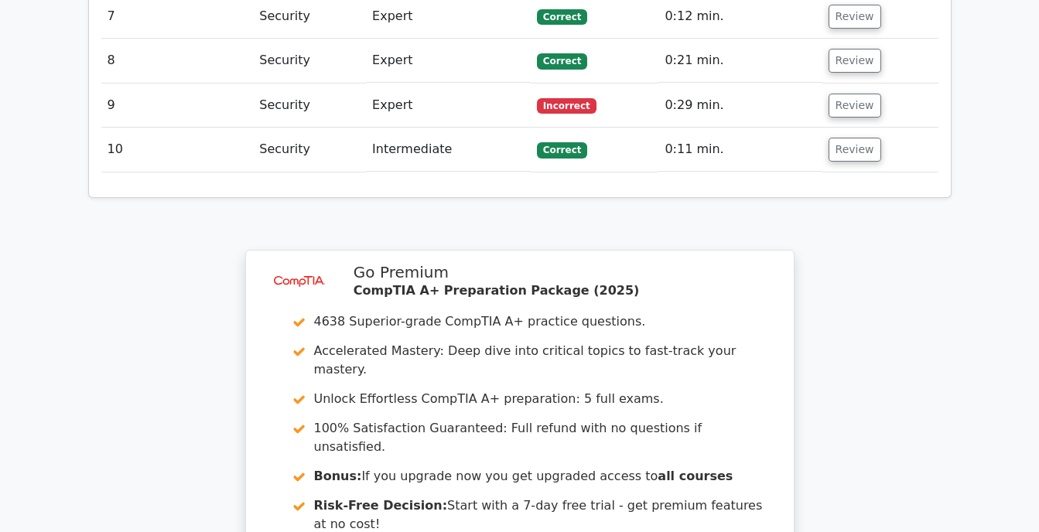
scroll to position [2553, 0]
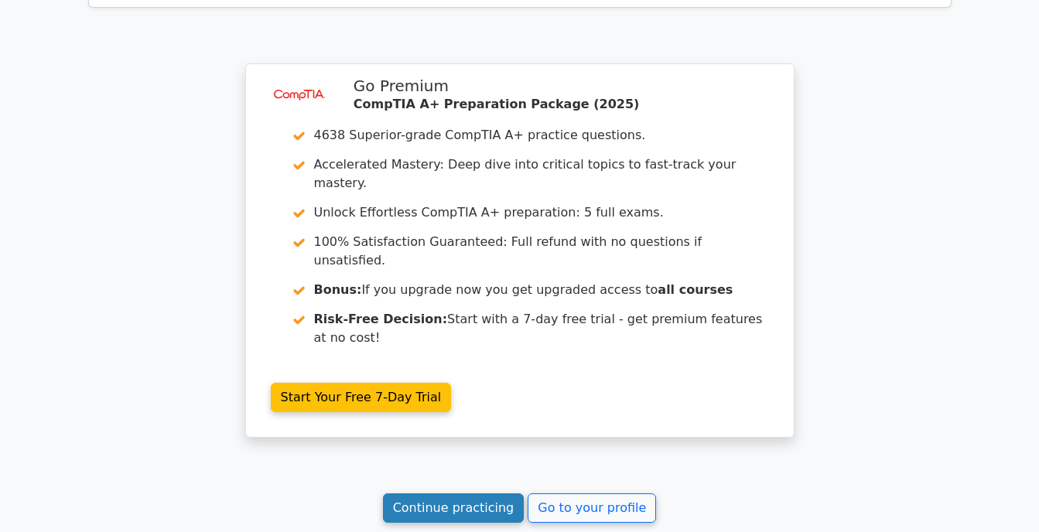
click at [440, 494] on link "Continue practicing" at bounding box center [454, 508] width 142 height 29
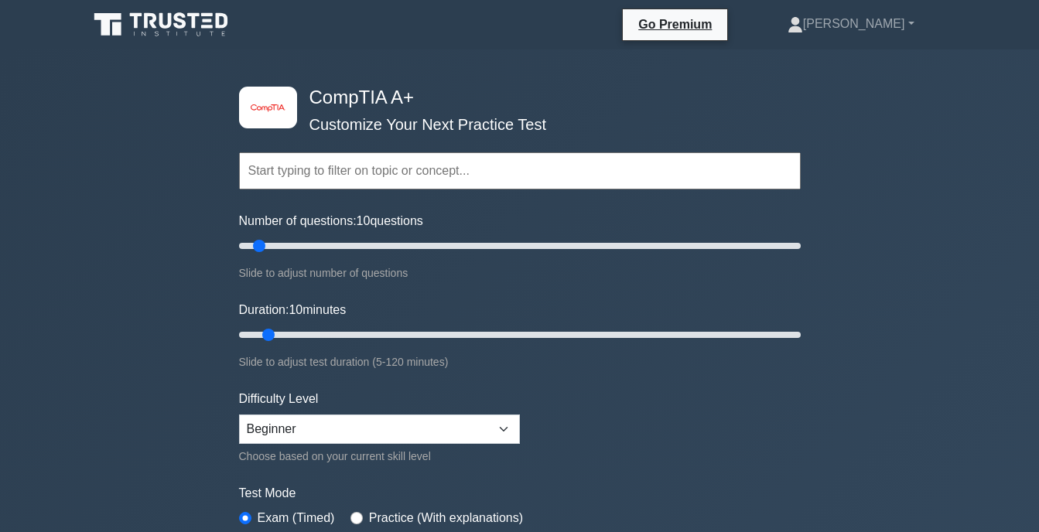
click at [345, 176] on input "text" at bounding box center [520, 170] width 562 height 37
click at [329, 432] on select "Beginner Intermediate Expert" at bounding box center [379, 429] width 281 height 29
select select "intermediate"
click at [239, 415] on select "Beginner Intermediate Expert" at bounding box center [379, 429] width 281 height 29
click at [291, 165] on input "text" at bounding box center [520, 170] width 562 height 37
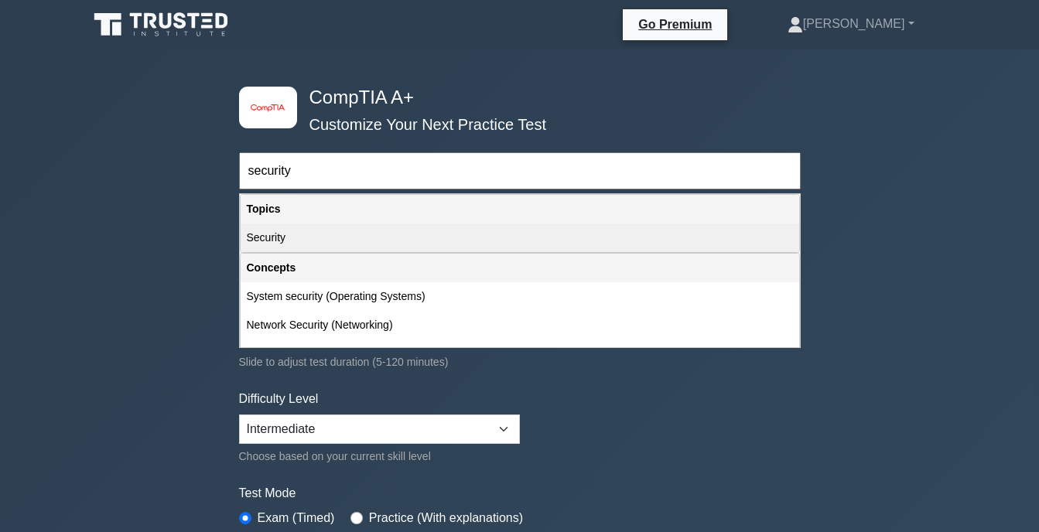
click at [316, 227] on div "Security" at bounding box center [520, 238] width 559 height 29
type input "Security"
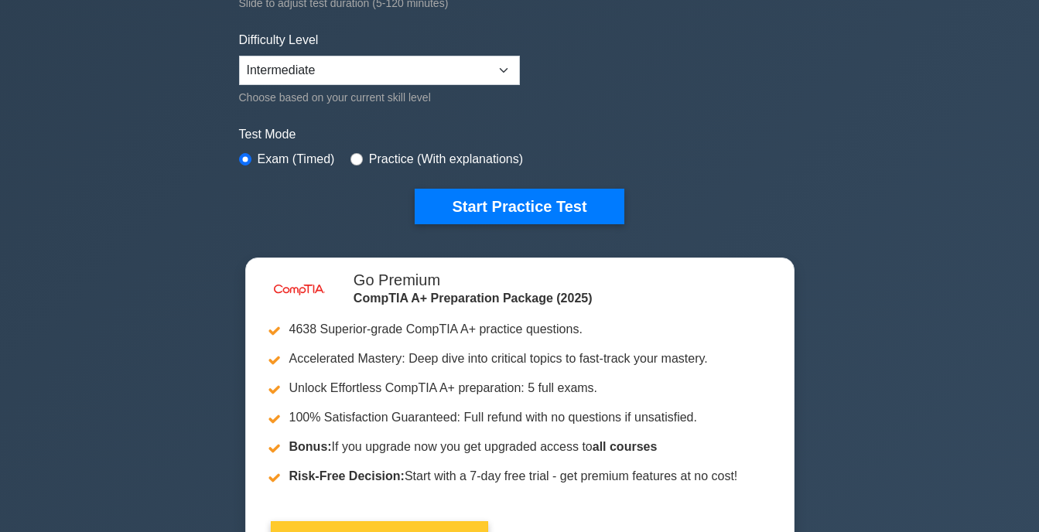
scroll to position [387, 0]
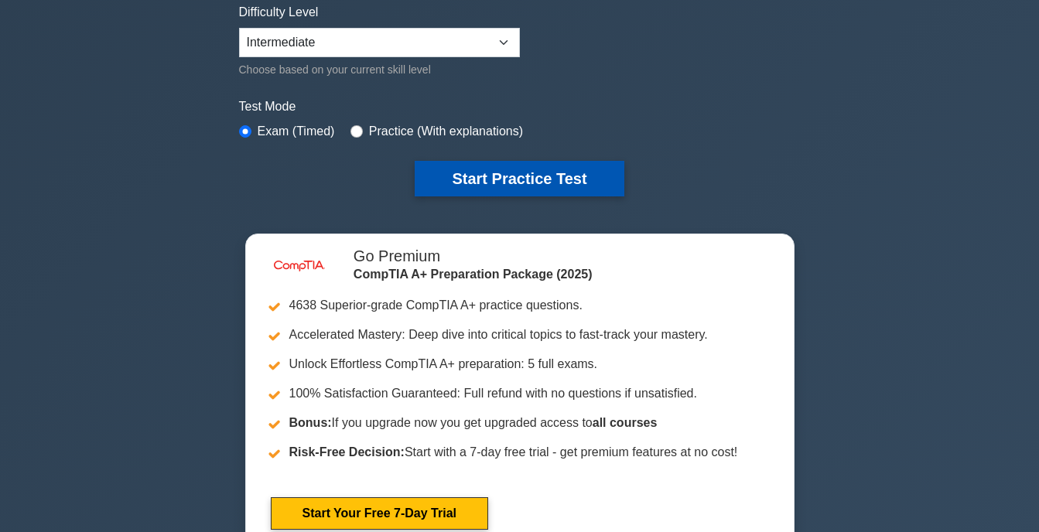
click at [500, 169] on button "Start Practice Test" at bounding box center [519, 179] width 209 height 36
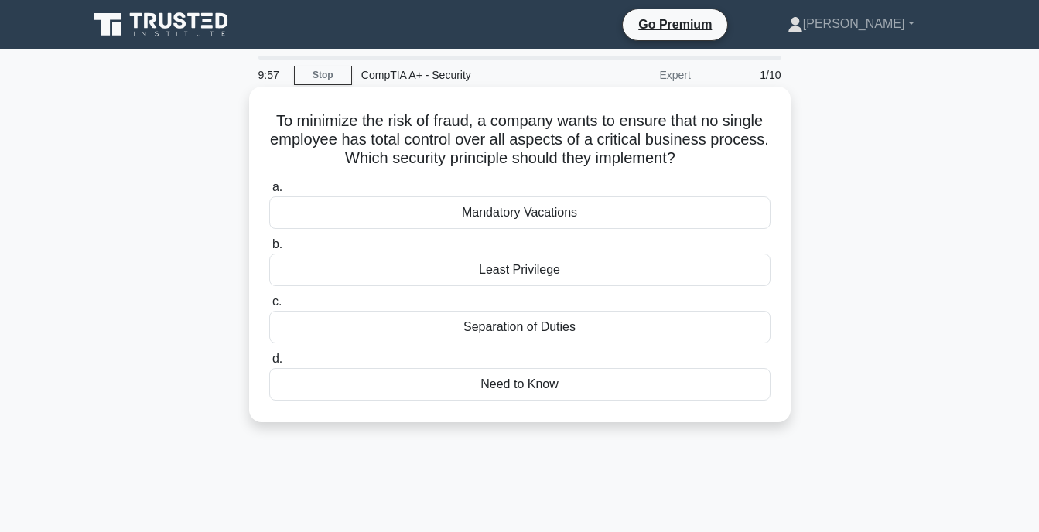
drag, startPoint x: 254, startPoint y: 111, endPoint x: 645, endPoint y: 378, distance: 473.7
click at [645, 378] on div "To minimize the risk of fraud, a company wants to ensure that no single employe…" at bounding box center [520, 255] width 542 height 336
copy div "To minimize the risk of fraud, a company wants to ensure that no single employe…"
click at [380, 320] on div "Separation of Duties" at bounding box center [519, 327] width 501 height 32
click at [269, 307] on input "c. Separation of Duties" at bounding box center [269, 302] width 0 height 10
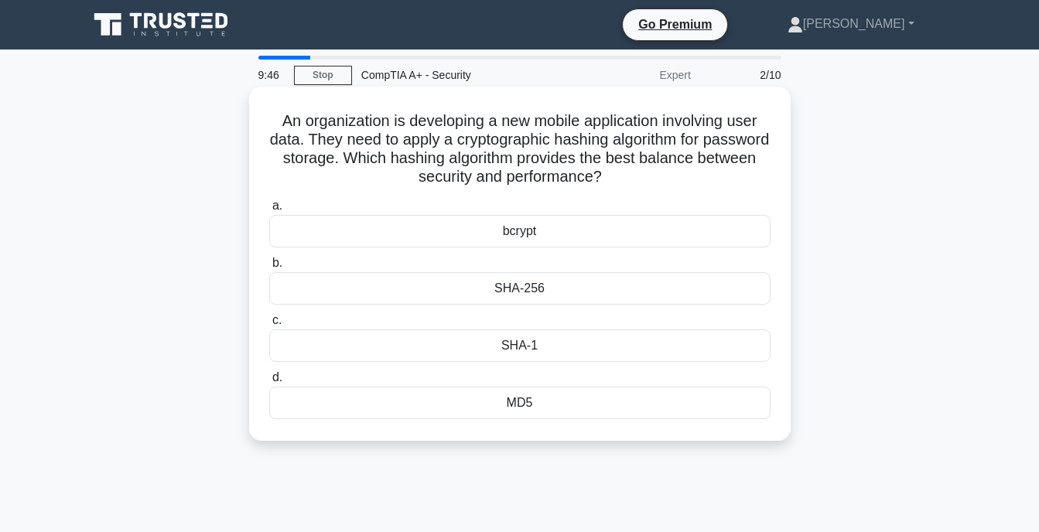
drag, startPoint x: 278, startPoint y: 108, endPoint x: 635, endPoint y: 405, distance: 464.8
click at [635, 405] on div "An organization is developing a new mobile application involving user data. The…" at bounding box center [519, 264] width 529 height 342
copy div "An organization is developing a new mobile application involving user data. The…"
click at [351, 225] on div "bcrypt" at bounding box center [519, 231] width 501 height 32
click at [269, 211] on input "a. bcrypt" at bounding box center [269, 206] width 0 height 10
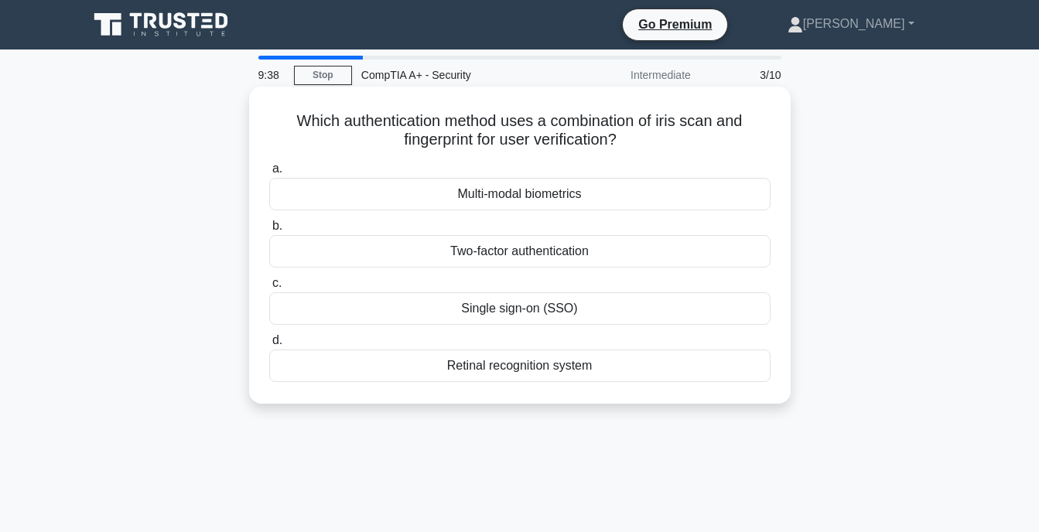
drag, startPoint x: 256, startPoint y: 107, endPoint x: 613, endPoint y: 378, distance: 448.3
click at [613, 378] on div "Which authentication method uses a combination of iris scan and fingerprint for…" at bounding box center [520, 245] width 542 height 317
copy div "Which authentication method uses a combination of iris scan and fingerprint for…"
click at [377, 177] on label "a. Multi-modal biometrics" at bounding box center [519, 184] width 501 height 51
click at [269, 174] on input "a. Multi-modal biometrics" at bounding box center [269, 169] width 0 height 10
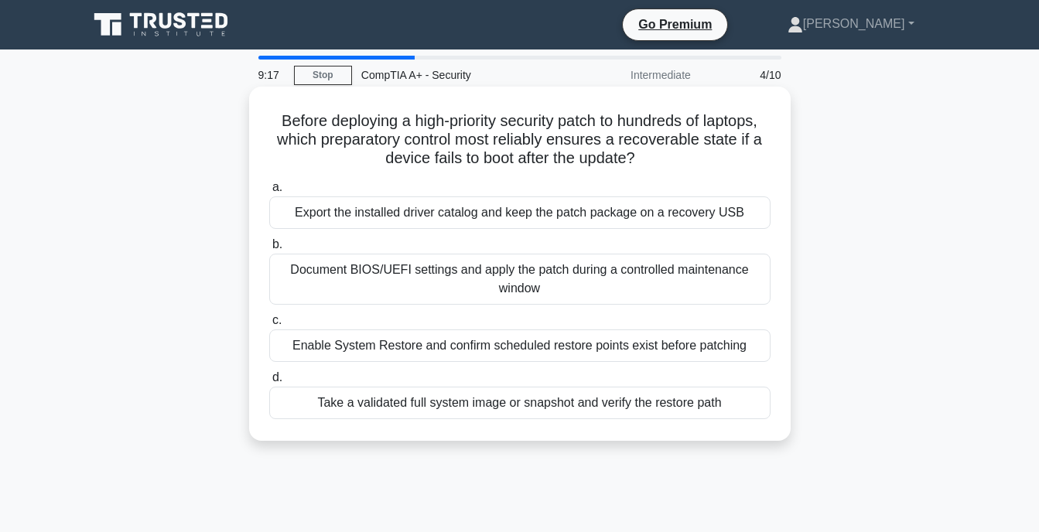
drag, startPoint x: 272, startPoint y: 117, endPoint x: 752, endPoint y: 401, distance: 557.5
click at [752, 401] on div "Before deploying a high-priority security patch to hundreds of laptops, which p…" at bounding box center [519, 264] width 529 height 342
copy div "Before deploying a high-priority security patch to hundreds of laptops, which p…"
click at [310, 399] on div "Take a validated full system image or snapshot and verify the restore path" at bounding box center [519, 403] width 501 height 32
click at [269, 383] on input "d. Take a validated full system image or snapshot and verify the restore path" at bounding box center [269, 378] width 0 height 10
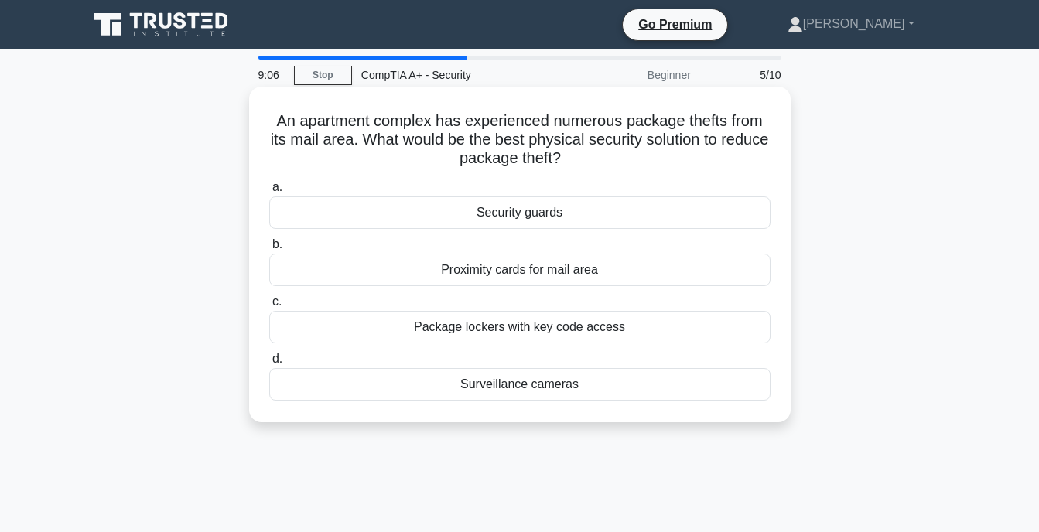
drag, startPoint x: 258, startPoint y: 116, endPoint x: 681, endPoint y: 382, distance: 500.0
click at [681, 382] on div "An apartment complex has experienced numerous package thefts from its mail area…" at bounding box center [519, 254] width 529 height 323
copy div "An apartment complex has experienced numerous package thefts from its mail area…"
click at [370, 388] on div "Surveillance cameras" at bounding box center [519, 384] width 501 height 32
click at [269, 364] on input "d. Surveillance cameras" at bounding box center [269, 359] width 0 height 10
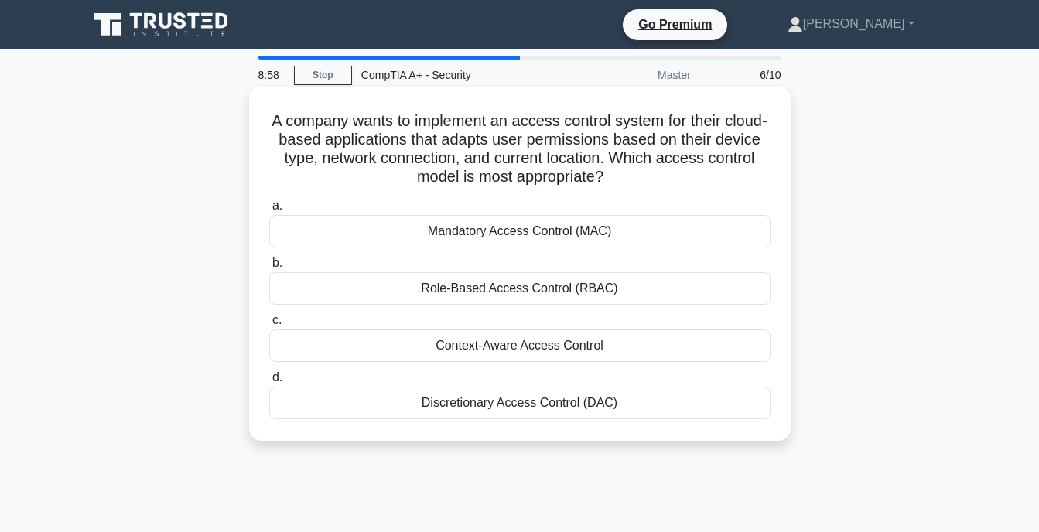
drag, startPoint x: 279, startPoint y: 111, endPoint x: 644, endPoint y: 405, distance: 469.3
click at [644, 405] on div "A company wants to implement an access control system for their cloud-based app…" at bounding box center [519, 264] width 529 height 342
copy div "A company wants to implement an access control system for their cloud-based app…"
click at [322, 339] on div "Context-Aware Access Control" at bounding box center [519, 346] width 501 height 32
click at [269, 326] on input "c. Context-Aware Access Control" at bounding box center [269, 321] width 0 height 10
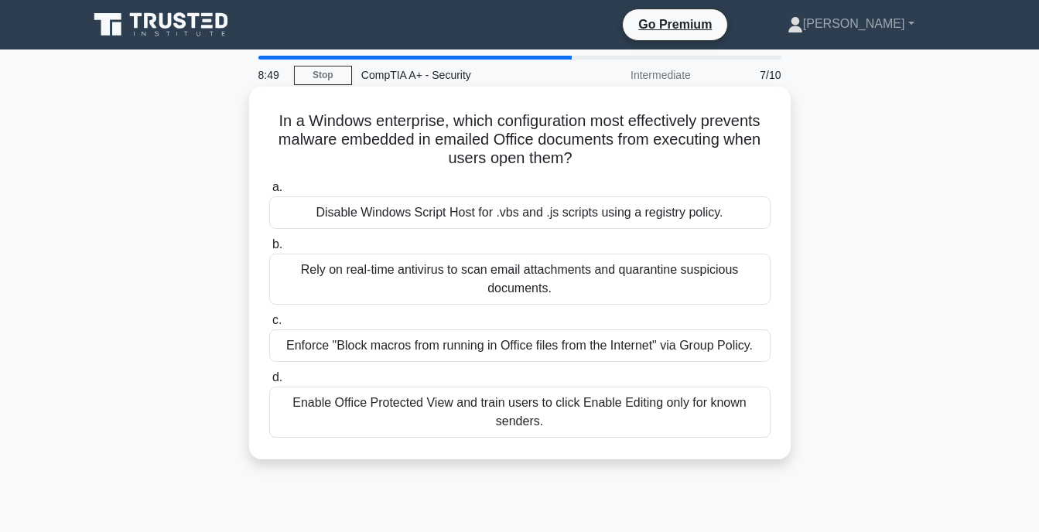
drag, startPoint x: 357, startPoint y: 159, endPoint x: 680, endPoint y: 440, distance: 428.9
click at [680, 440] on div "In a Windows enterprise, which configuration most effectively prevents malware …" at bounding box center [519, 273] width 529 height 361
copy div "In a Windows enterprise, which configuration most effectively prevents malware …"
click at [305, 340] on div "Enforce "Block macros from running in Office files from the Internet" via Group…" at bounding box center [519, 346] width 501 height 32
click at [269, 326] on input "c. Enforce "Block macros from running in Office files from the Internet" via Gr…" at bounding box center [269, 321] width 0 height 10
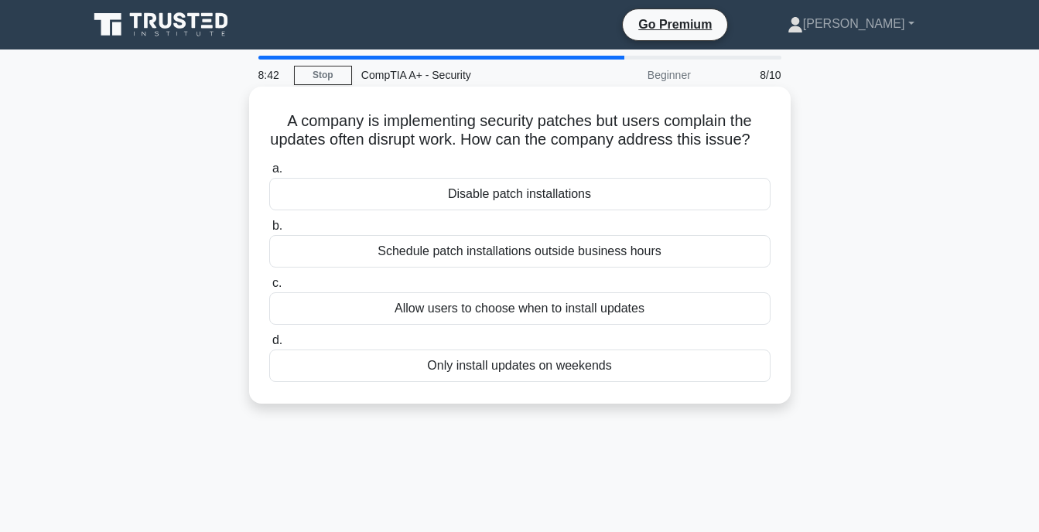
drag, startPoint x: 285, startPoint y: 108, endPoint x: 620, endPoint y: 391, distance: 438.2
click at [620, 391] on div "A company is implementing security patches but users complain the updates often…" at bounding box center [519, 245] width 529 height 305
copy div "A company is implementing security patches but users complain the updates often…"
click at [338, 268] on div "Schedule patch installations outside business hours" at bounding box center [519, 251] width 501 height 32
click at [269, 231] on input "b. Schedule patch installations outside business hours" at bounding box center [269, 226] width 0 height 10
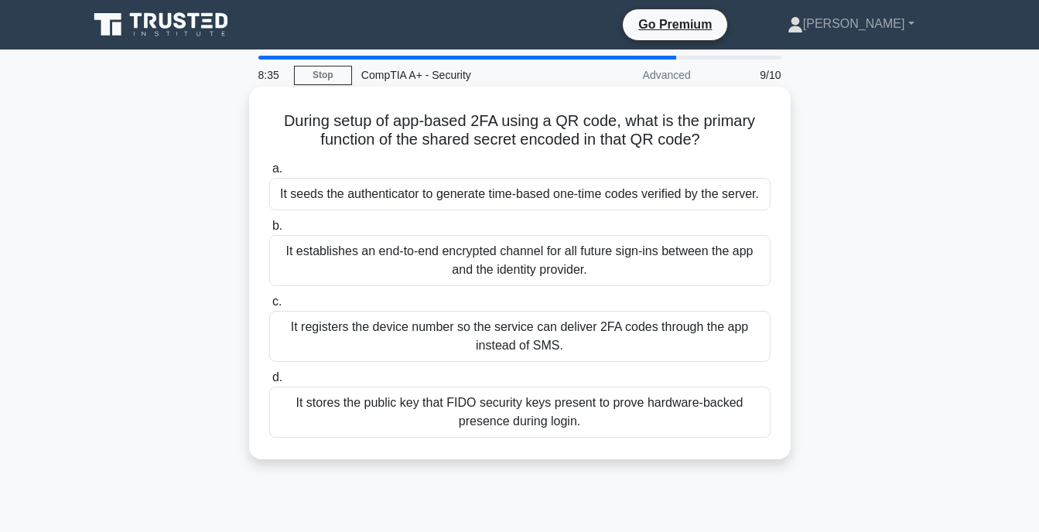
drag, startPoint x: 275, startPoint y: 115, endPoint x: 602, endPoint y: 419, distance: 446.2
click at [602, 419] on div "During setup of app-based 2FA using a QR code, what is the primary function of …" at bounding box center [519, 273] width 529 height 361
copy div "During setup of app-based 2FA using a QR code, what is the primary function of …"
click at [383, 198] on div "It seeds the authenticator to generate time-based one-time codes verified by th…" at bounding box center [519, 194] width 501 height 32
click at [269, 174] on input "a. It seeds the authenticator to generate time-based one-time codes verified by…" at bounding box center [269, 169] width 0 height 10
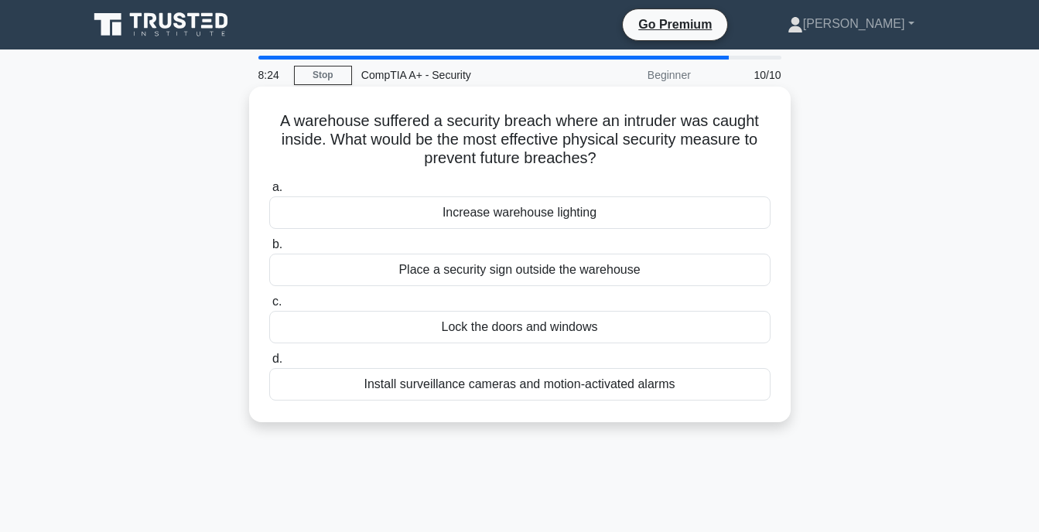
drag, startPoint x: 275, startPoint y: 113, endPoint x: 778, endPoint y: 416, distance: 586.3
click at [778, 416] on div "A warehouse suffered a security breach where an intruder was caught inside. Wha…" at bounding box center [519, 254] width 529 height 323
copy div "A warehouse suffered a security breach where an intruder was caught inside. Wha…"
click at [303, 381] on div "Install surveillance cameras and motion-activated alarms" at bounding box center [519, 384] width 501 height 32
click at [269, 364] on input "d. Install surveillance cameras and motion-activated alarms" at bounding box center [269, 359] width 0 height 10
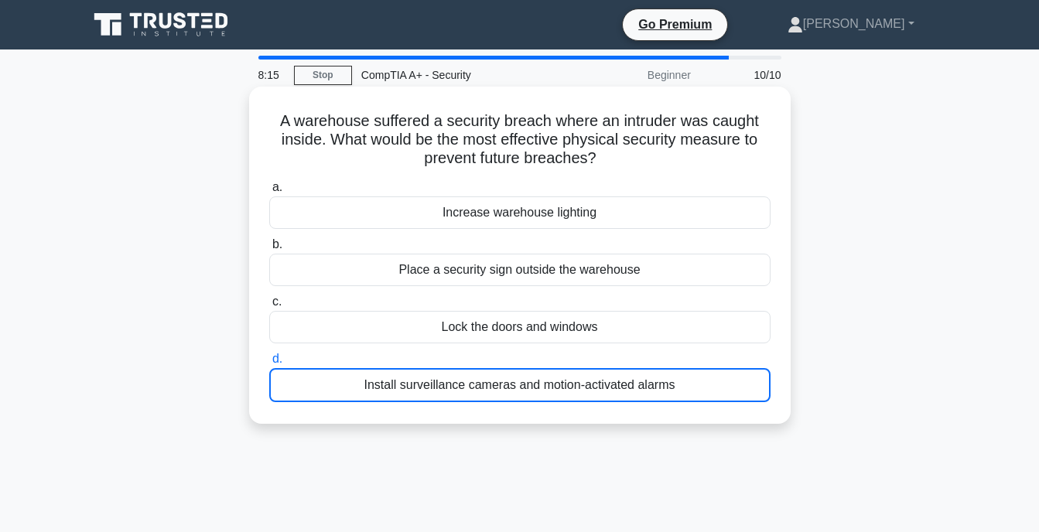
drag, startPoint x: 301, startPoint y: 144, endPoint x: 689, endPoint y: 385, distance: 456.7
click at [689, 385] on div "A warehouse suffered a security breach where an intruder was caught inside. Wha…" at bounding box center [519, 255] width 529 height 325
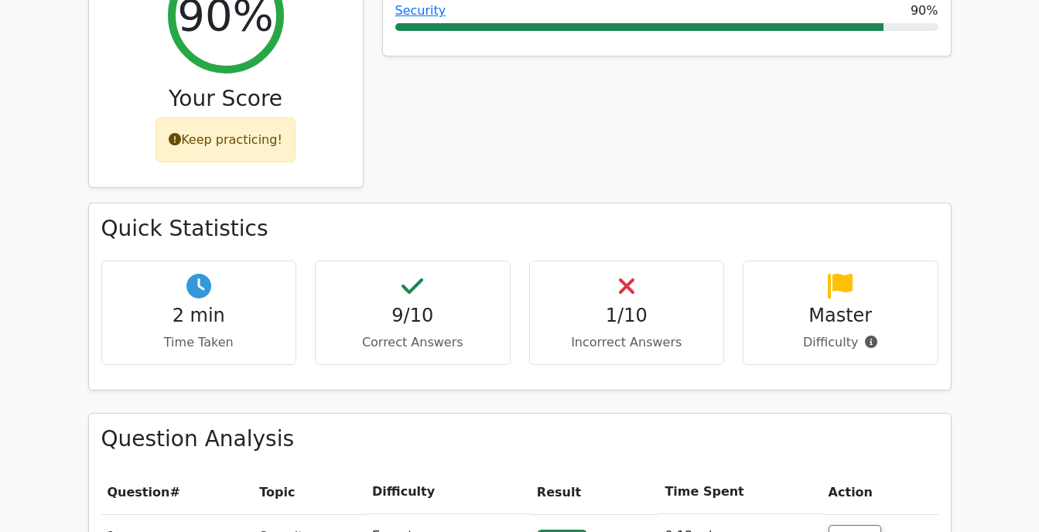
scroll to position [619, 0]
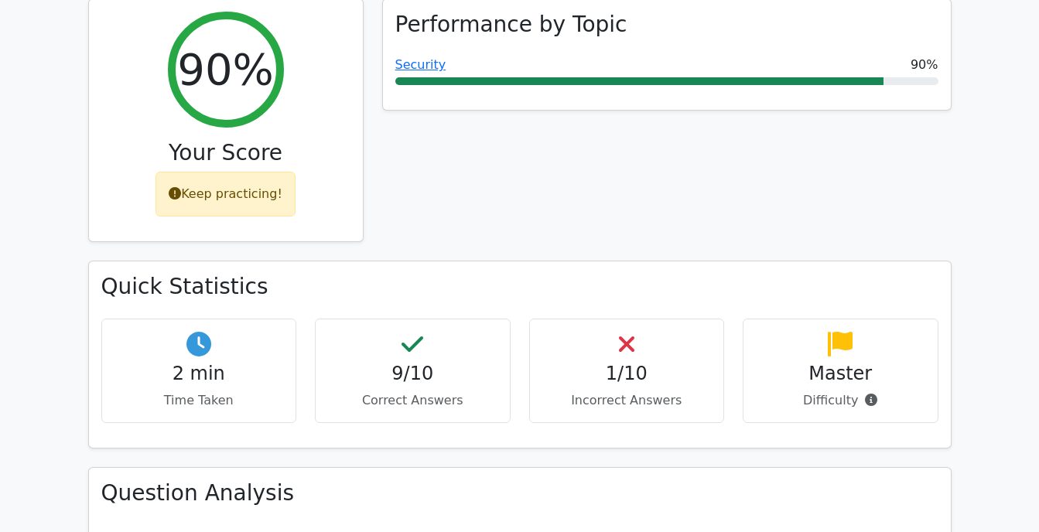
drag, startPoint x: 961, startPoint y: 1, endPoint x: 716, endPoint y: 150, distance: 287.2
click at [717, 149] on div "Performance by Topic Security 90%" at bounding box center [667, 129] width 588 height 263
click at [837, 125] on div "Performance by Topic Security 90%" at bounding box center [667, 129] width 588 height 263
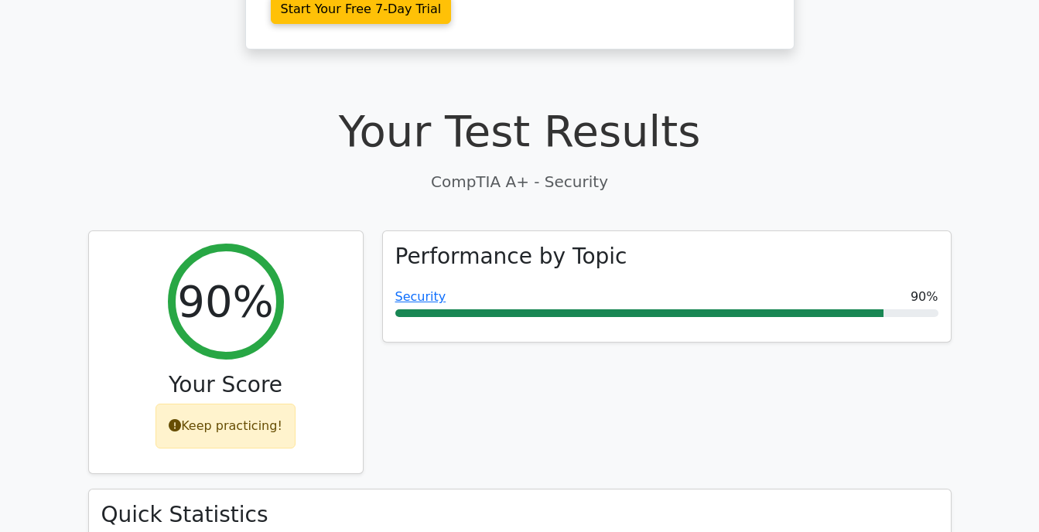
scroll to position [542, 0]
